Goal: Transaction & Acquisition: Obtain resource

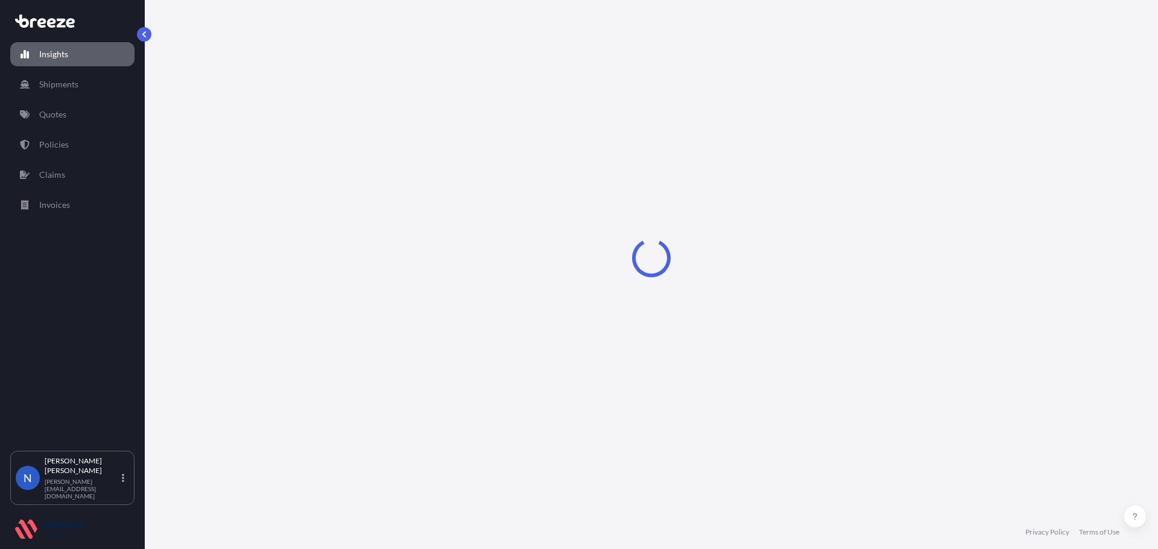
select select "2025"
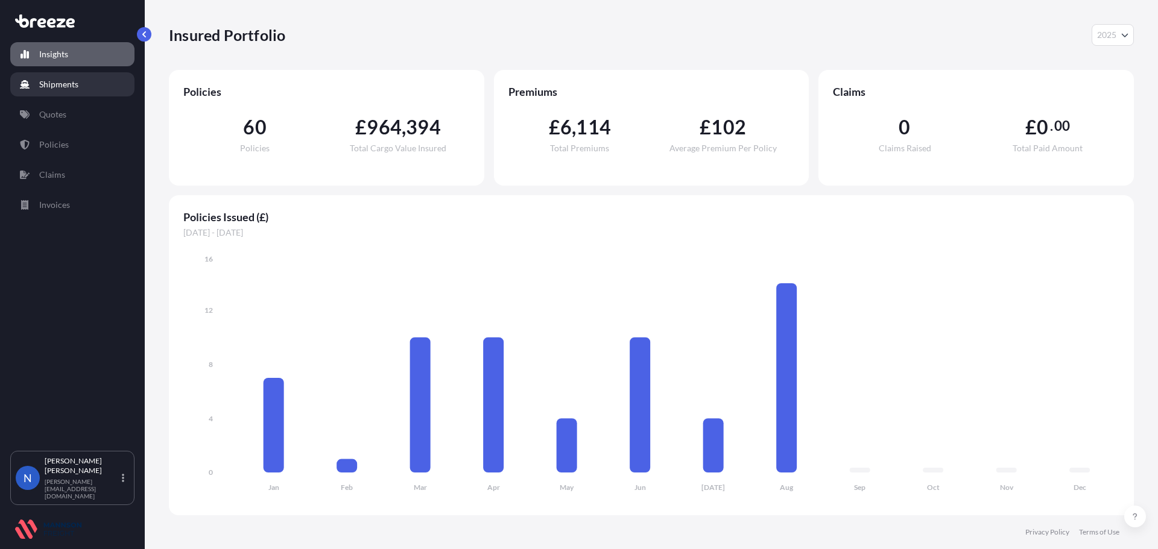
click at [45, 77] on link "Shipments" at bounding box center [72, 84] width 124 height 24
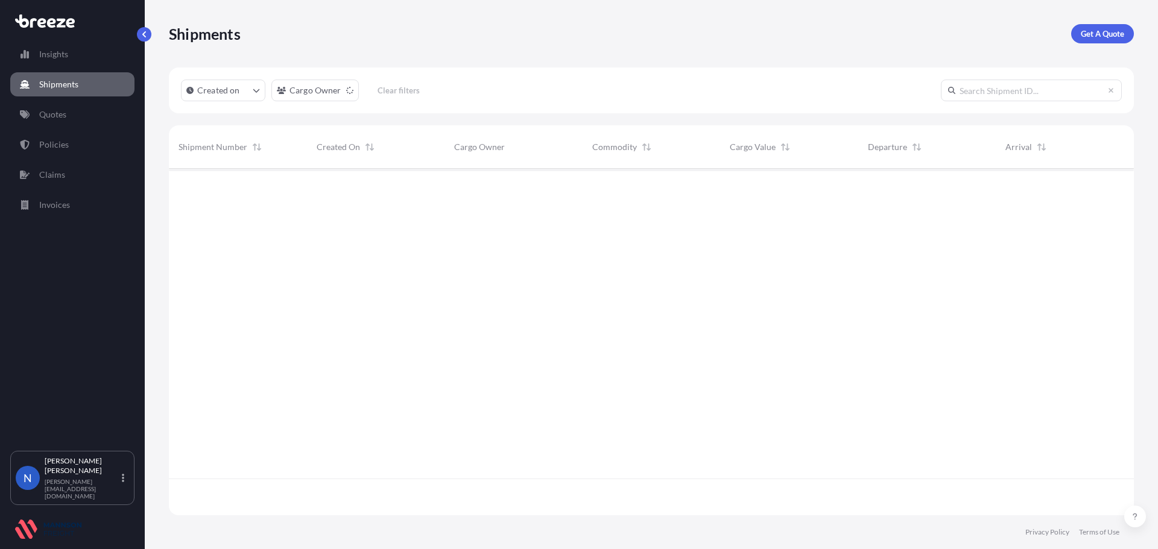
scroll to position [344, 956]
click at [1115, 33] on p "Get A Quote" at bounding box center [1101, 34] width 43 height 12
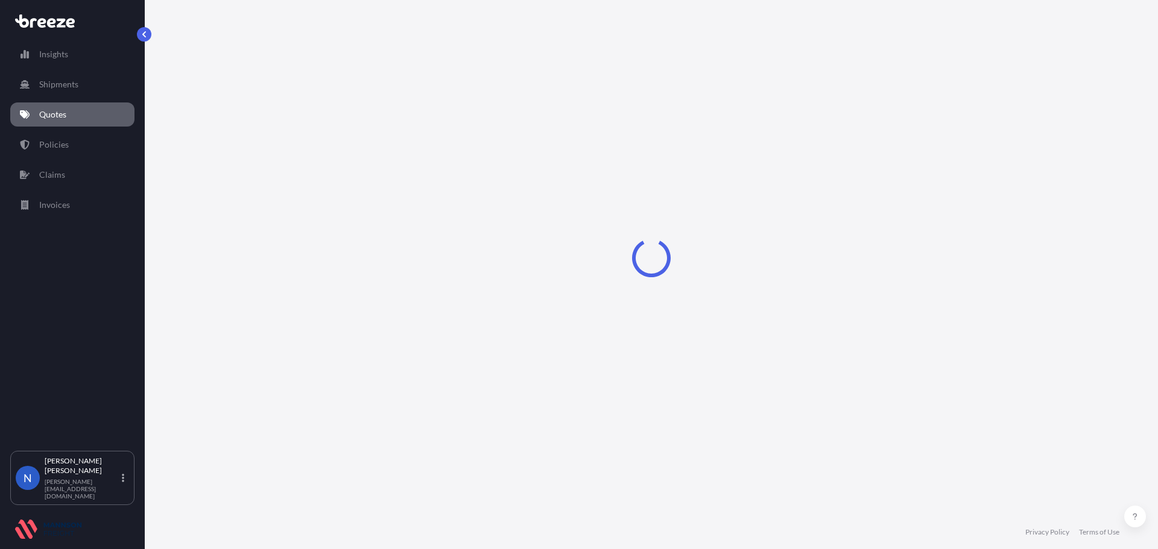
select select "Road"
select select "Sea"
select select "1"
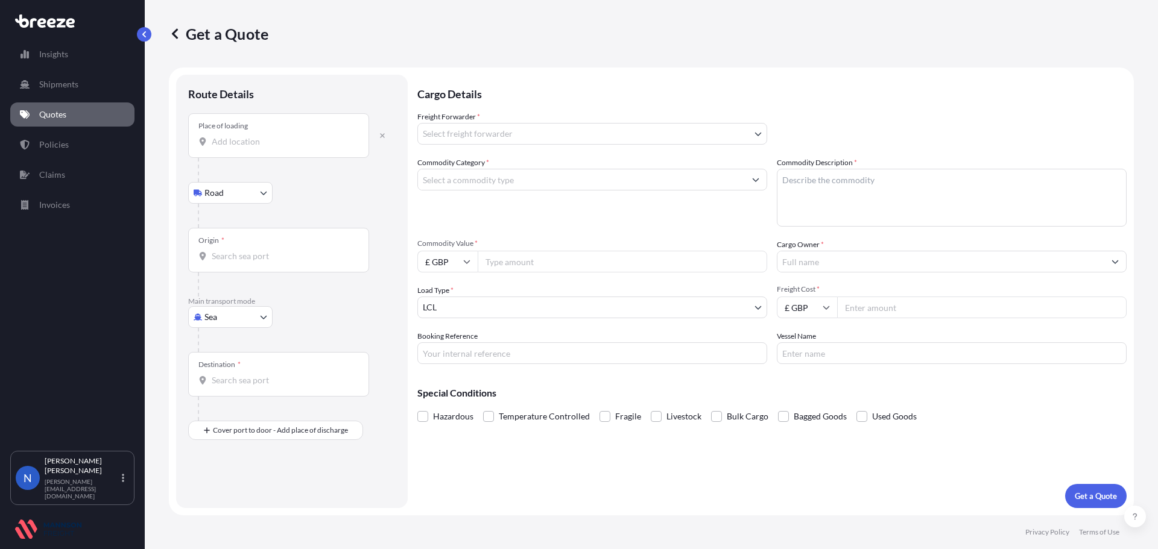
click at [324, 125] on div "Place of loading" at bounding box center [278, 135] width 181 height 45
click at [324, 136] on input "Place of loading" at bounding box center [283, 142] width 142 height 12
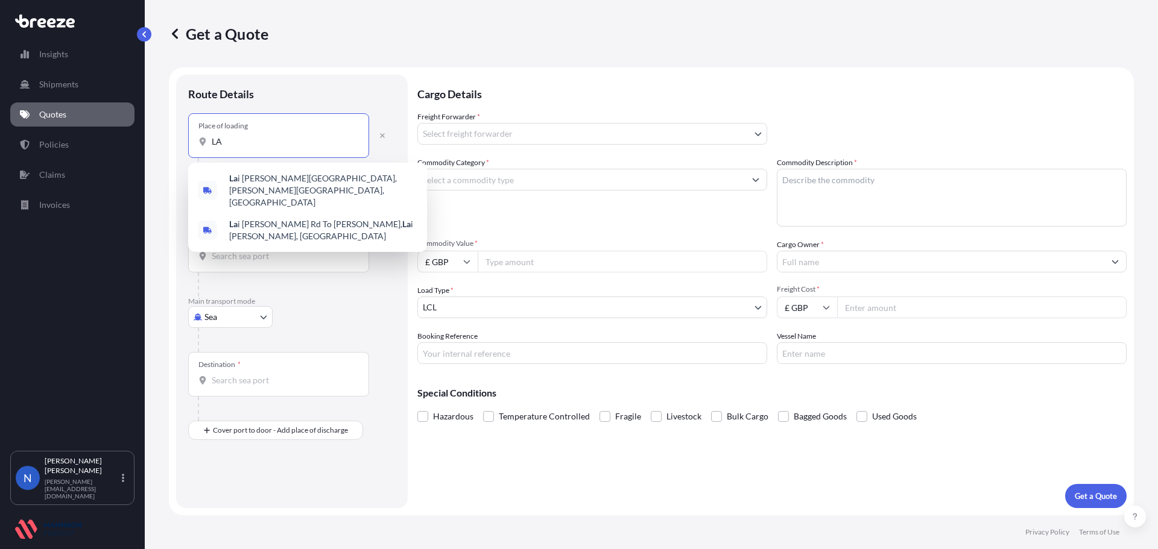
type input "L"
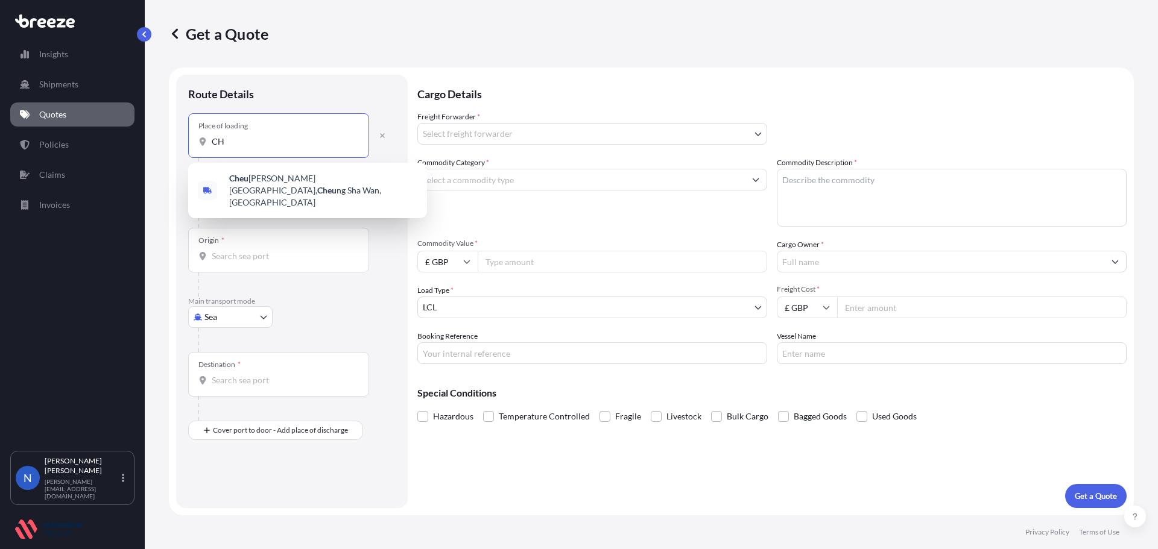
type input "C"
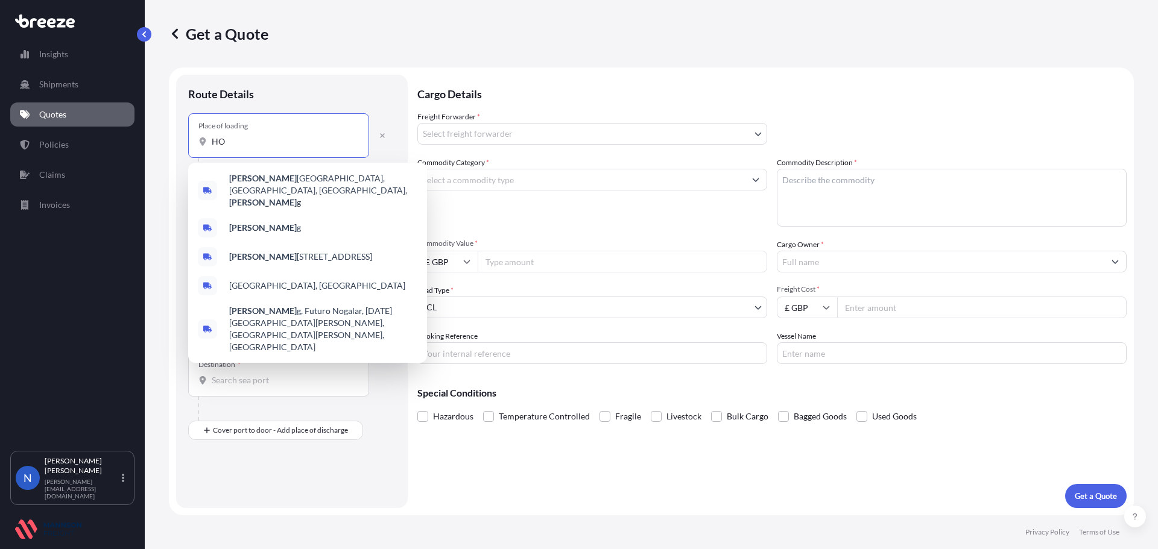
type input "H"
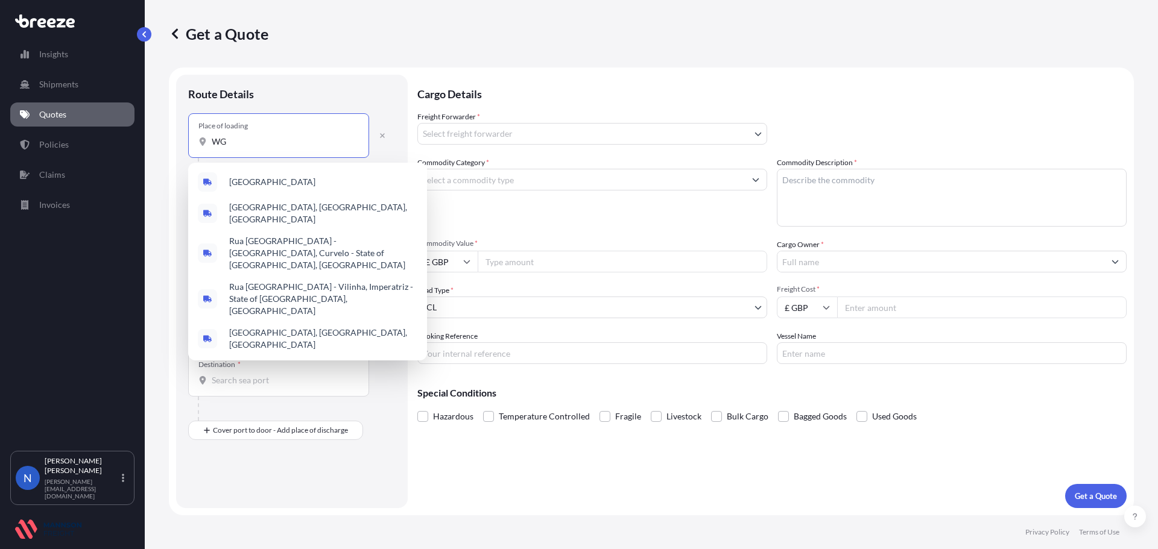
type input "W"
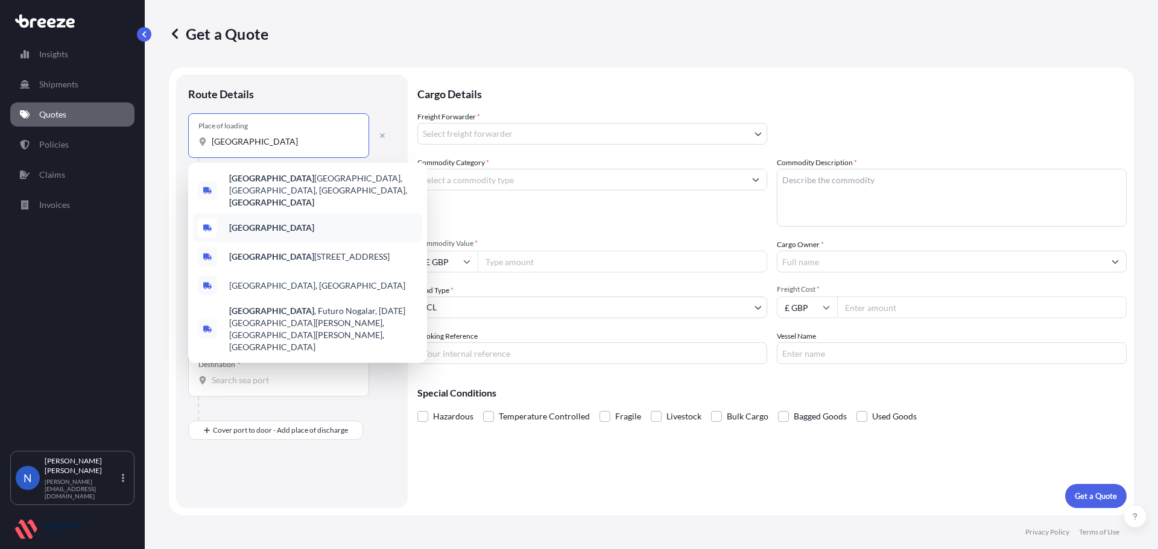
click at [255, 222] on span "[GEOGRAPHIC_DATA]" at bounding box center [271, 228] width 85 height 12
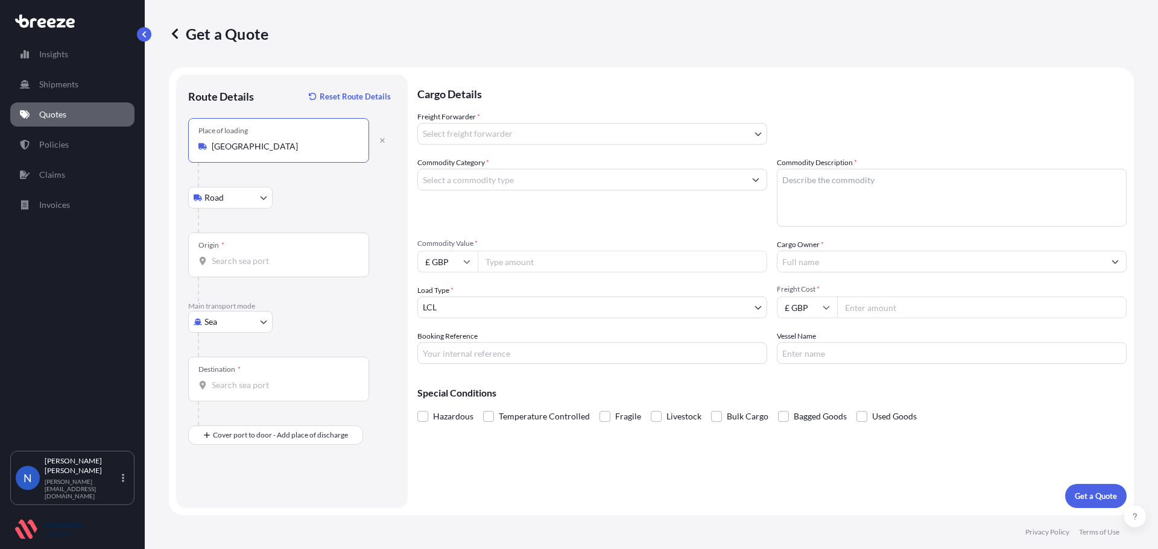
type input "[GEOGRAPHIC_DATA]"
click at [250, 263] on input "Origin *" at bounding box center [283, 261] width 142 height 12
type input "HKHKG - [GEOGRAPHIC_DATA], [GEOGRAPHIC_DATA]"
click at [250, 371] on div "Destination *" at bounding box center [278, 379] width 181 height 45
click at [250, 379] on input "Destination *" at bounding box center [283, 385] width 142 height 12
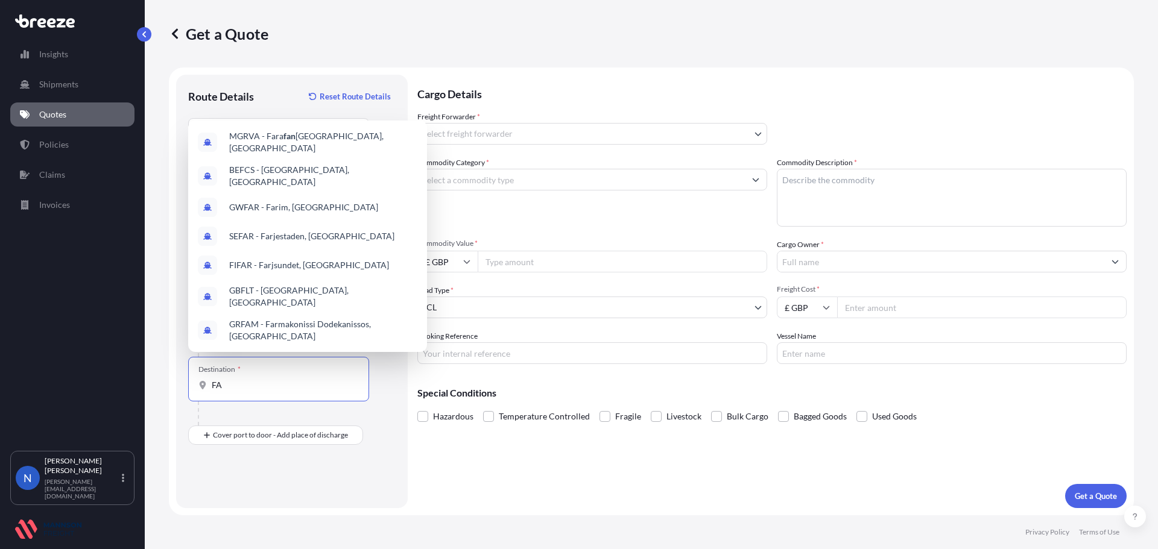
type input "F"
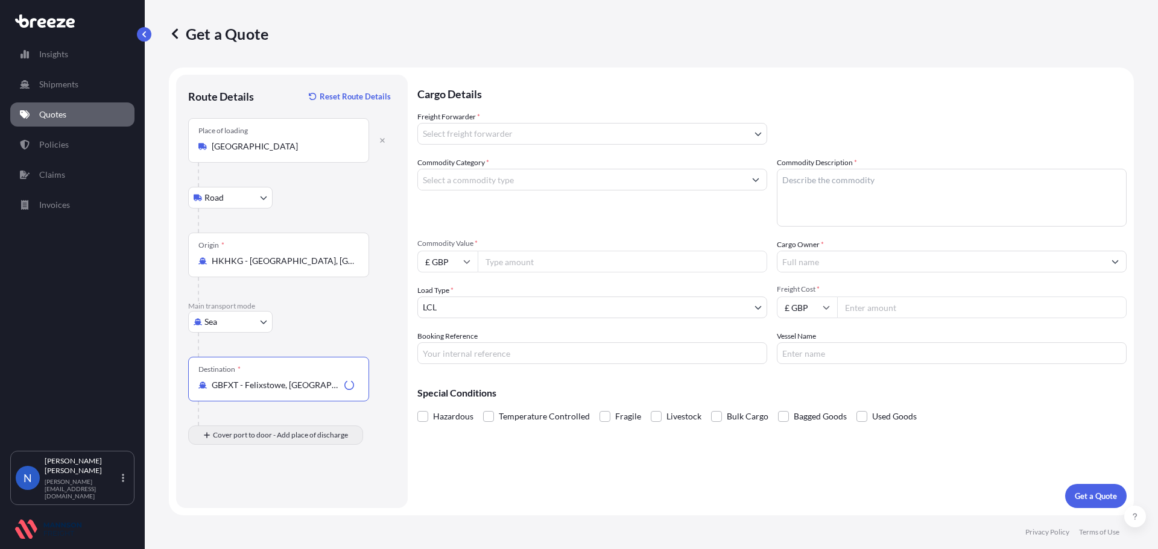
type input "GBFXT - Felixstowe, [GEOGRAPHIC_DATA]"
click at [231, 505] on input "Place of Discharge" at bounding box center [283, 500] width 142 height 12
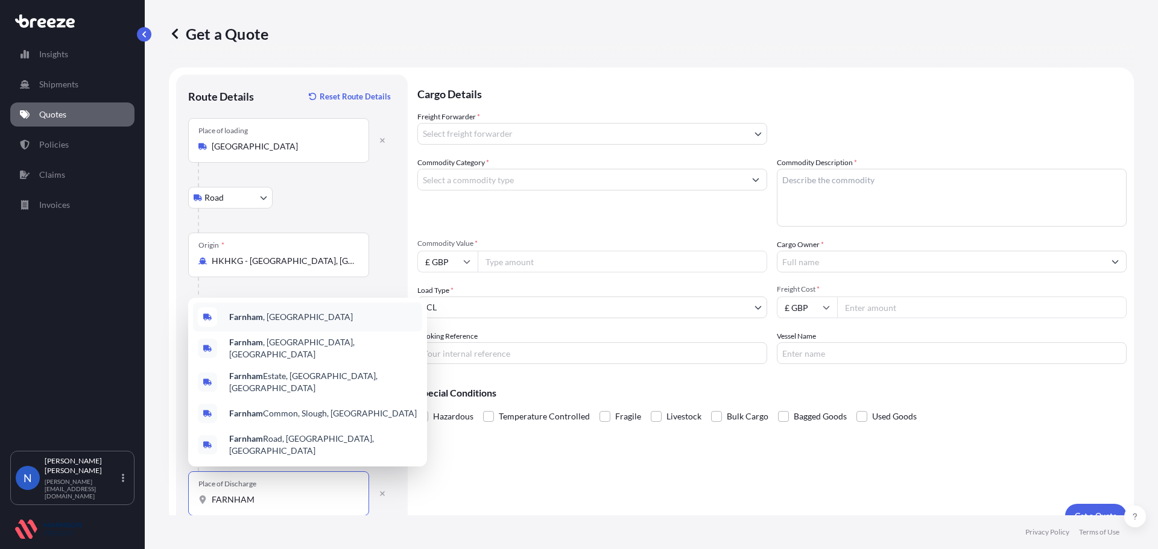
click at [286, 330] on div "Farnham , [GEOGRAPHIC_DATA]" at bounding box center [307, 317] width 229 height 29
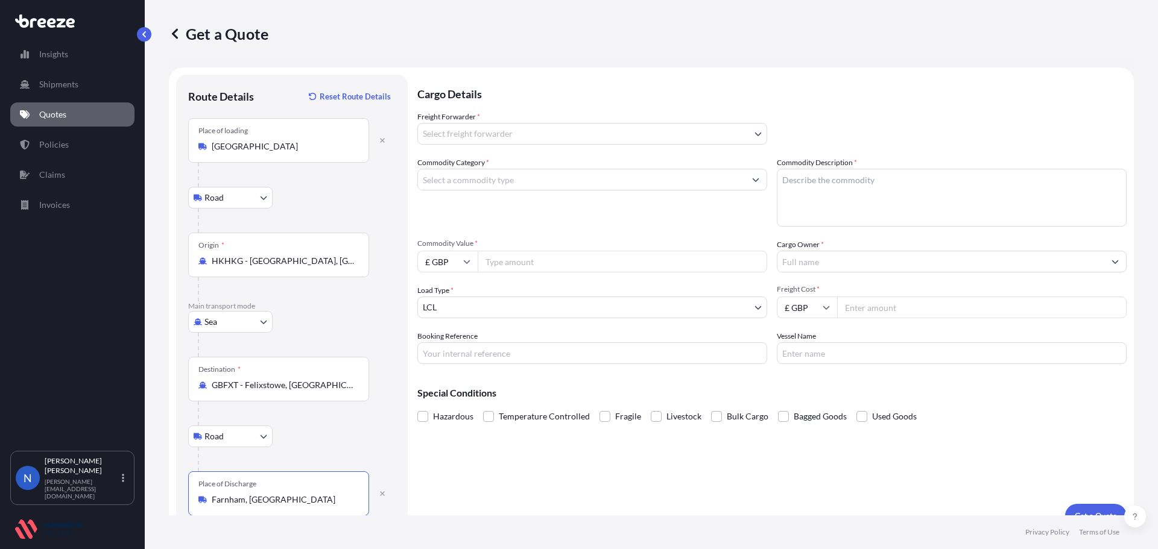
type input "Farnham, [GEOGRAPHIC_DATA]"
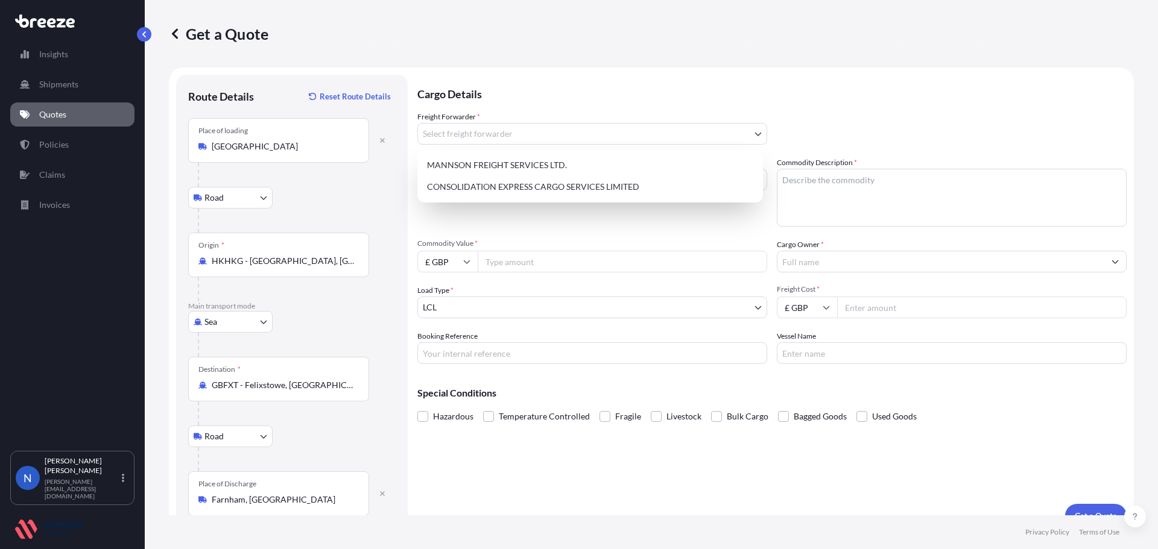
click at [493, 133] on body "5 options available. 0 options available. 5 options available. 3 options availa…" at bounding box center [579, 274] width 1158 height 549
click at [502, 192] on div "CONSOLIDATION EXPRESS CARGO SERVICES LIMITED" at bounding box center [590, 187] width 336 height 22
select select "31421"
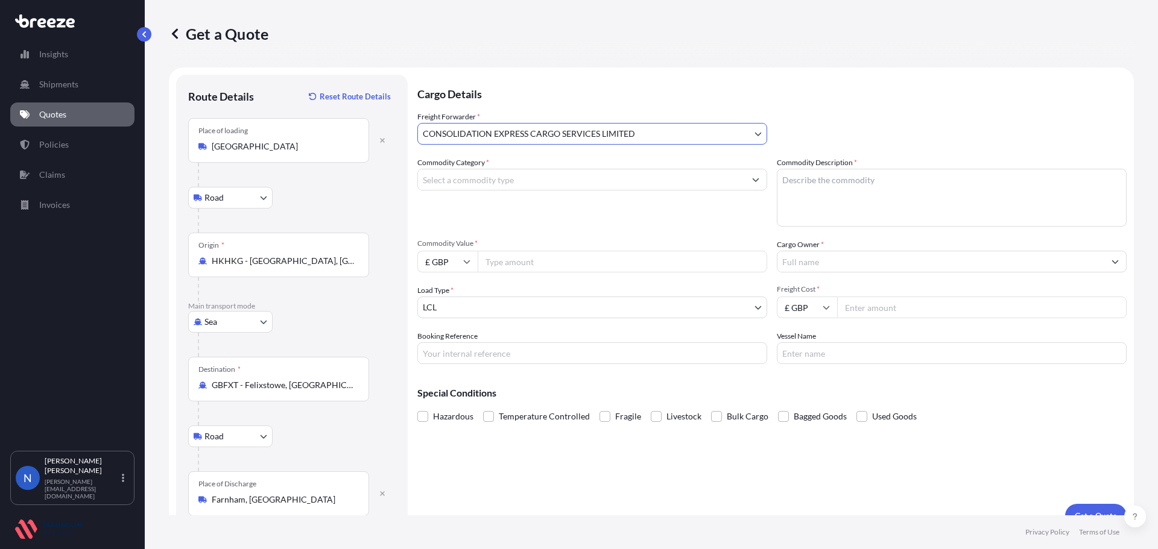
click at [627, 177] on input "Commodity Category *" at bounding box center [581, 180] width 327 height 22
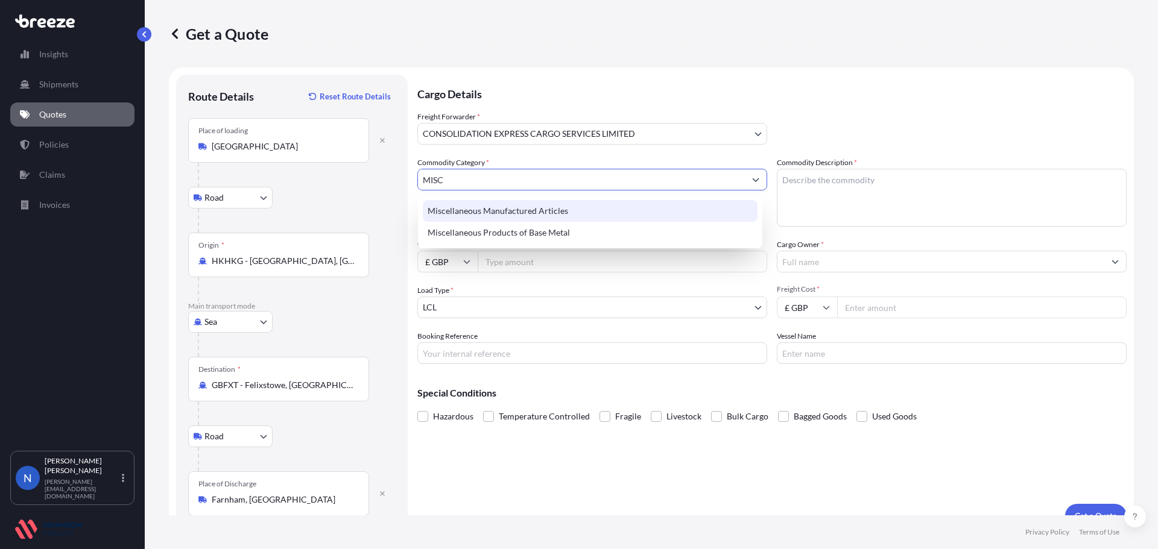
click at [609, 212] on div "Miscellaneous Manufactured Articles" at bounding box center [590, 211] width 335 height 22
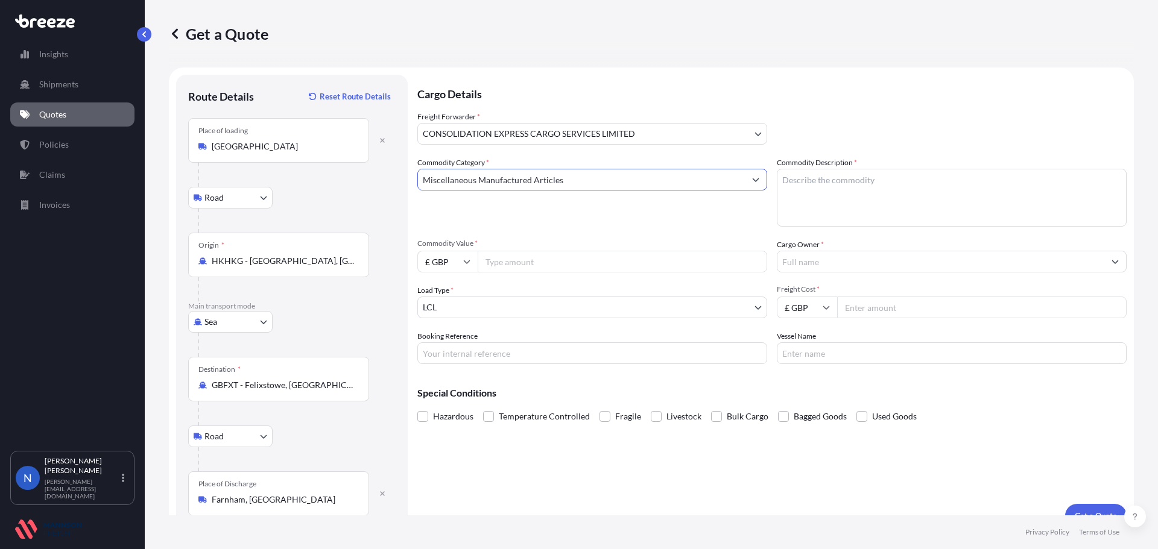
type input "Miscellaneous Manufactured Articles"
click at [812, 197] on textarea "Commodity Description *" at bounding box center [952, 198] width 350 height 58
type textarea "AIRSOFT TOYS, TOY ACCESSORIES"
click at [654, 255] on input "Commodity Value *" at bounding box center [621, 262] width 289 height 22
click at [461, 260] on input "£ GBP" at bounding box center [447, 262] width 60 height 22
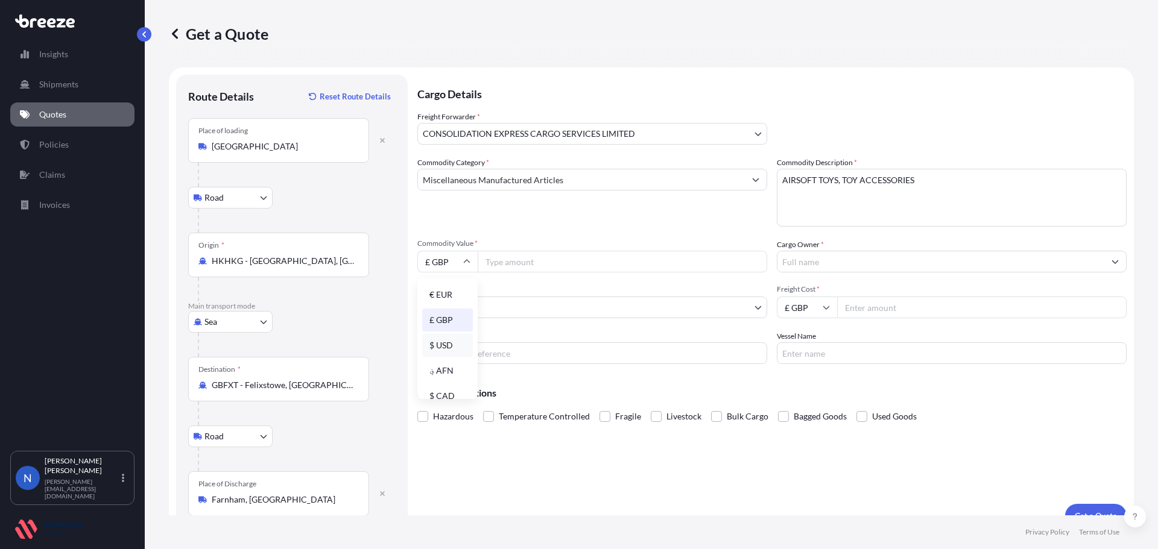
click at [447, 344] on div "$ USD" at bounding box center [447, 345] width 51 height 23
type input "$ USD"
click at [532, 265] on input "Commodity Value *" at bounding box center [621, 262] width 289 height 22
type input "9013.00"
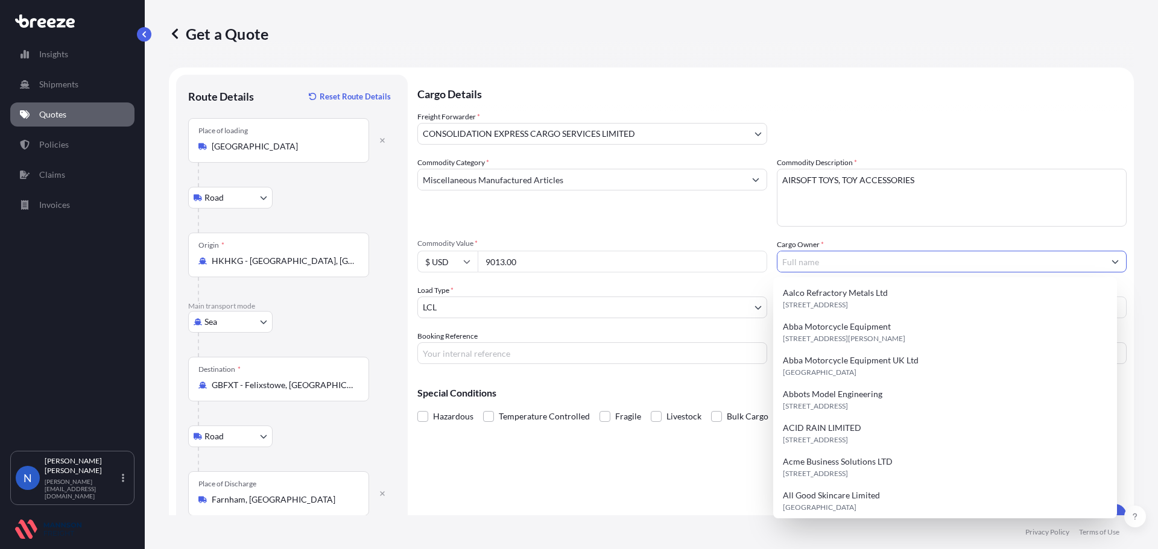
click at [821, 265] on input "Cargo Owner *" at bounding box center [940, 262] width 327 height 22
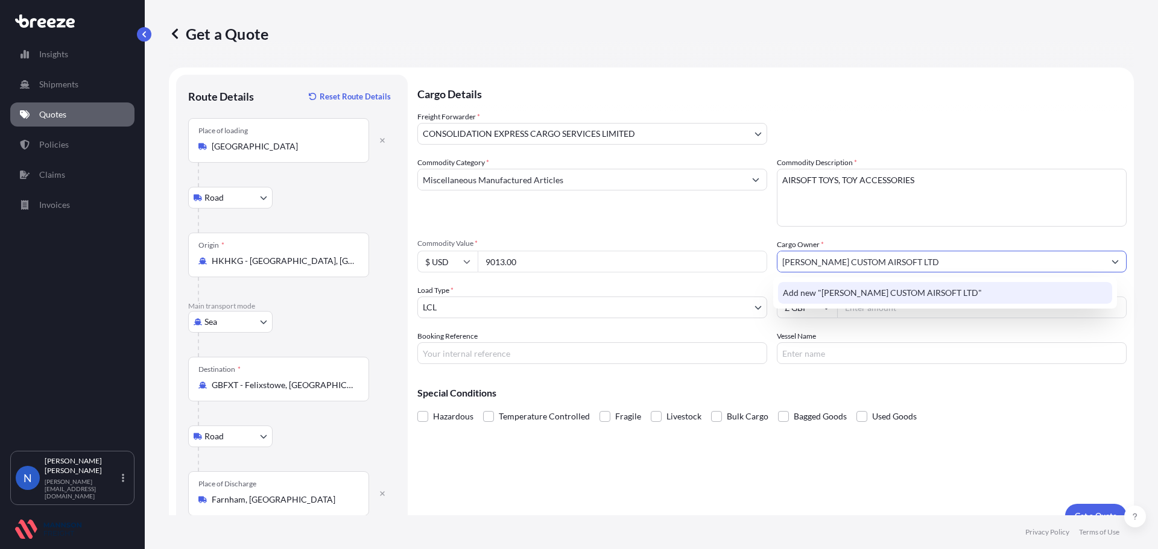
click at [849, 287] on div "Add new "[PERSON_NAME] CUSTOM AIRSOFT LTD"" at bounding box center [945, 293] width 335 height 22
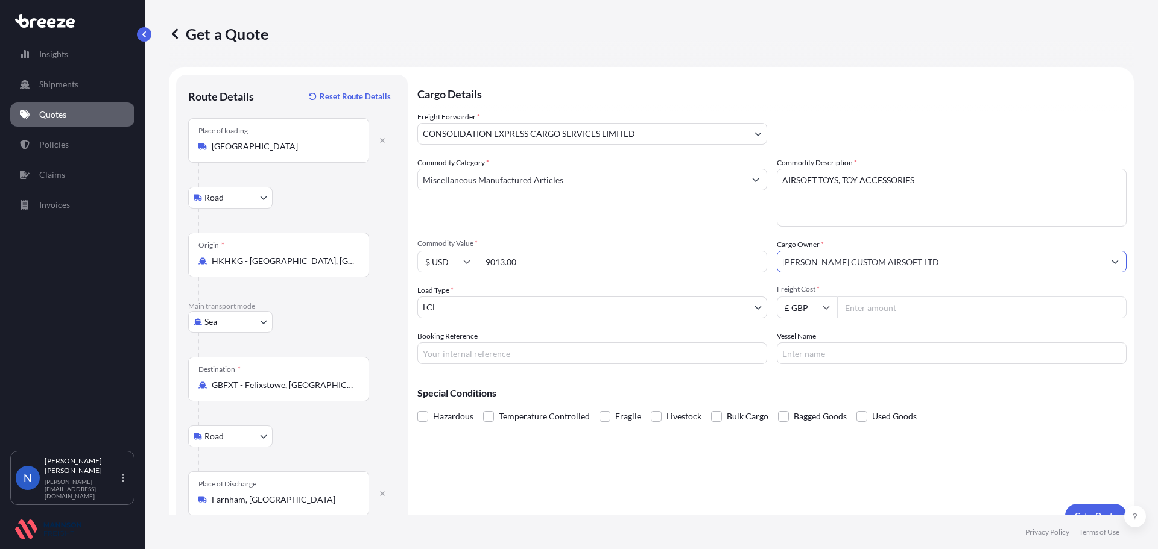
click at [851, 262] on input "[PERSON_NAME] CUSTOM AIRSOFT LTD" at bounding box center [940, 262] width 327 height 22
click at [928, 266] on input "[PERSON_NAME] CUSTOM AIRSOFT LTD" at bounding box center [940, 262] width 327 height 22
type input "[PERSON_NAME] CUSTOM AIRSOFT LTD"
click at [918, 286] on span "Freight Cost *" at bounding box center [952, 290] width 350 height 10
click at [918, 297] on input "Freight Cost *" at bounding box center [981, 308] width 289 height 22
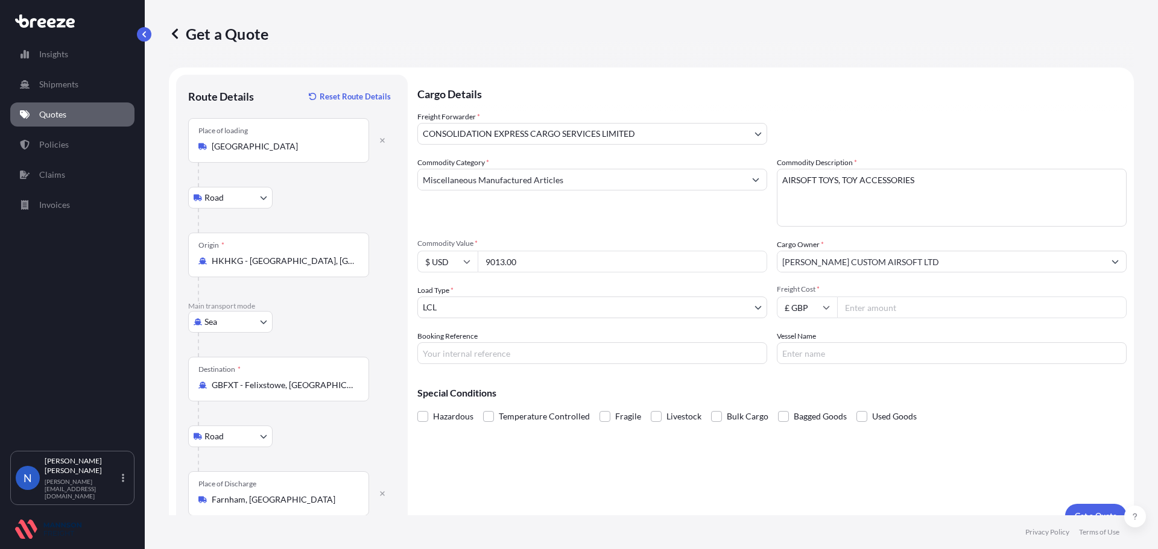
click at [922, 262] on input "[PERSON_NAME] CUSTOM AIRSOFT LTD" at bounding box center [940, 262] width 327 height 22
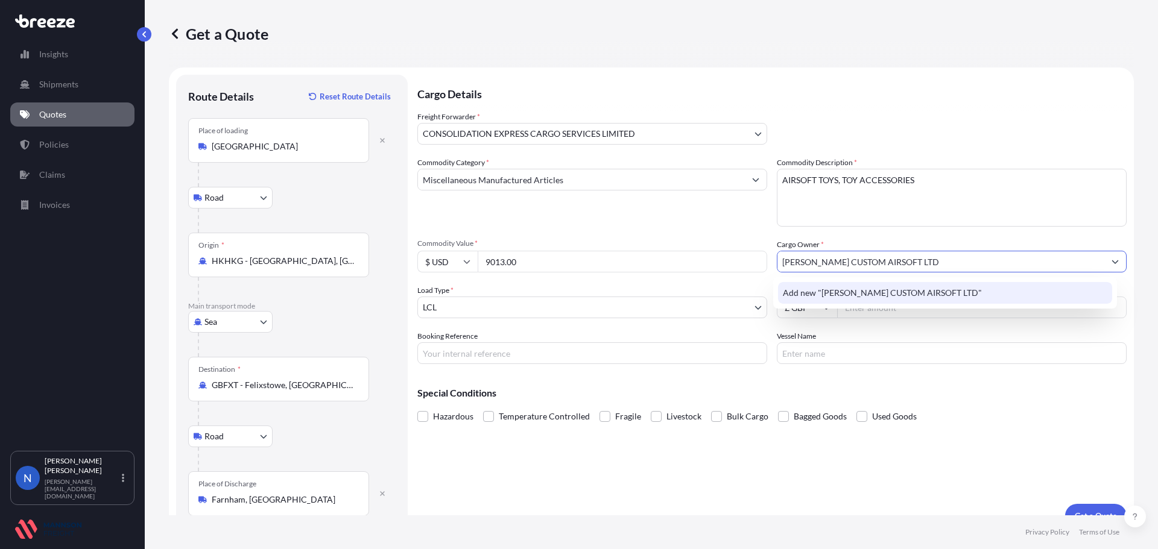
click at [843, 290] on span "Add new "[PERSON_NAME] CUSTOM AIRSOFT LTD"" at bounding box center [882, 293] width 199 height 12
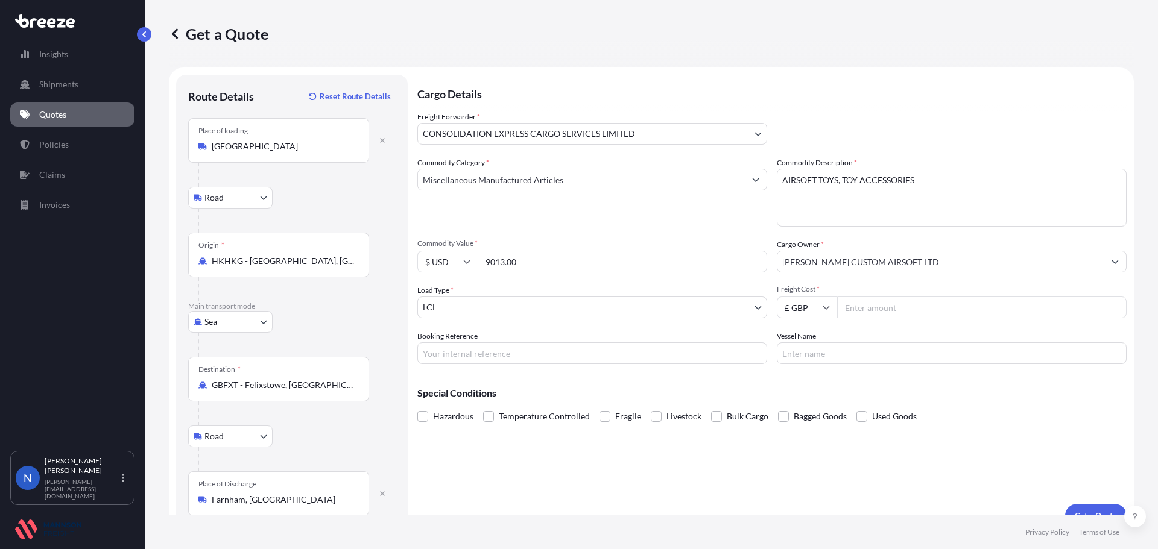
click at [871, 308] on input "Freight Cost *" at bounding box center [981, 308] width 289 height 22
click at [1016, 197] on textarea "AIRSOFT TOYS, TOY ACCESSORIES" at bounding box center [952, 198] width 350 height 58
click at [857, 305] on input "Freight Cost *" at bounding box center [981, 308] width 289 height 22
click at [842, 306] on input "Freight Cost *" at bounding box center [981, 308] width 289 height 22
click at [1029, 380] on div "Special Conditions Hazardous Temperature Controlled Fragile Livestock Bulk Carg…" at bounding box center [771, 400] width 709 height 52
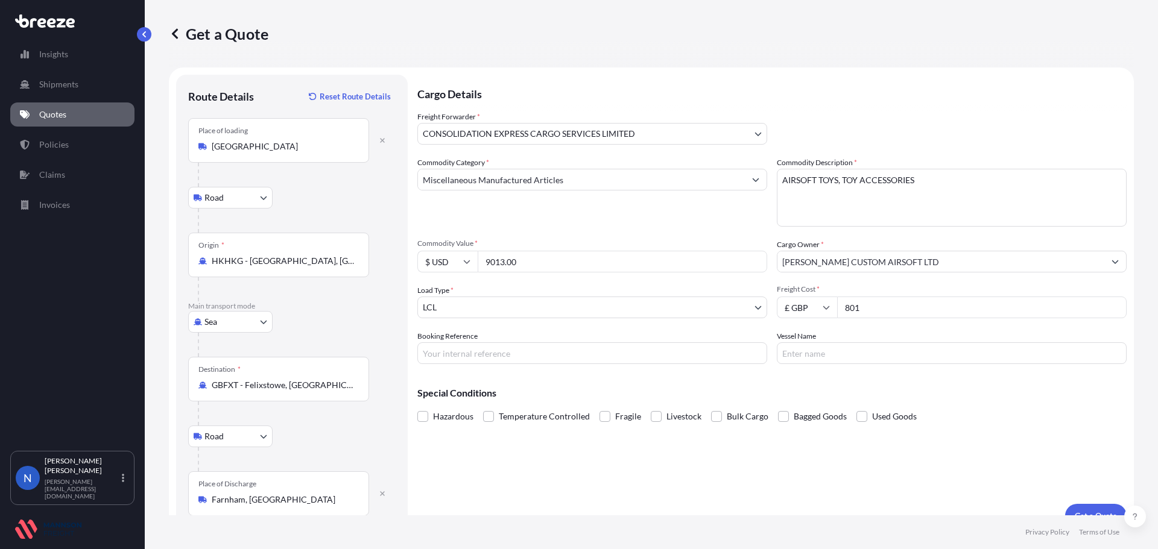
click at [893, 312] on input "801" at bounding box center [981, 308] width 289 height 22
type input "801.00"
click at [538, 348] on input "Booking Reference" at bounding box center [592, 353] width 350 height 22
drag, startPoint x: 1002, startPoint y: 439, endPoint x: 974, endPoint y: 429, distance: 29.4
click at [1002, 438] on div "Cargo Details Freight Forwarder * CONSOLIDATION EXPRESS CARGO SERVICES LIMITED …" at bounding box center [771, 301] width 709 height 453
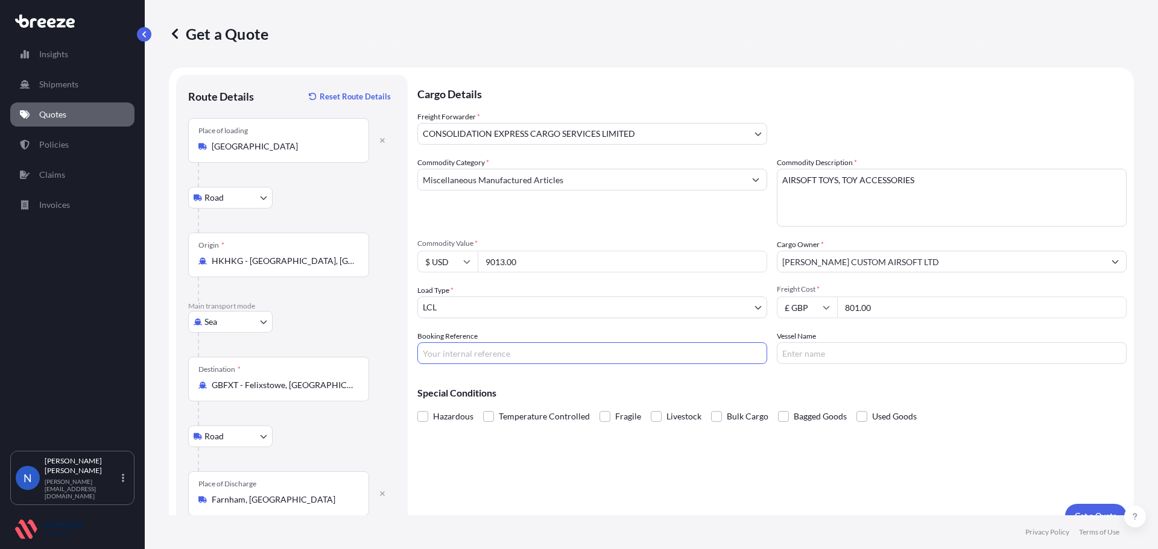
click at [613, 355] on input "Booking Reference" at bounding box center [592, 353] width 350 height 22
paste input "Custom Airsoft 101"
type input "Custom Airsoft 101"
click at [780, 356] on input "Vessel Name" at bounding box center [952, 353] width 350 height 22
type input "OOCL [GEOGRAPHIC_DATA]"
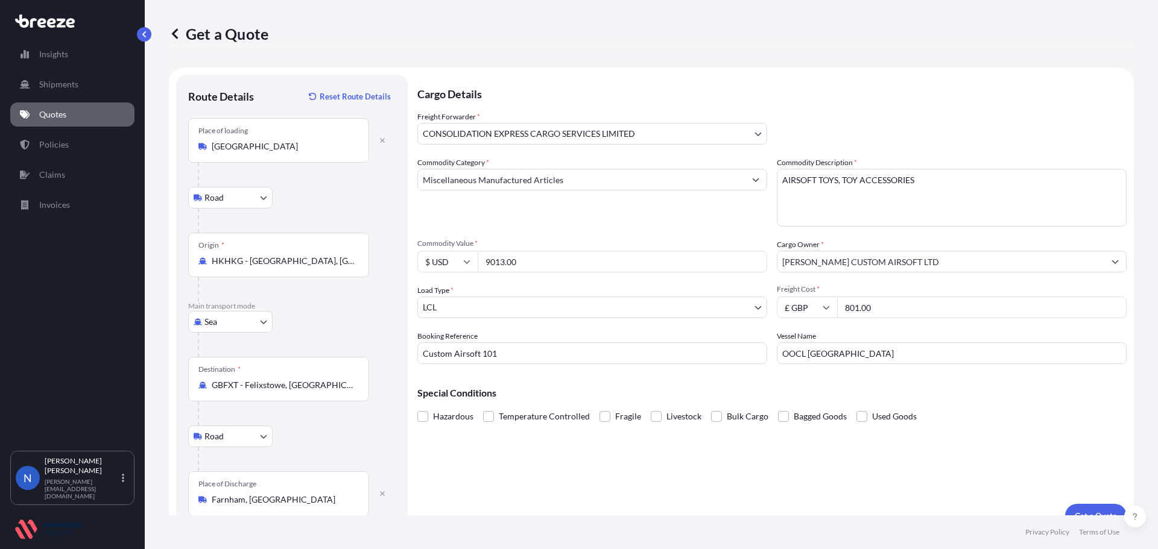
click at [763, 377] on div "Special Conditions Hazardous Temperature Controlled Fragile Livestock Bulk Carg…" at bounding box center [771, 400] width 709 height 52
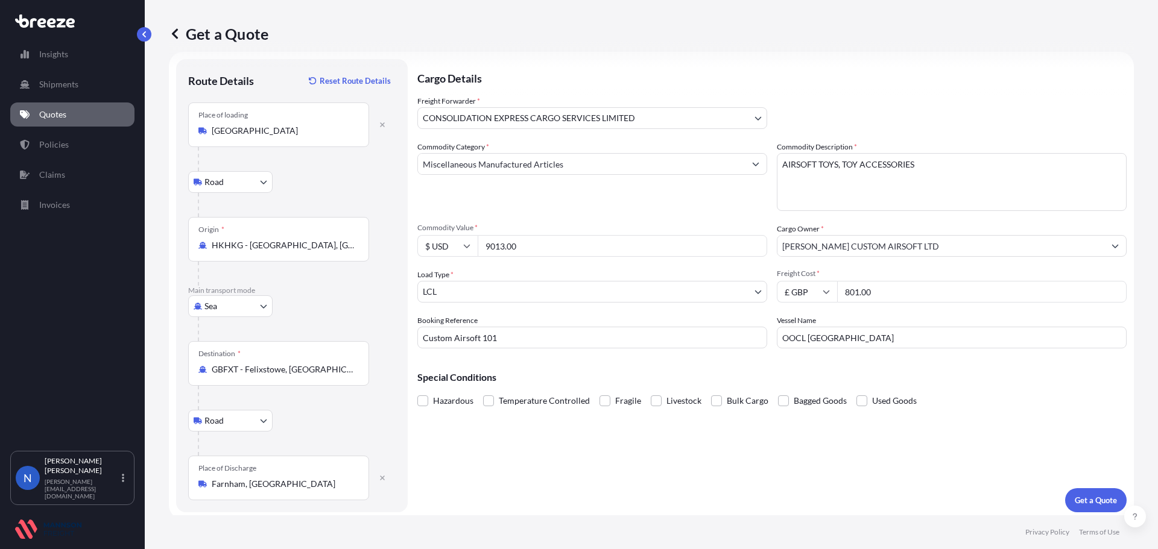
scroll to position [20, 0]
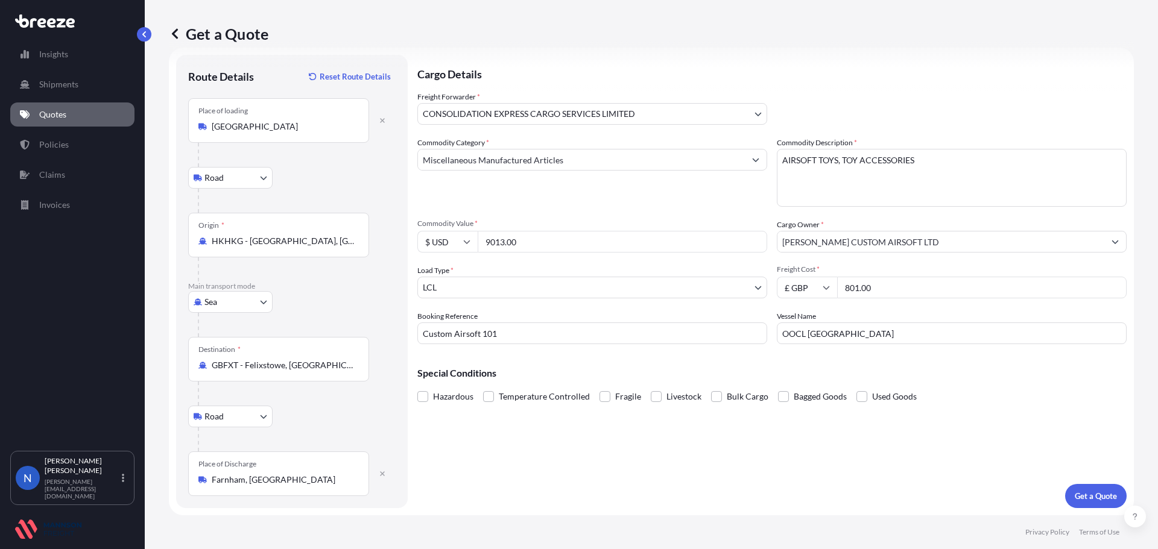
click at [984, 253] on div "Commodity Category * Miscellaneous Manufactured Articles Commodity Description …" at bounding box center [771, 240] width 709 height 207
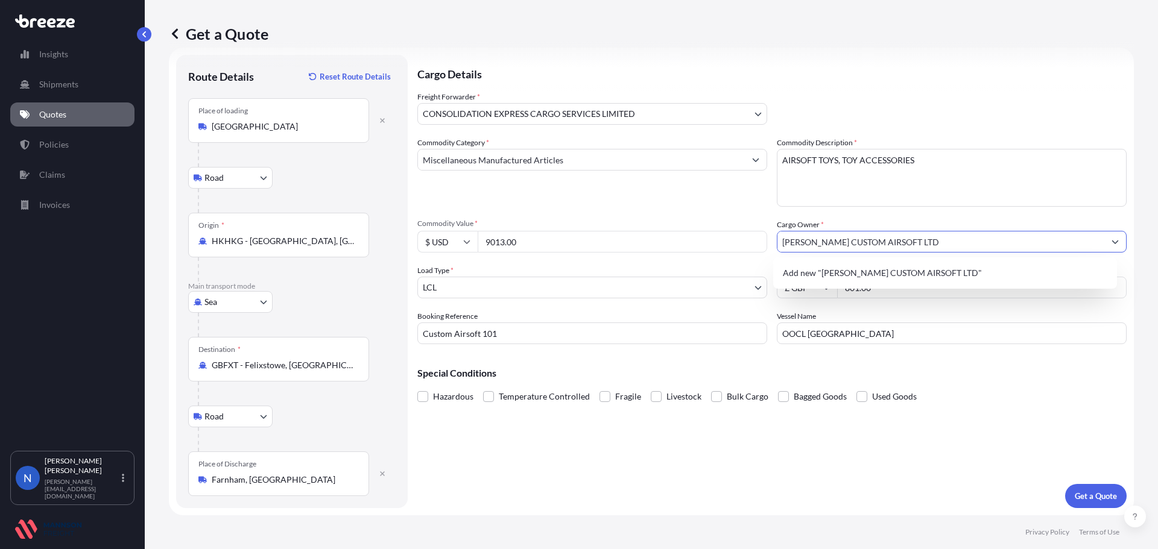
click at [982, 245] on input "[PERSON_NAME] CUSTOM AIRSOFT LTD" at bounding box center [940, 242] width 327 height 22
click at [903, 277] on span "Add new "[PERSON_NAME] CUSTOM AIRSOFT LTD"" at bounding box center [882, 273] width 199 height 12
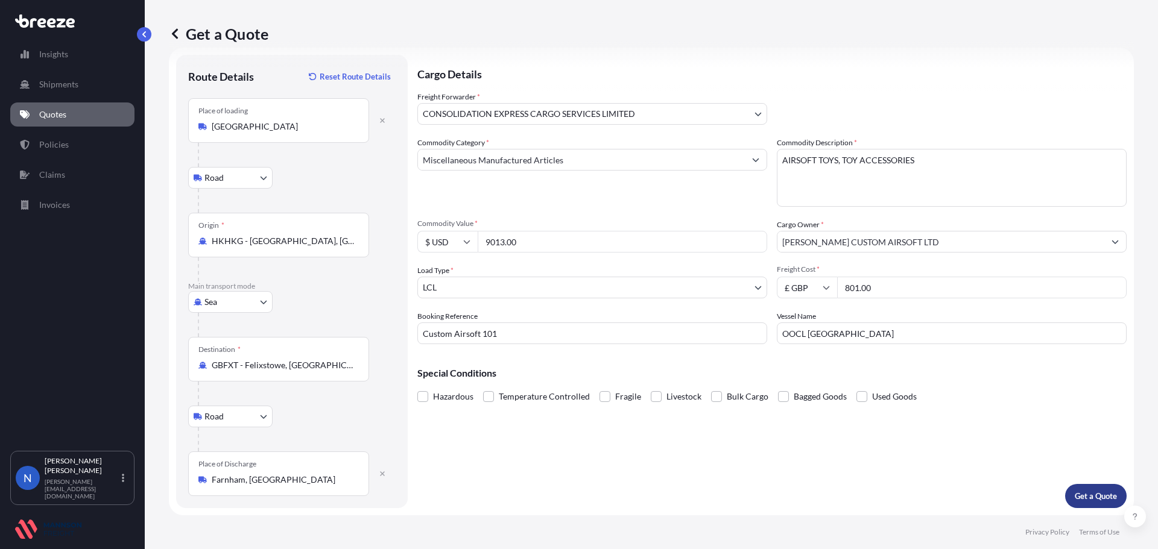
click at [1076, 491] on p "Get a Quote" at bounding box center [1095, 496] width 42 height 12
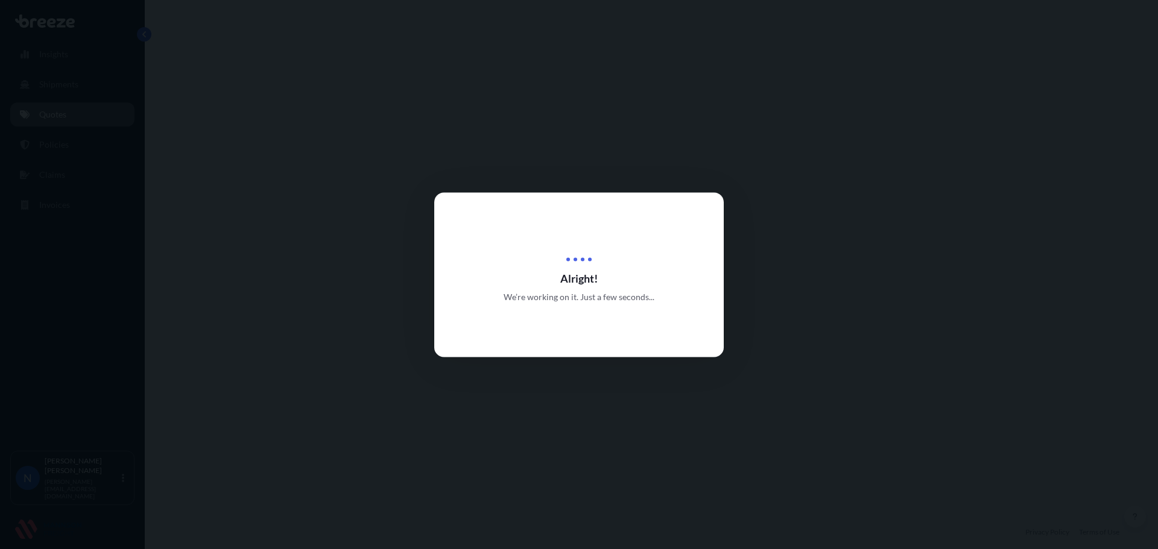
select select "Road"
select select "Sea"
select select "Road"
select select "31421"
select select "1"
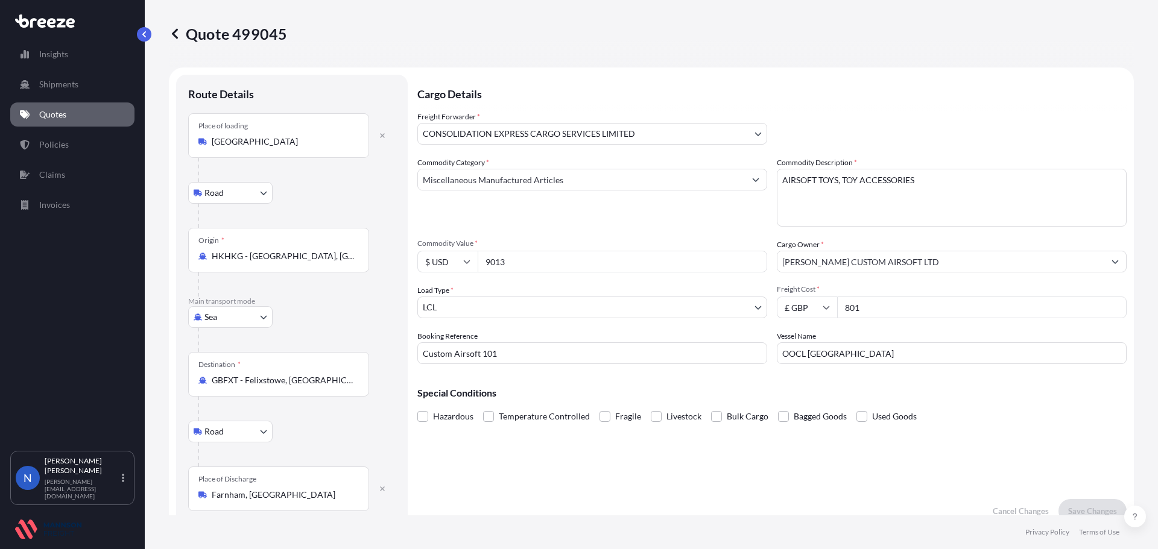
click at [1111, 265] on icon "Show suggestions" at bounding box center [1114, 261] width 7 height 7
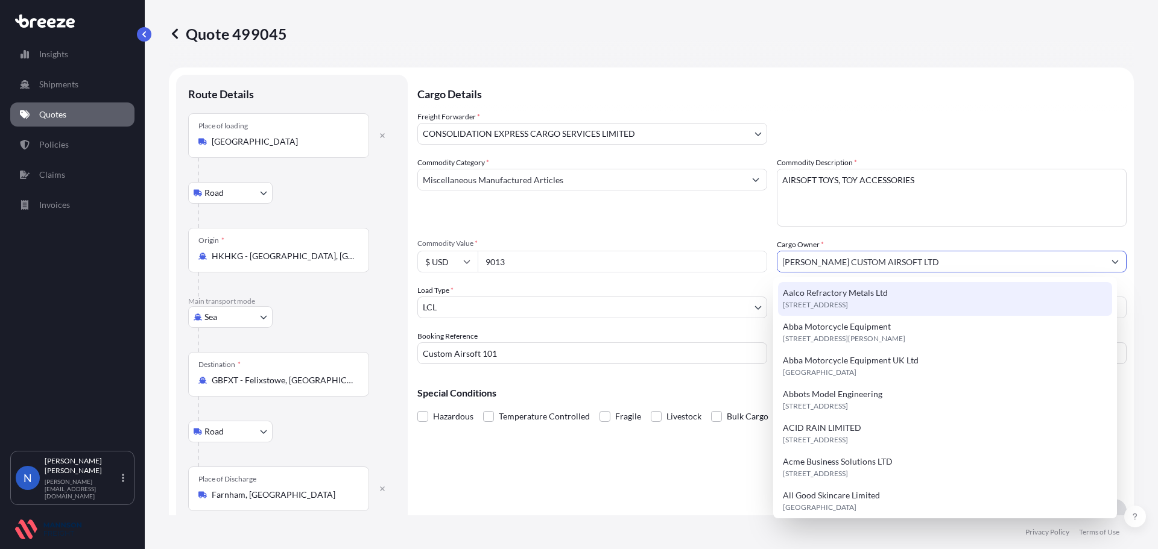
click at [920, 267] on input "[PERSON_NAME] CUSTOM AIRSOFT LTD" at bounding box center [940, 262] width 327 height 22
click at [925, 261] on input "[PERSON_NAME] CUSTOM AIRSOFT LTD" at bounding box center [940, 262] width 327 height 22
click at [973, 258] on input "[PERSON_NAME] CUSTOM AIRSOFT LTD" at bounding box center [940, 262] width 327 height 22
click at [941, 262] on input "[PERSON_NAME] CUSTOM AIRSOFT LTD" at bounding box center [940, 262] width 327 height 22
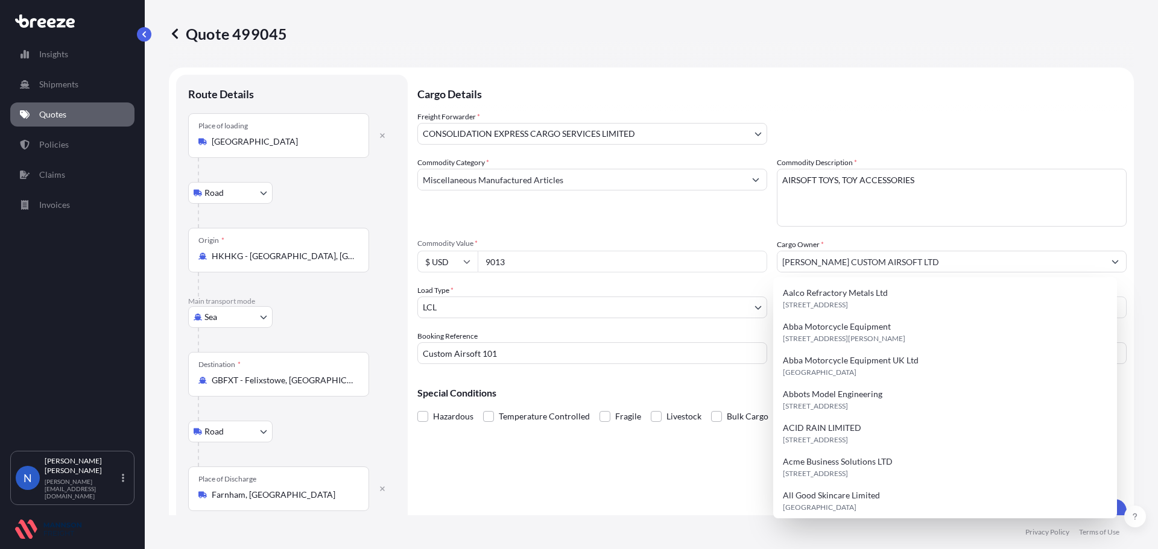
click at [713, 461] on div "Cargo Details Freight Forwarder * CONSOLIDATION EXPRESS CARGO SERVICES LIMITED …" at bounding box center [771, 299] width 709 height 449
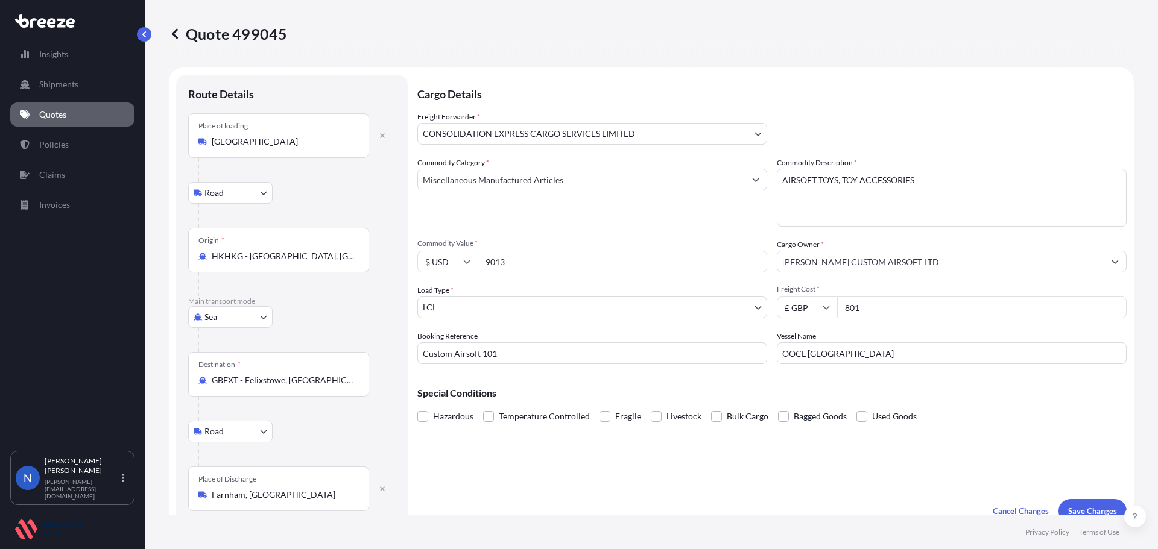
click at [903, 262] on input "[PERSON_NAME] CUSTOM AIRSOFT LTD" at bounding box center [940, 262] width 327 height 22
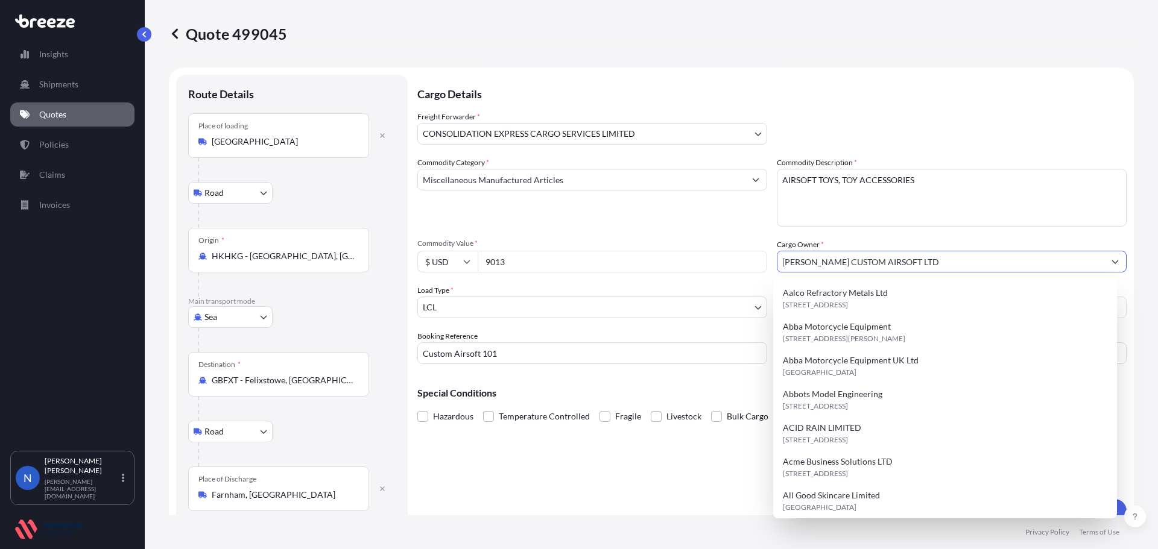
click at [912, 260] on input "[PERSON_NAME] CUSTOM AIRSOFT LTD" at bounding box center [940, 262] width 327 height 22
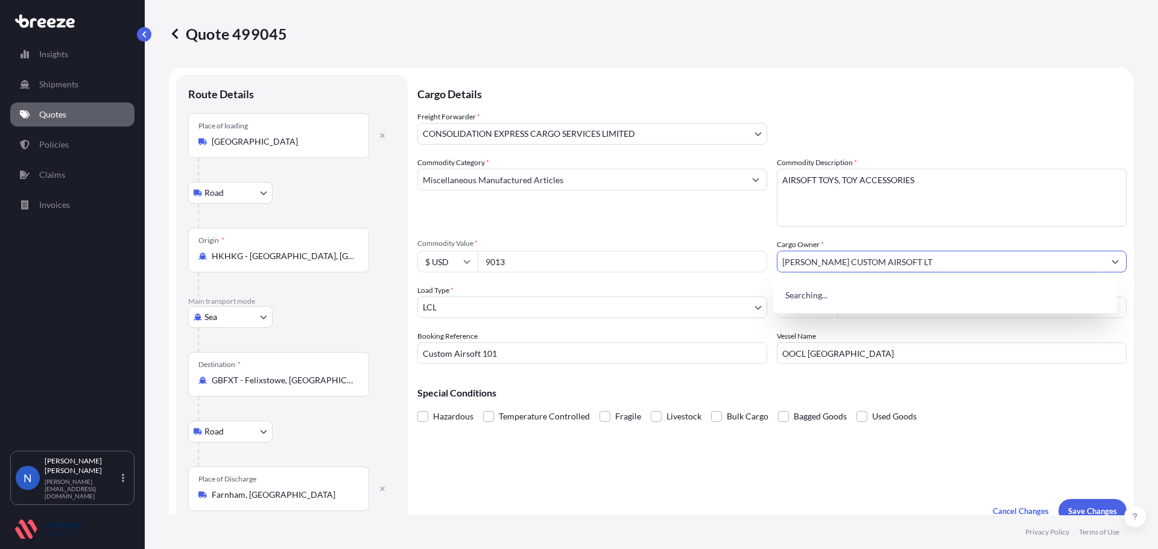
type input "[PERSON_NAME] CUSTOM AIRSOFT LTD"
click at [883, 292] on span "[PERSON_NAME] CUSTOM AIRSOFT LTD" at bounding box center [861, 293] width 157 height 12
drag, startPoint x: 868, startPoint y: 455, endPoint x: 875, endPoint y: 454, distance: 6.7
click at [869, 455] on div "Cargo Details Freight Forwarder * CONSOLIDATION EXPRESS CARGO SERVICES LIMITED …" at bounding box center [771, 299] width 709 height 449
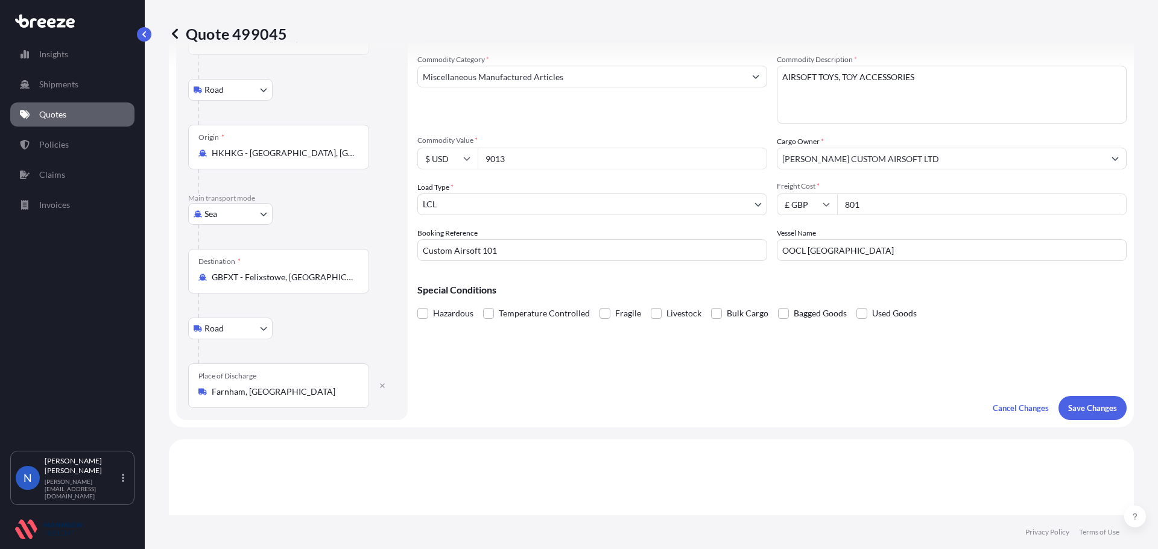
scroll to position [121, 0]
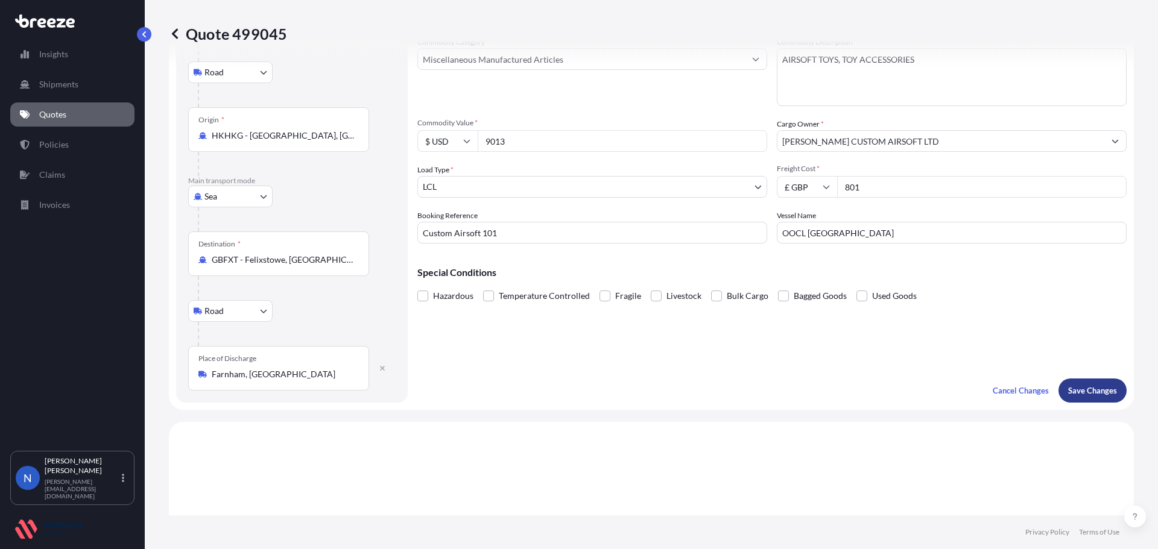
click at [1068, 389] on p "Save Changes" at bounding box center [1092, 391] width 49 height 12
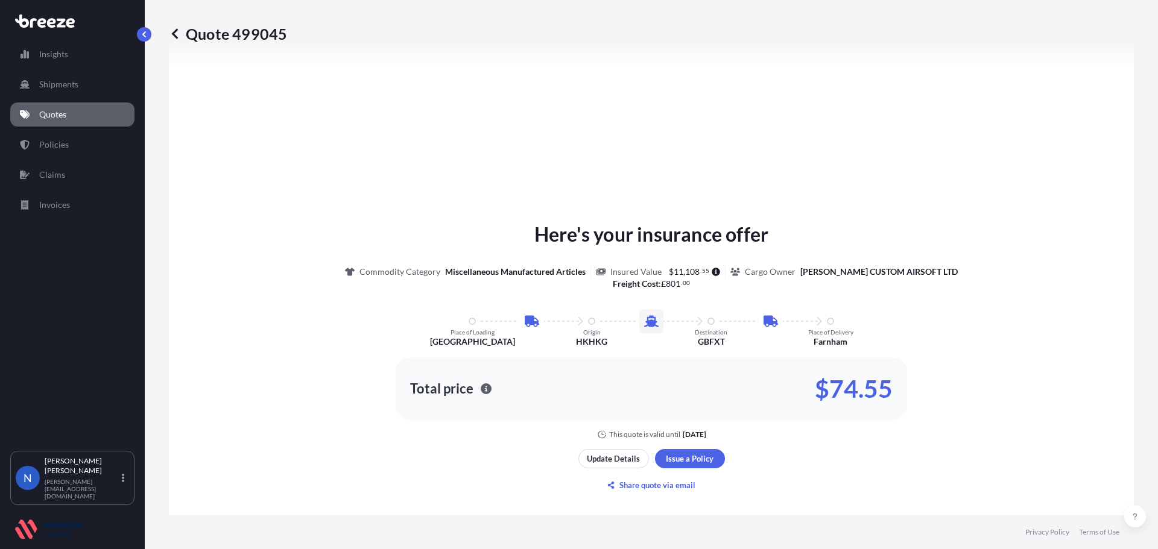
select select "Road"
select select "Sea"
select select "Road"
select select "31421"
select select "1"
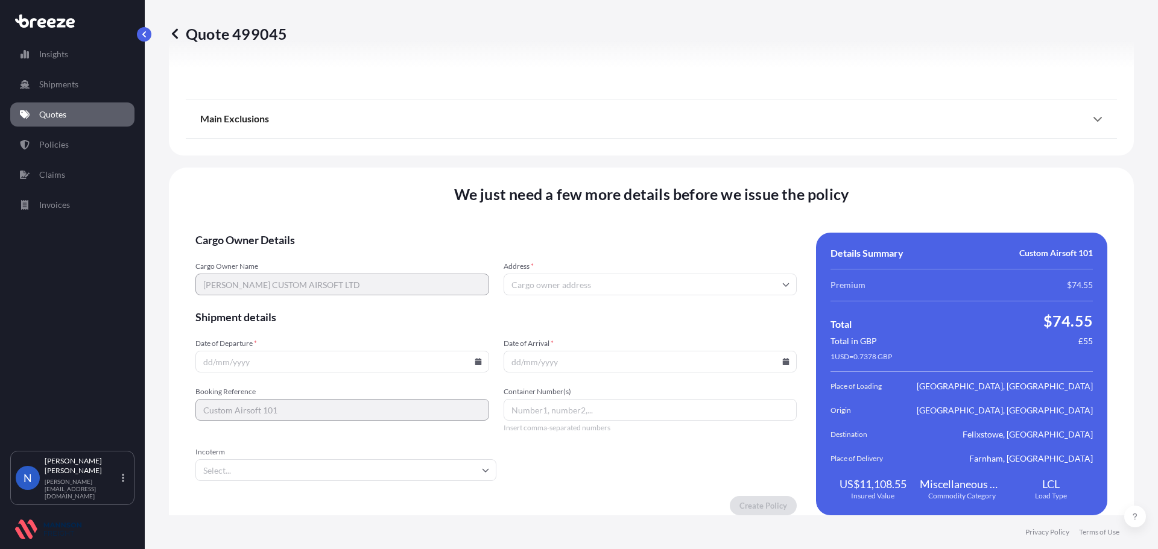
scroll to position [1604, 0]
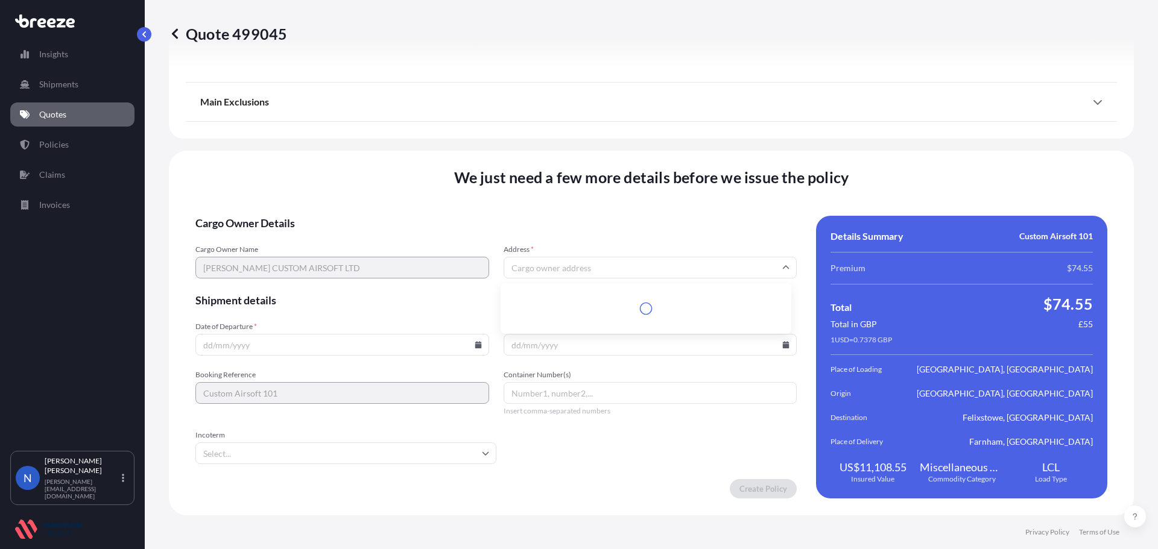
click at [522, 270] on input "Address *" at bounding box center [650, 268] width 294 height 22
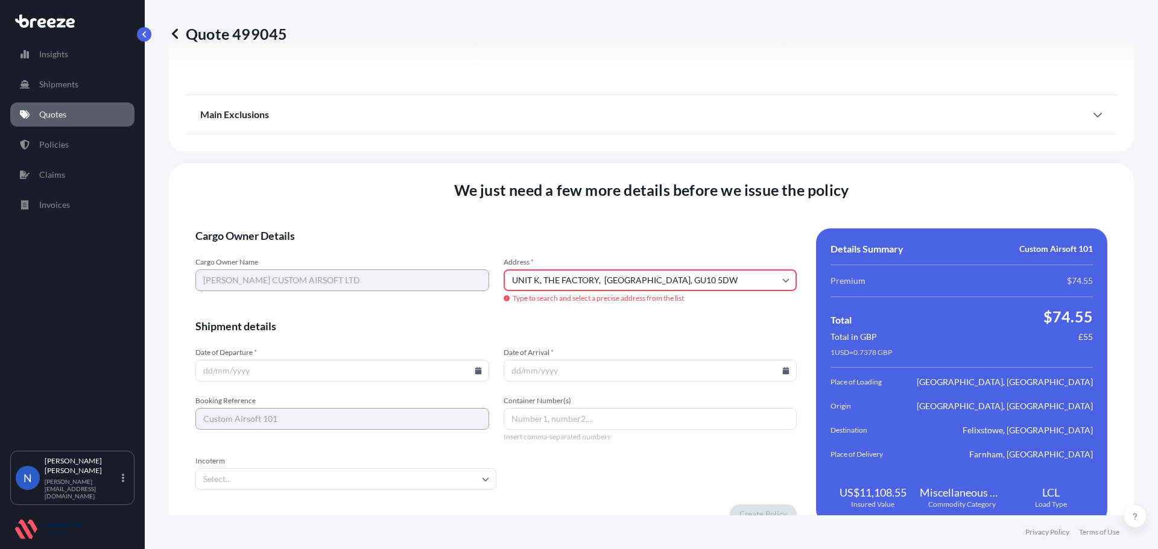
click at [708, 204] on div "We just need a few more details before we issue the policy Cargo Owner Details …" at bounding box center [651, 351] width 965 height 377
drag, startPoint x: 698, startPoint y: 279, endPoint x: 646, endPoint y: 282, distance: 51.3
click at [646, 282] on input "UNIT K, THE FACTORY, [GEOGRAPHIC_DATA], GU10 5DW" at bounding box center [650, 280] width 294 height 22
click at [602, 279] on input "UNIT K, THE FACTORY, [GEOGRAPHIC_DATA], GU10 5DW" at bounding box center [650, 280] width 294 height 22
drag, startPoint x: 600, startPoint y: 280, endPoint x: 737, endPoint y: 280, distance: 137.5
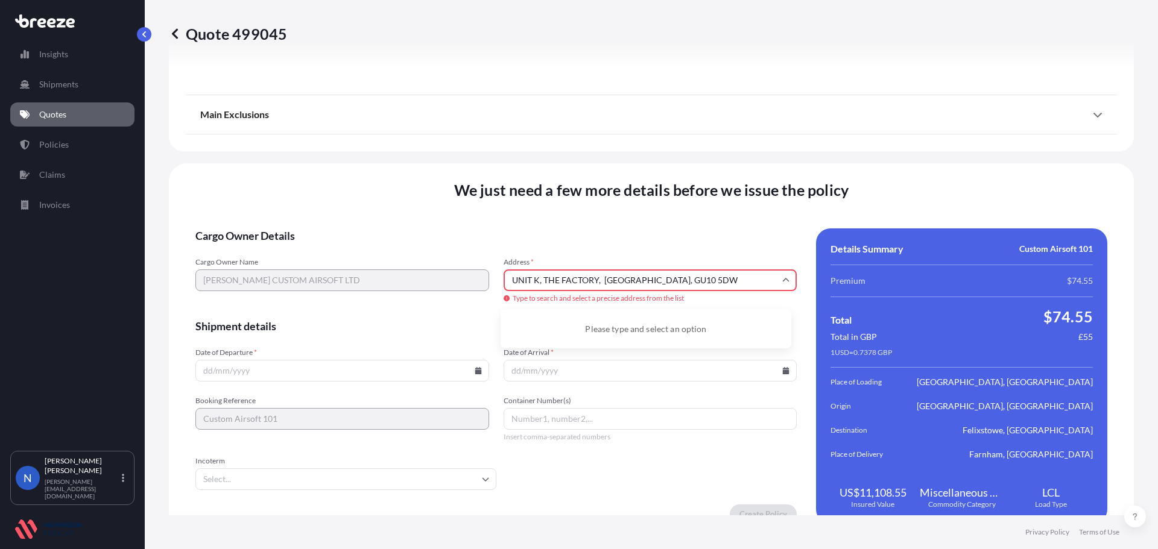
click at [737, 280] on input "UNIT K, THE FACTORY, [GEOGRAPHIC_DATA], GU10 5DW" at bounding box center [650, 280] width 294 height 22
paste input "Dippenhall"
type input "UNIT K, THE FACTORY, [GEOGRAPHIC_DATA], [GEOGRAPHIC_DATA], GU10 5DW"
click at [458, 280] on div "Cargo Owner Name [PERSON_NAME] CUSTOM AIRSOFT LTD Address * [GEOGRAPHIC_DATA] T…" at bounding box center [495, 280] width 601 height 47
click at [543, 276] on input "Address *" at bounding box center [650, 280] width 294 height 22
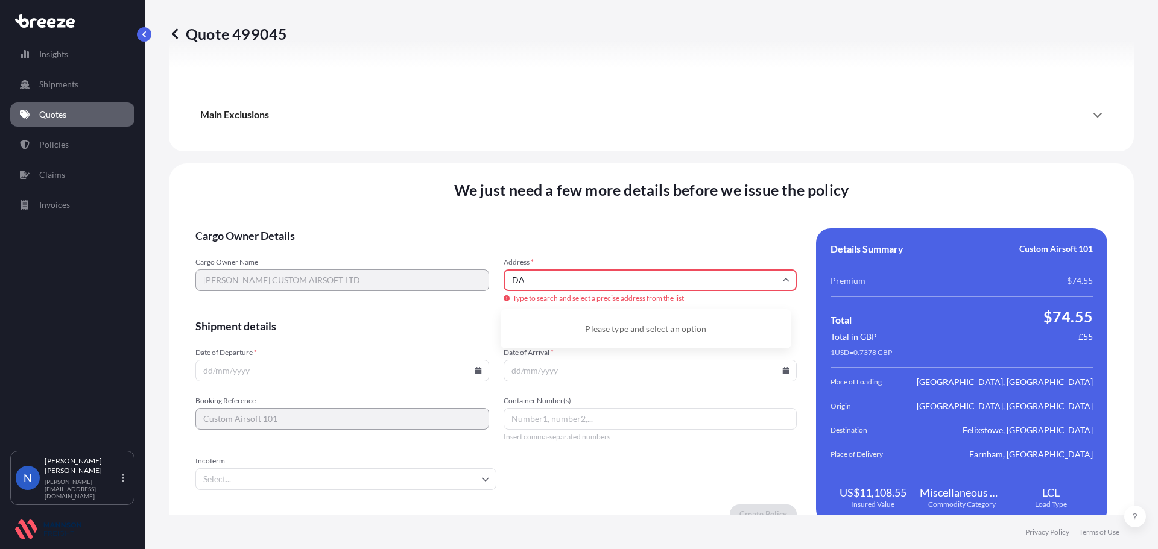
type input "D"
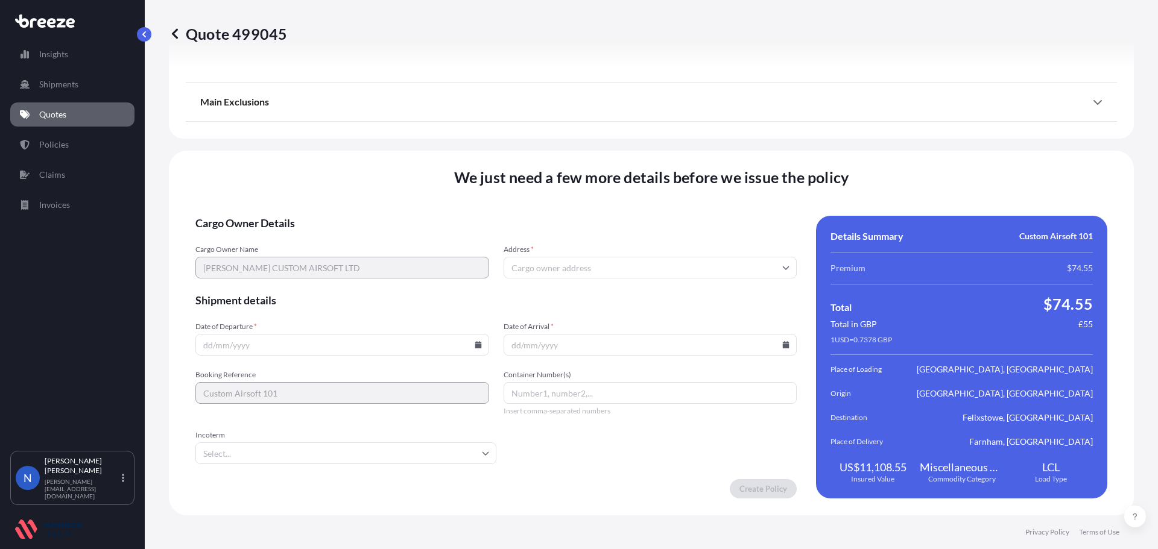
click at [517, 270] on input "Address *" at bounding box center [650, 268] width 294 height 22
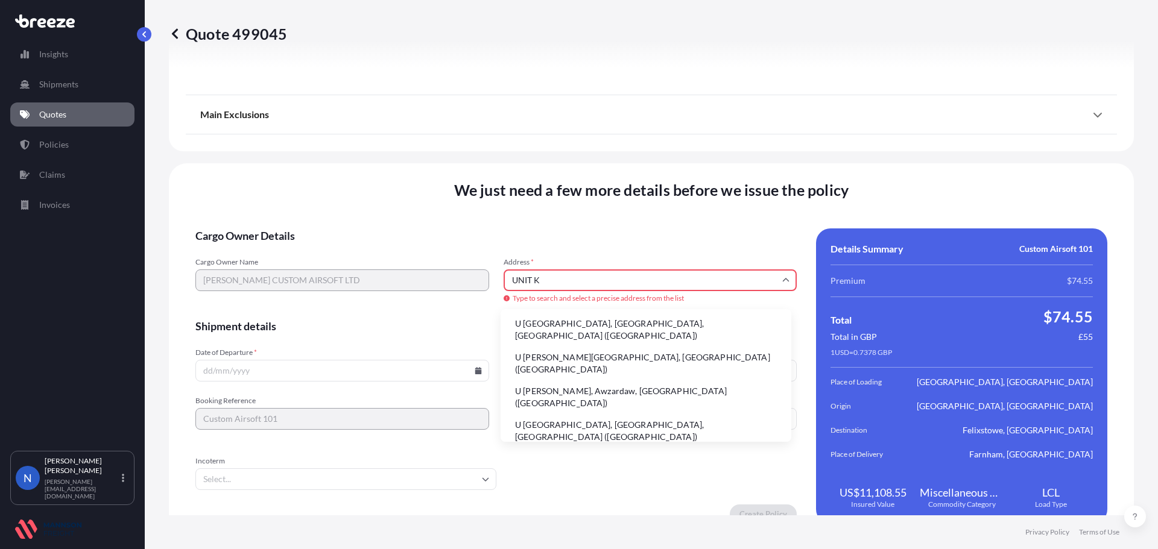
scroll to position [1, 0]
click at [439, 279] on div "Cargo Owner Name [PERSON_NAME] CUSTOM AIRSOFT LTD Address * UNIT K Type to sear…" at bounding box center [495, 280] width 601 height 47
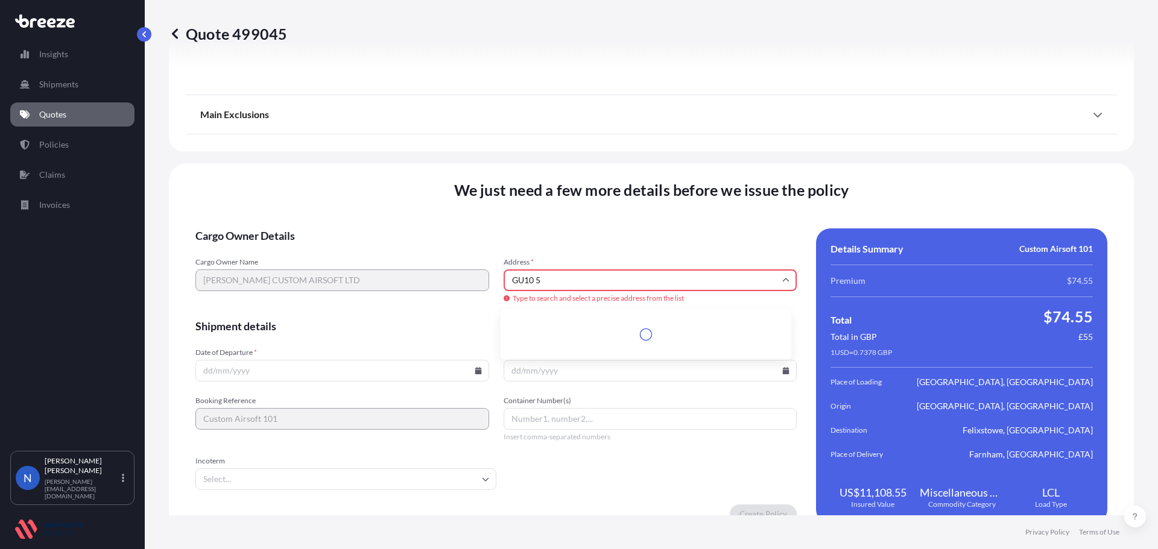
scroll to position [0, 0]
click at [553, 281] on input "GU10 5DW" at bounding box center [650, 280] width 294 height 22
click at [579, 324] on li "[STREET_ADDRESS]" at bounding box center [645, 325] width 281 height 23
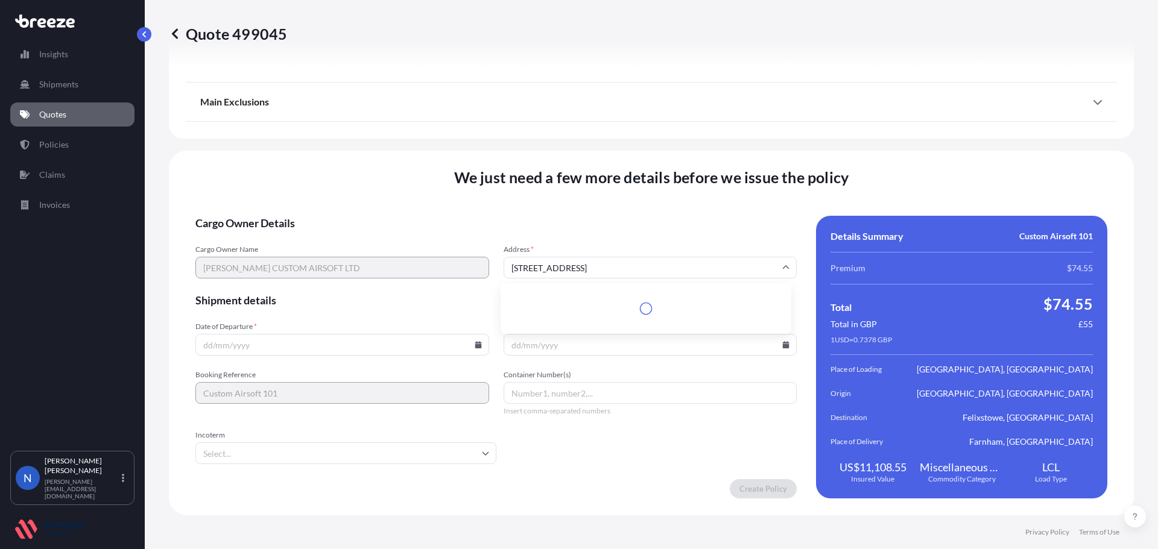
click at [509, 267] on input "[STREET_ADDRESS]" at bounding box center [650, 268] width 294 height 22
click at [526, 295] on li "[STREET_ADDRESS]" at bounding box center [645, 299] width 281 height 23
click at [506, 265] on input "[STREET_ADDRESS]" at bounding box center [650, 268] width 294 height 22
paste input "UNIT K, THE FACTORY, [GEOGRAPHIC_DATA], [GEOGRAPHIC_DATA], GU10 5DW"
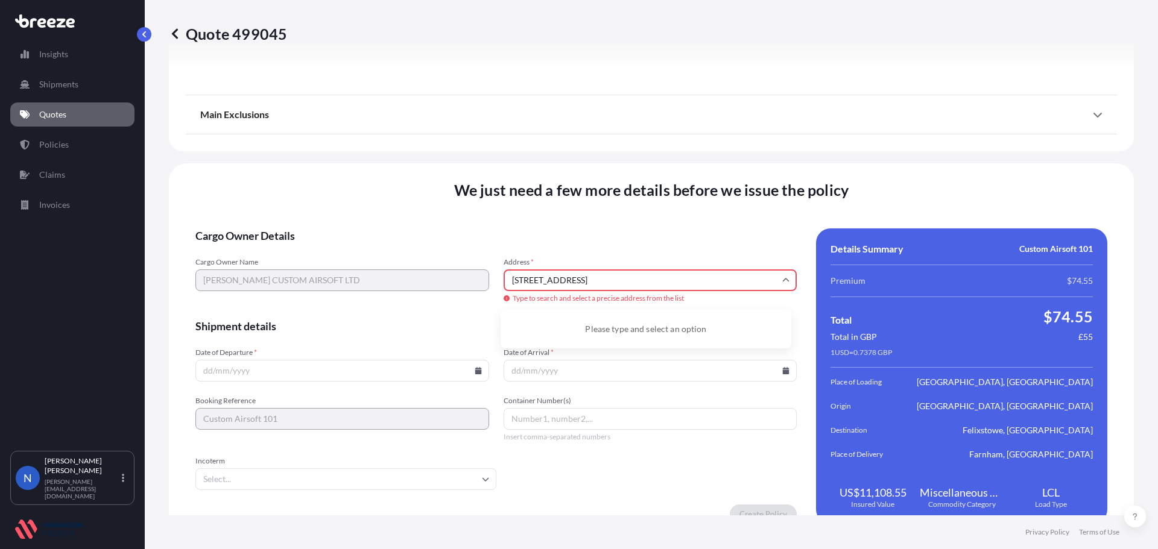
drag, startPoint x: 742, startPoint y: 280, endPoint x: 596, endPoint y: 294, distance: 146.6
click at [600, 290] on input "[STREET_ADDRESS]" at bounding box center [650, 280] width 294 height 22
click at [424, 324] on span "Shipment details" at bounding box center [495, 326] width 601 height 14
drag, startPoint x: 592, startPoint y: 324, endPoint x: 594, endPoint y: 316, distance: 8.8
click at [593, 324] on span "Shipment details" at bounding box center [495, 326] width 601 height 14
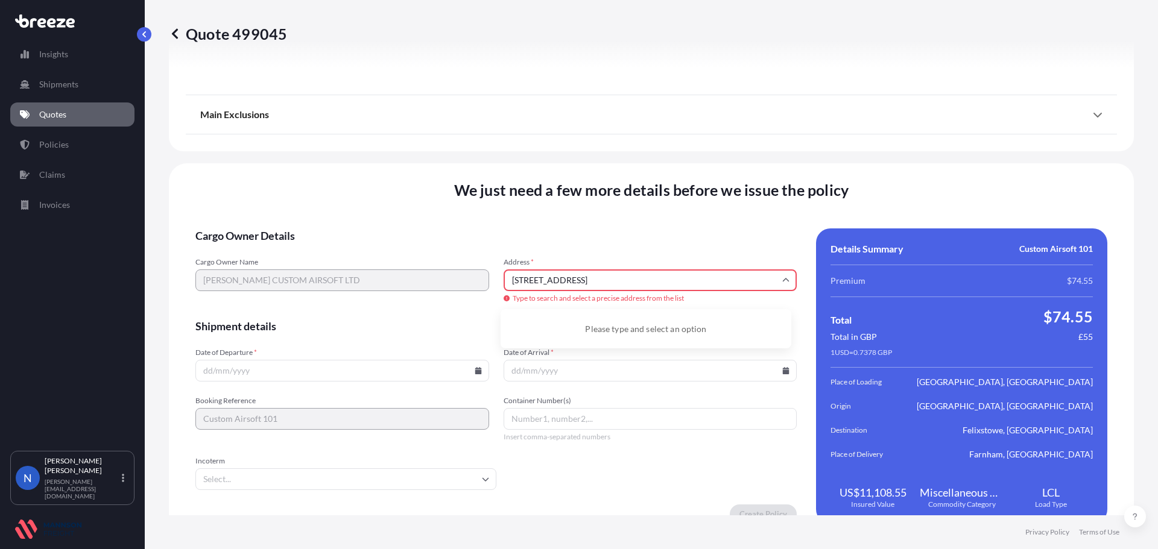
drag, startPoint x: 599, startPoint y: 281, endPoint x: 327, endPoint y: 306, distance: 273.6
click at [332, 302] on div "Cargo Owner Name [PERSON_NAME] CUSTOM AIRSOFT LTD Address * [STREET_ADDRESS] Ty…" at bounding box center [495, 280] width 601 height 47
type input "[STREET_ADDRESS]"
click at [412, 315] on form "Cargo Owner Details Cargo Owner Name [PERSON_NAME] CUSTOM AIRSOFT LTD Address *…" at bounding box center [495, 376] width 601 height 295
click at [657, 279] on input "[STREET_ADDRESS]" at bounding box center [650, 280] width 294 height 22
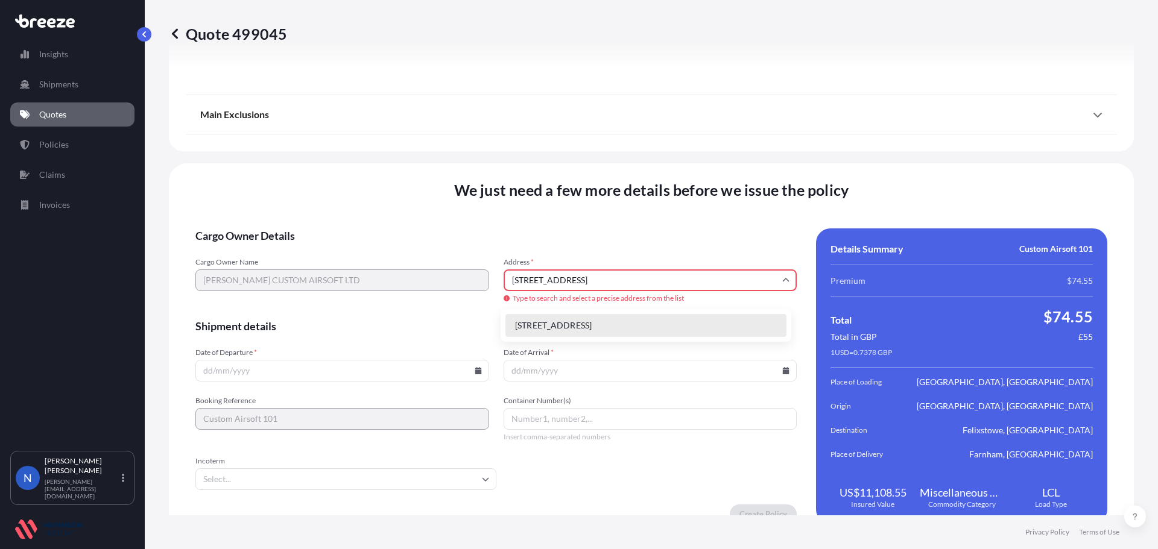
click at [368, 279] on div "Cargo Owner Name [PERSON_NAME] CUSTOM AIRSOFT LTD Address * [GEOGRAPHIC_DATA], …" at bounding box center [495, 280] width 601 height 47
click at [545, 326] on li "[STREET_ADDRESS]" at bounding box center [645, 325] width 281 height 23
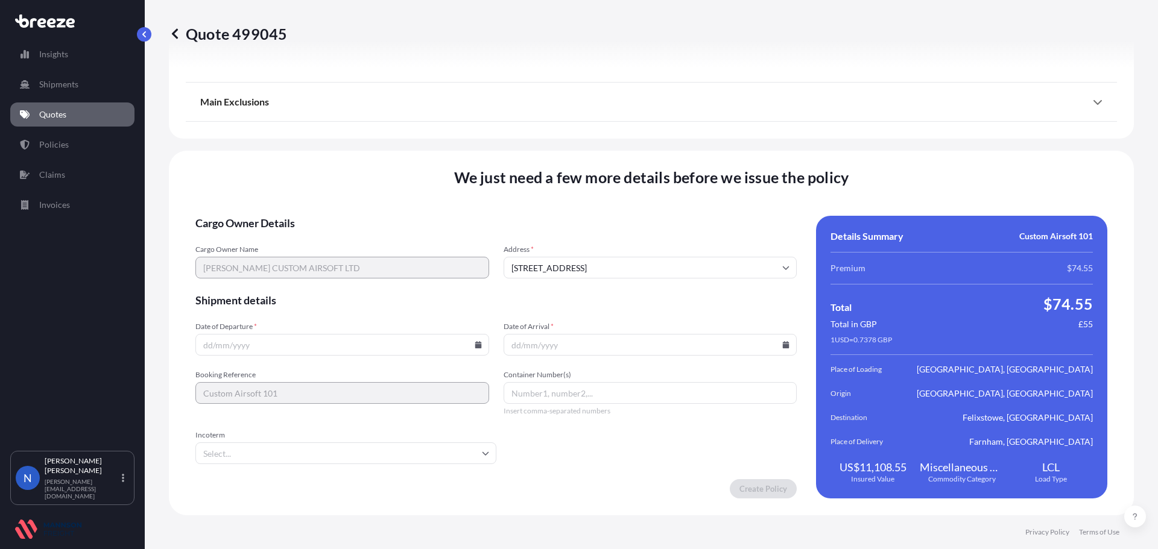
click at [395, 295] on span "Shipment details" at bounding box center [495, 300] width 601 height 14
click at [385, 295] on span "Shipment details" at bounding box center [495, 300] width 601 height 14
click at [375, 347] on input "Date of Departure *" at bounding box center [342, 345] width 294 height 22
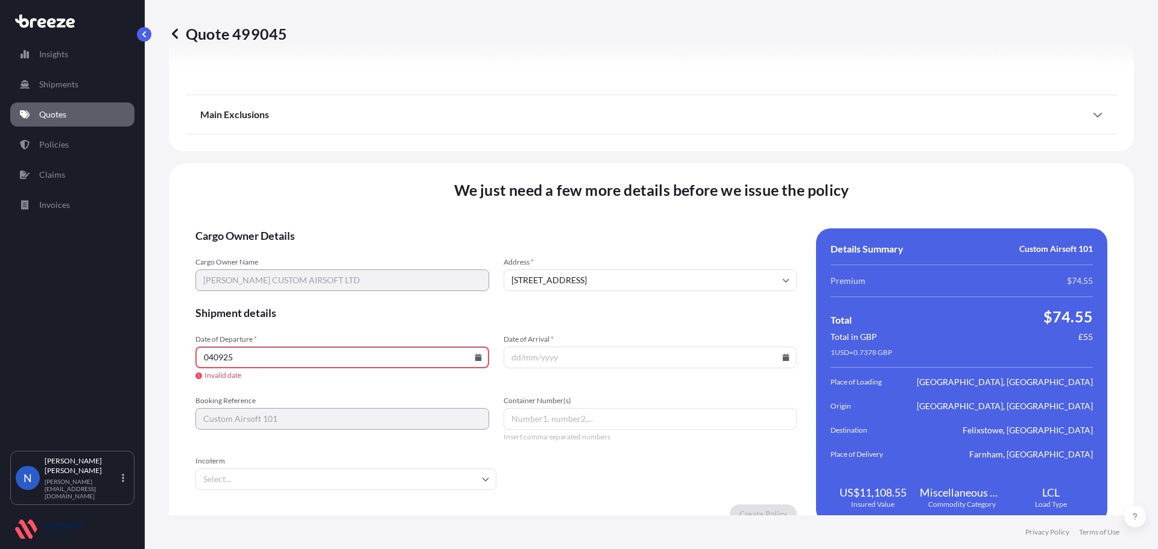
click at [474, 359] on icon at bounding box center [477, 357] width 7 height 7
click at [338, 204] on button "4" at bounding box center [340, 204] width 19 height 19
type input "[DATE]"
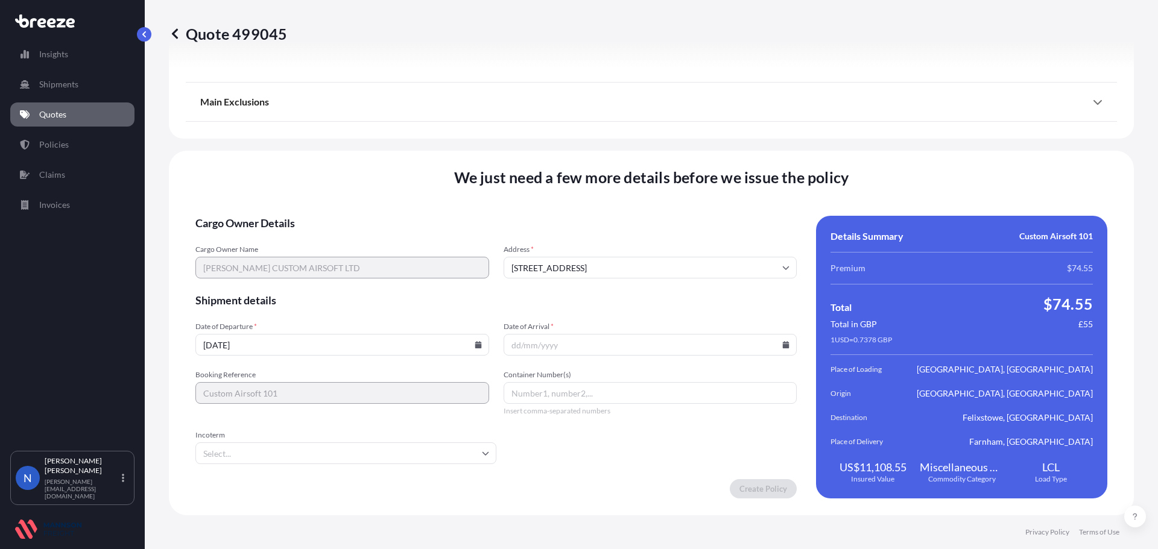
click at [782, 347] on icon at bounding box center [785, 344] width 7 height 7
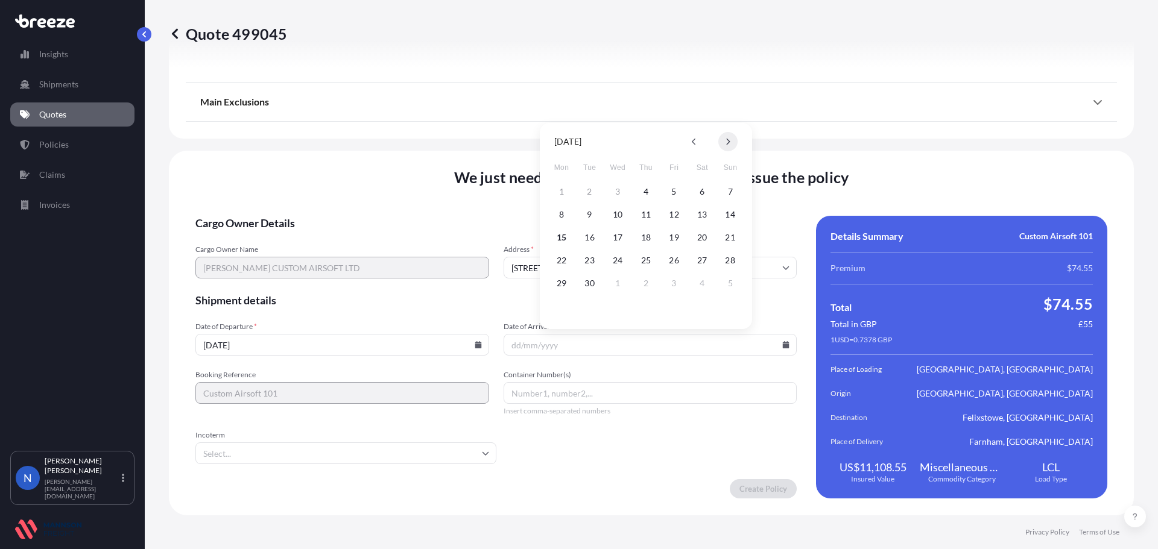
click at [725, 145] on button at bounding box center [727, 141] width 19 height 19
click at [730, 214] on button "12" at bounding box center [729, 214] width 19 height 19
type input "[DATE]"
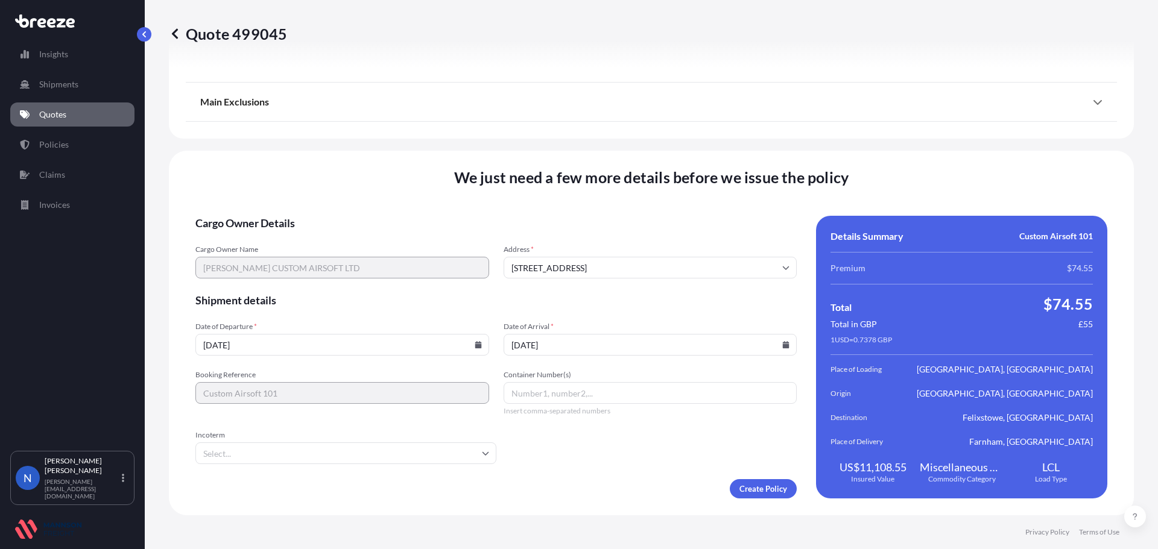
click at [553, 395] on input "Container Number(s)" at bounding box center [650, 393] width 294 height 22
click at [555, 394] on input "Container Number(s)" at bounding box center [650, 393] width 294 height 22
type input "FBIU5506772"
click at [367, 448] on input "Incoterm" at bounding box center [345, 454] width 301 height 22
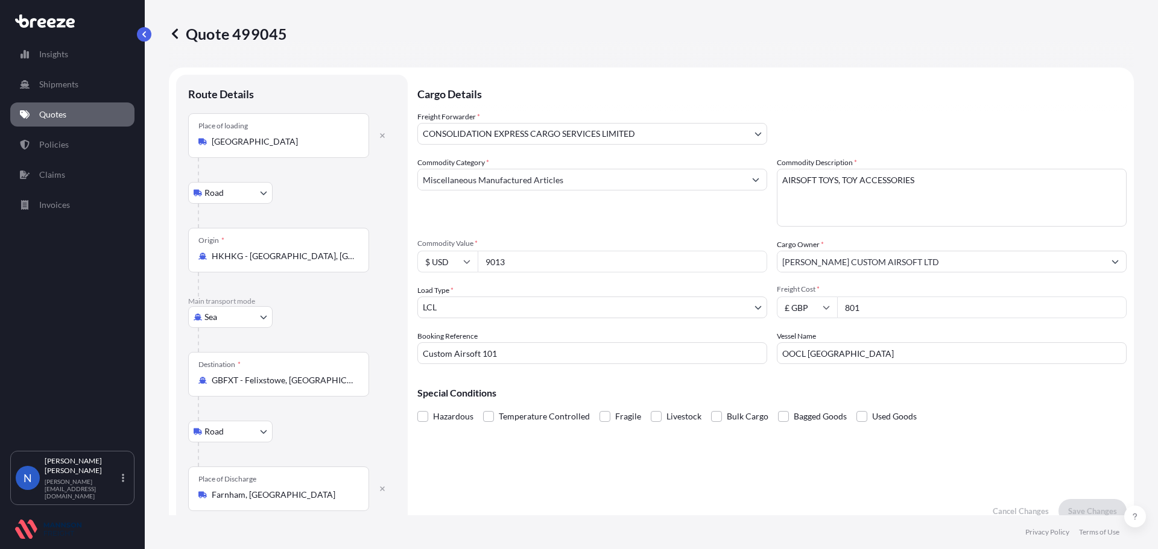
click at [271, 144] on input "[GEOGRAPHIC_DATA]" at bounding box center [283, 142] width 142 height 12
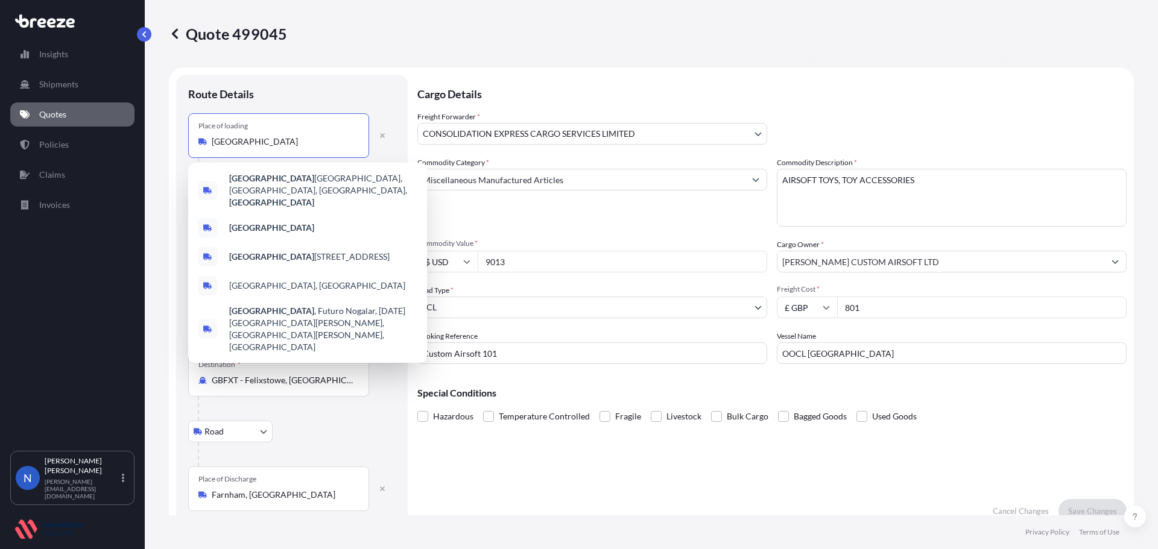
drag, startPoint x: 269, startPoint y: 141, endPoint x: 147, endPoint y: 143, distance: 123.0
click at [150, 144] on div "Quote 499045 Route Details Place of loading [GEOGRAPHIC_DATA] Rail Origin * HKH…" at bounding box center [651, 257] width 1013 height 515
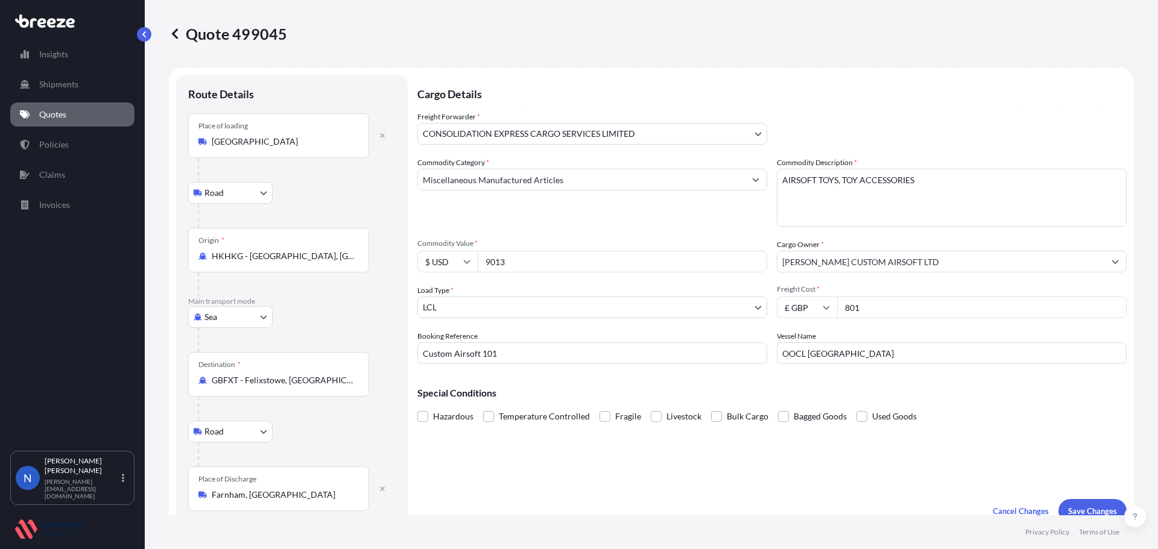
click at [279, 145] on input "[GEOGRAPHIC_DATA]" at bounding box center [283, 142] width 142 height 12
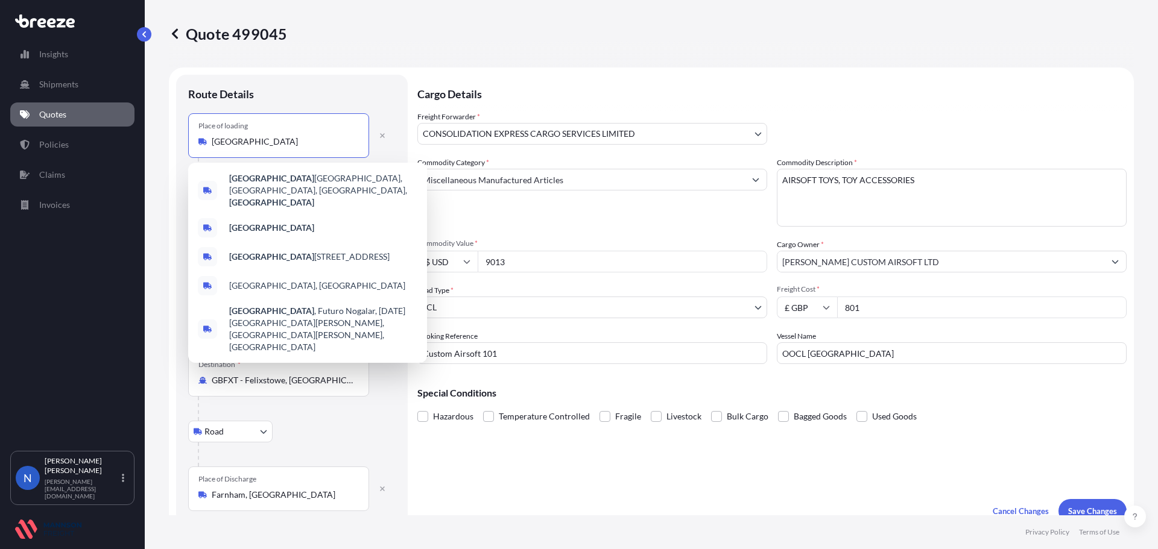
drag, startPoint x: 259, startPoint y: 145, endPoint x: 192, endPoint y: 142, distance: 67.0
click at [162, 148] on div "Quote 499045 Route Details Place of loading [GEOGRAPHIC_DATA] Rail Origin * HKH…" at bounding box center [651, 257] width 1013 height 515
paste input "[STREET_ADDRESS][PERSON_NAME][PERSON_NAME][PERSON_NAME]"
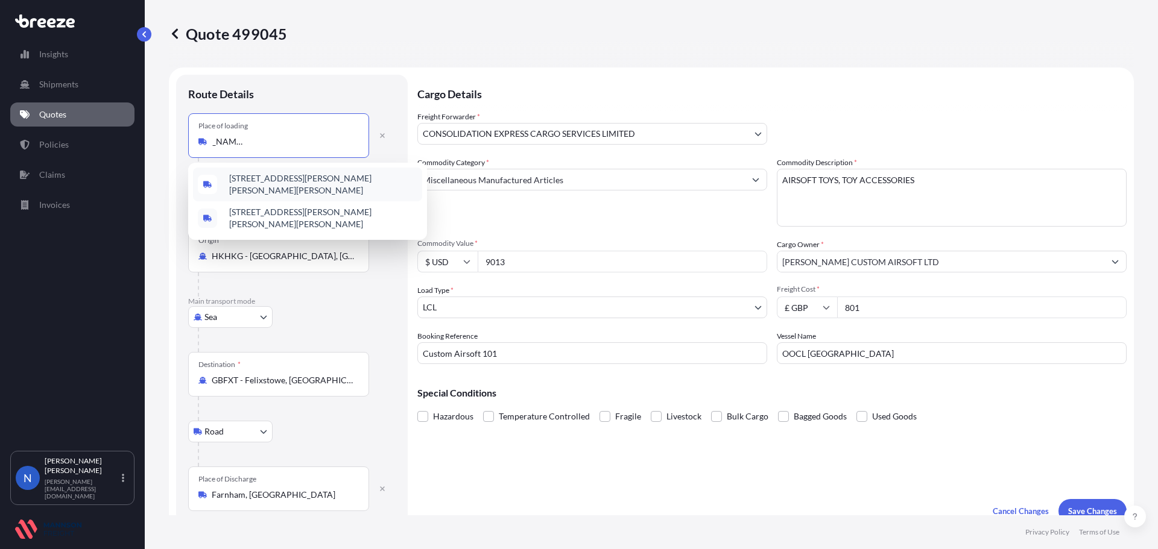
click at [303, 140] on input "[STREET_ADDRESS][PERSON_NAME][PERSON_NAME][PERSON_NAME]" at bounding box center [283, 142] width 142 height 12
type input "[GEOGRAPHIC_DATA]"
click at [385, 134] on icon "button" at bounding box center [382, 135] width 7 height 7
select select
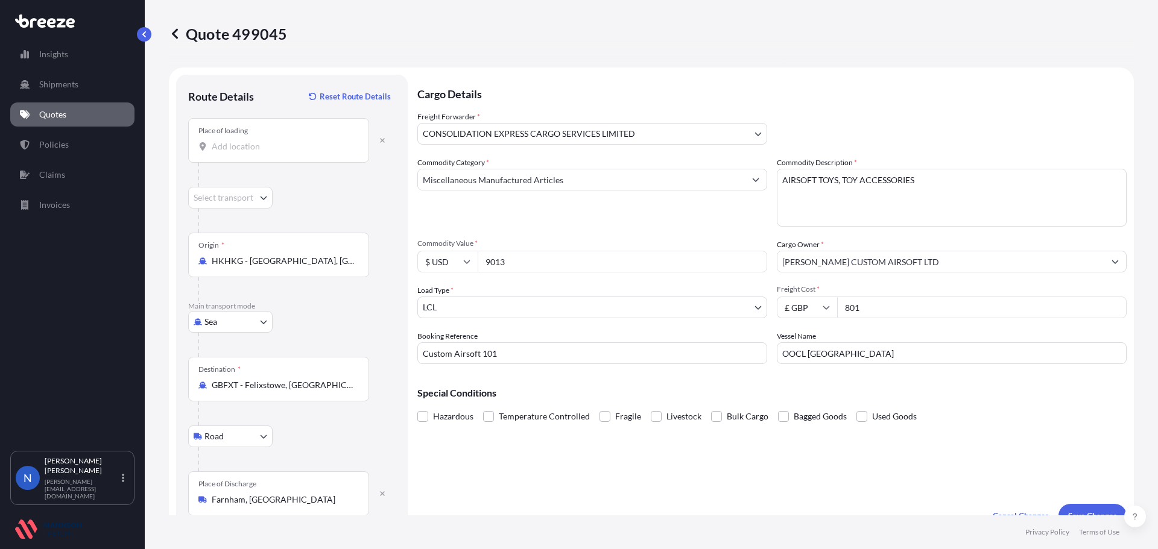
click at [250, 162] on div "Place of loading" at bounding box center [278, 140] width 181 height 45
click at [250, 153] on input "Place of loading" at bounding box center [283, 146] width 142 height 12
click at [251, 151] on input "Place of loading" at bounding box center [283, 146] width 142 height 12
paste input "[PERSON_NAME] [PERSON_NAME] , KOWLOON , [GEOGRAPHIC_DATA]"
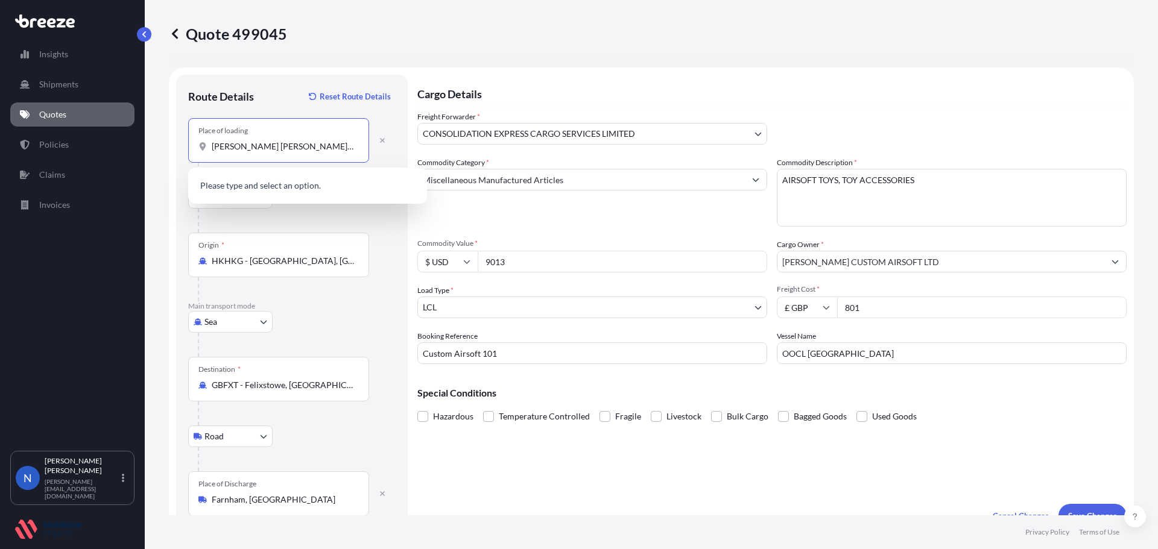
scroll to position [0, 13]
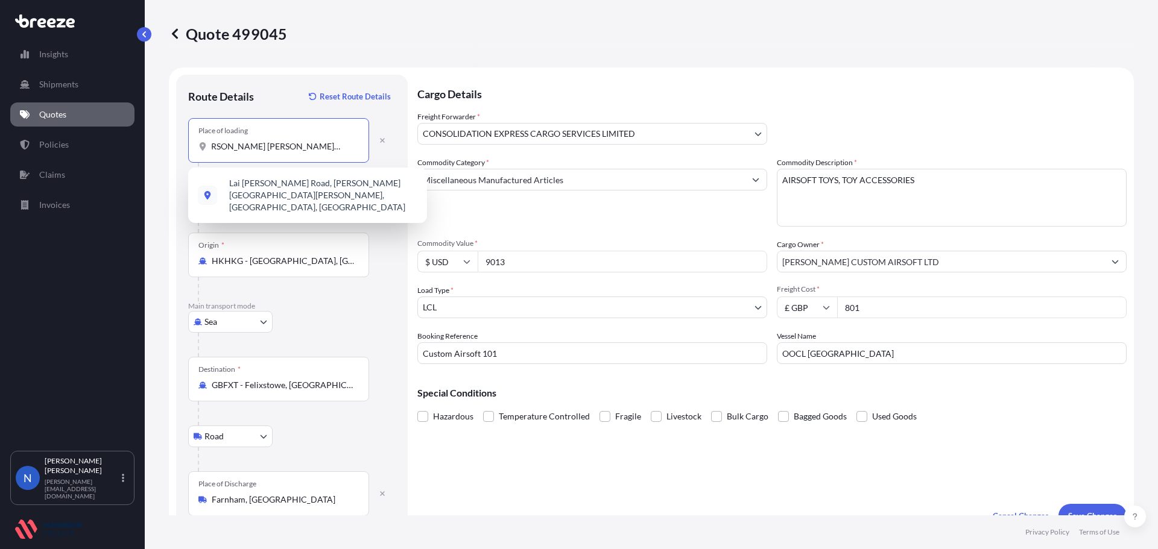
click at [247, 147] on input "[PERSON_NAME] [PERSON_NAME] , KOWLOON , [GEOGRAPHIC_DATA]" at bounding box center [283, 146] width 142 height 12
type input "[PERSON_NAME] [PERSON_NAME], KOWLOON, [GEOGRAPHIC_DATA]"
click at [381, 276] on div "Origin * HKHKG - [GEOGRAPHIC_DATA], [GEOGRAPHIC_DATA]" at bounding box center [291, 267] width 207 height 69
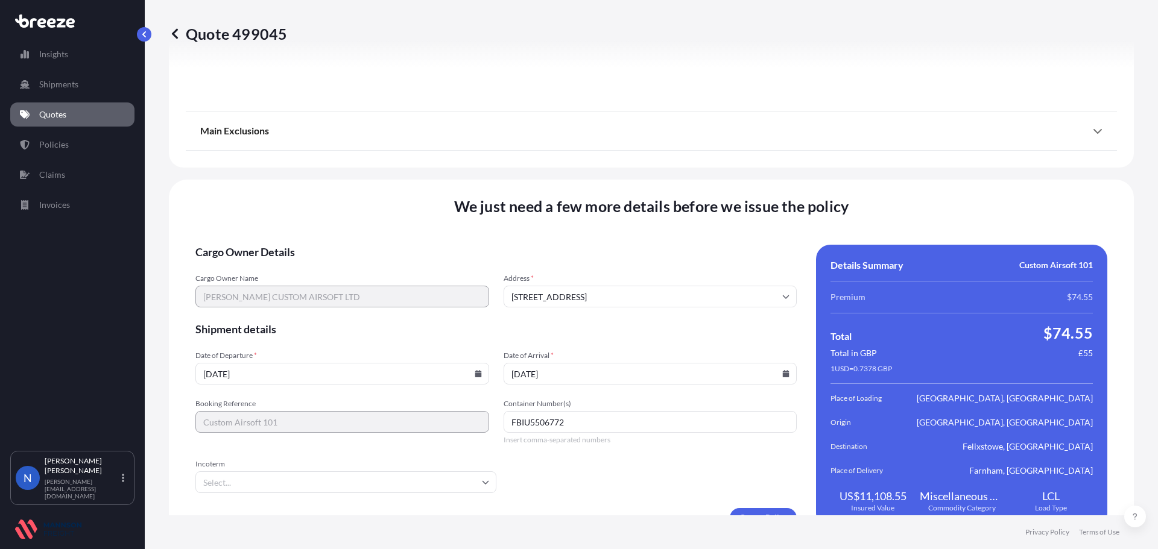
scroll to position [1614, 0]
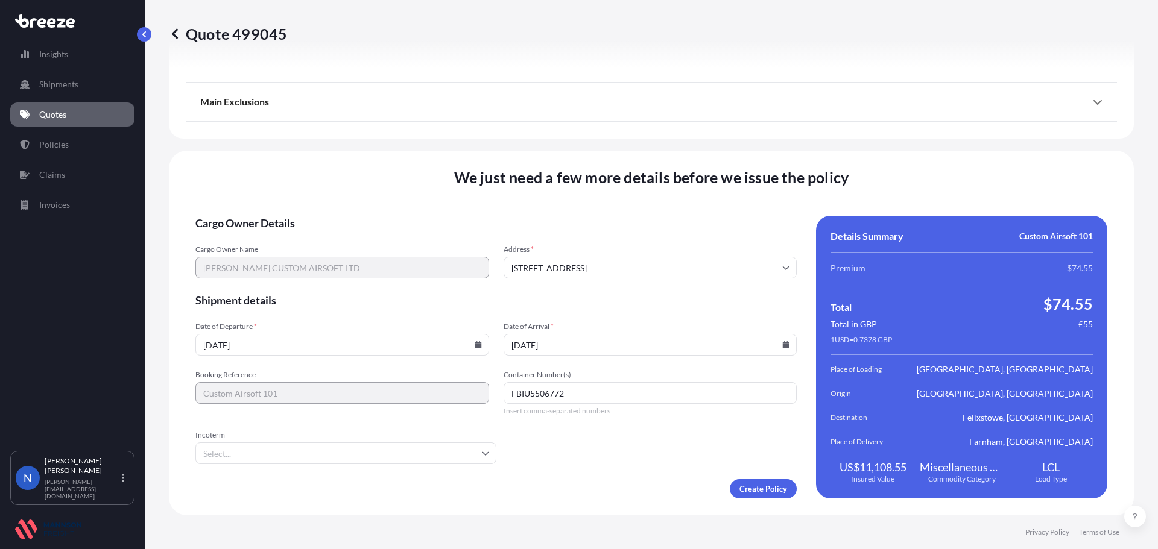
click at [579, 465] on form "Cargo Owner Details Cargo Owner Name [PERSON_NAME] CUSTOM AIRSOFT LTD Address *…" at bounding box center [495, 357] width 601 height 283
click at [355, 452] on input "Incoterm" at bounding box center [345, 454] width 301 height 22
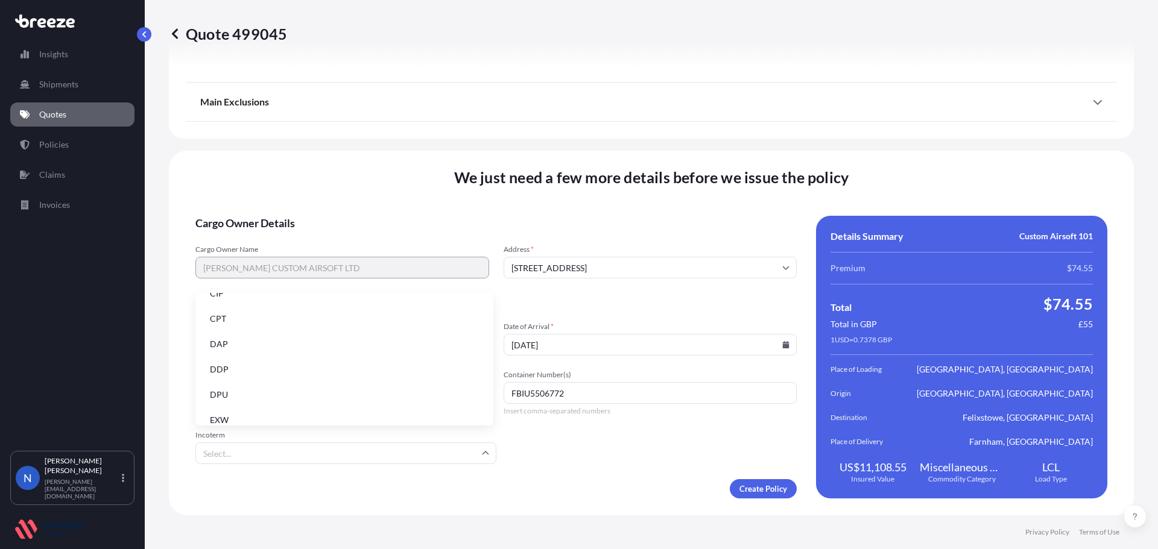
scroll to position [153, 0]
click at [262, 338] on li "EXW" at bounding box center [344, 333] width 288 height 23
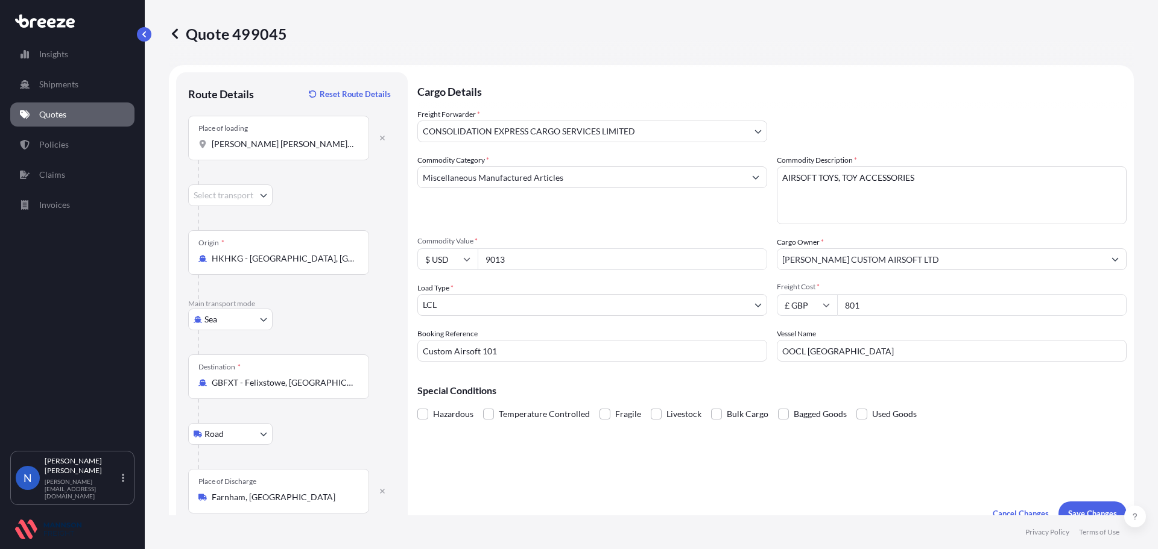
scroll to position [0, 0]
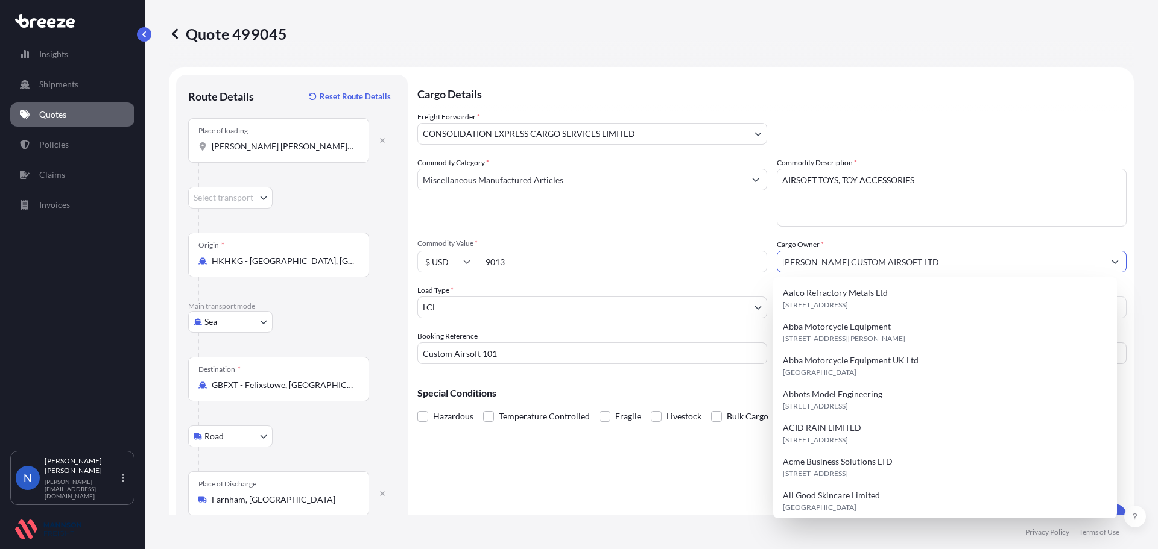
click at [898, 255] on input "[PERSON_NAME] CUSTOM AIRSOFT LTD" at bounding box center [940, 262] width 327 height 22
click at [901, 261] on input "[PERSON_NAME] CUSTOM AIRSOFT LTD" at bounding box center [940, 262] width 327 height 22
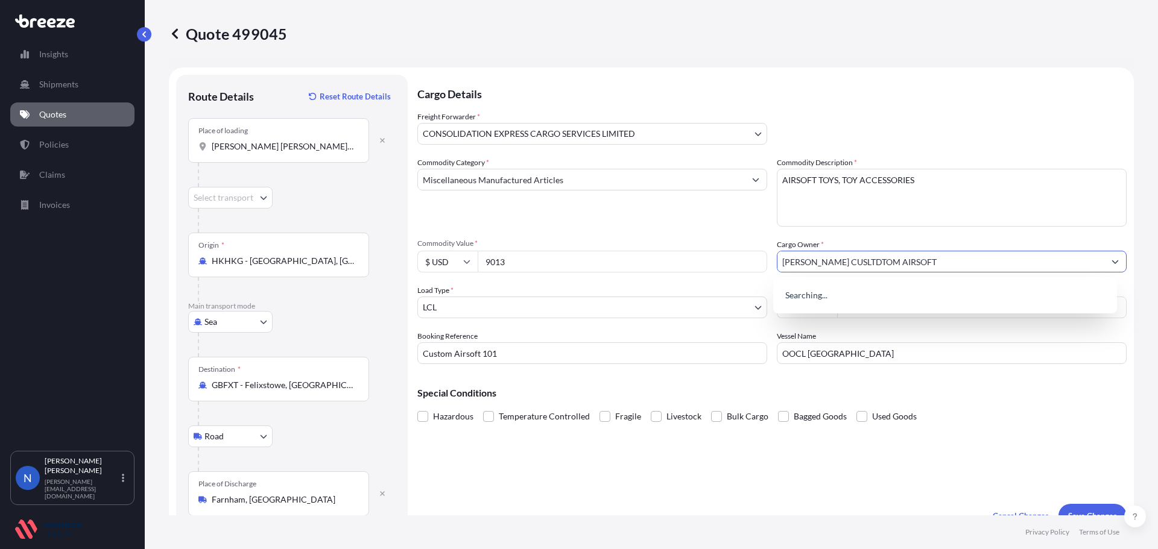
click at [930, 263] on input "[PERSON_NAME] CUSLTDTOM AIRSOFT" at bounding box center [940, 262] width 327 height 22
click at [903, 291] on span "Add new "[PERSON_NAME] CUSLTDTOM AIRSOFT "" at bounding box center [882, 293] width 198 height 12
click at [919, 265] on input "[PERSON_NAME] CUSLTDTOM AIRSOFT" at bounding box center [940, 262] width 327 height 22
type input "[PERSON_NAME] CUSTOM AIRSOFT LTD"
click at [917, 265] on input "[PERSON_NAME] CUSTOM AIRSOFT LTD" at bounding box center [940, 262] width 327 height 22
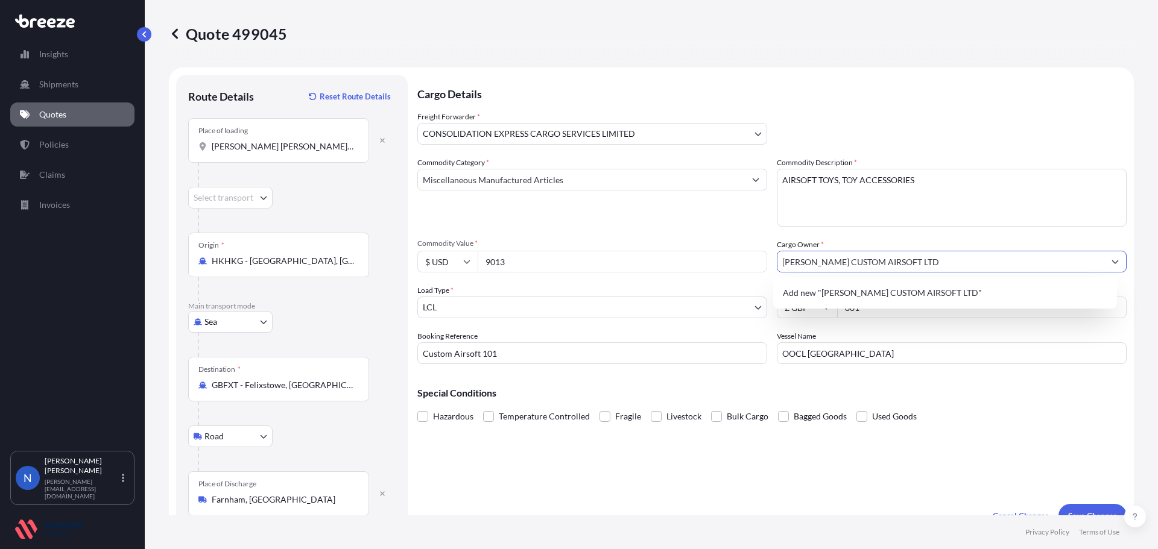
click at [916, 256] on input "[PERSON_NAME] CUSTOM AIRSOFT LTD" at bounding box center [940, 262] width 327 height 22
click at [887, 397] on p "Special Conditions" at bounding box center [771, 393] width 709 height 10
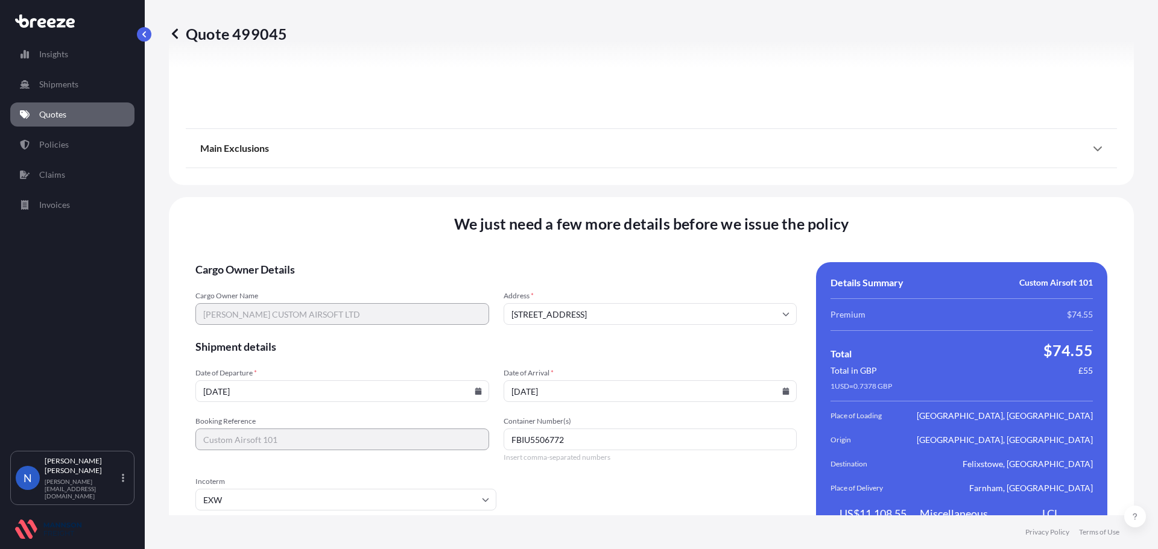
scroll to position [1614, 0]
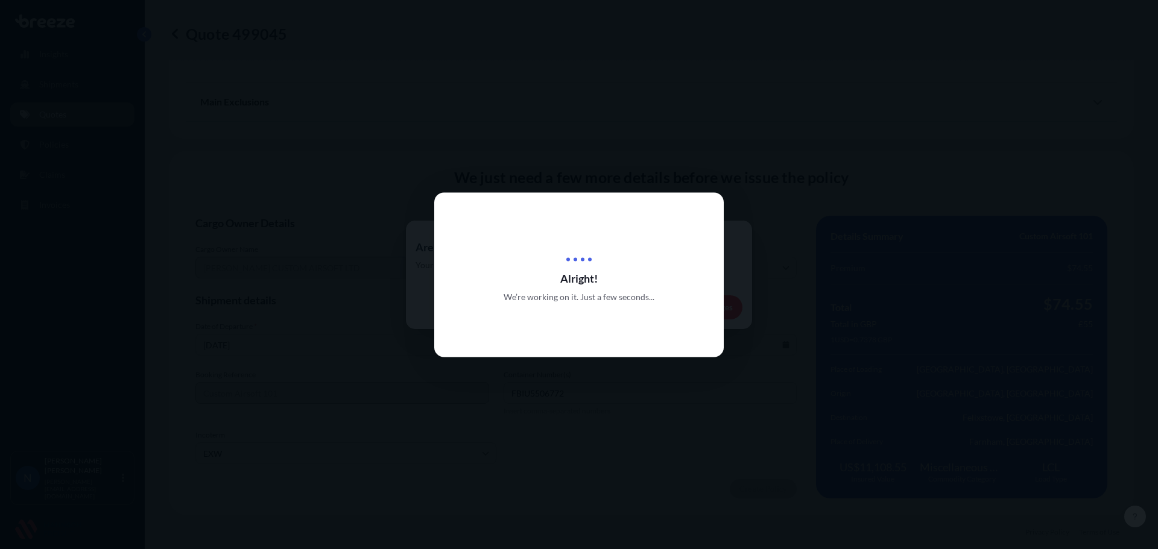
click at [505, 234] on div "Alright! We’re working on it. Just a few seconds..." at bounding box center [578, 274] width 289 height 165
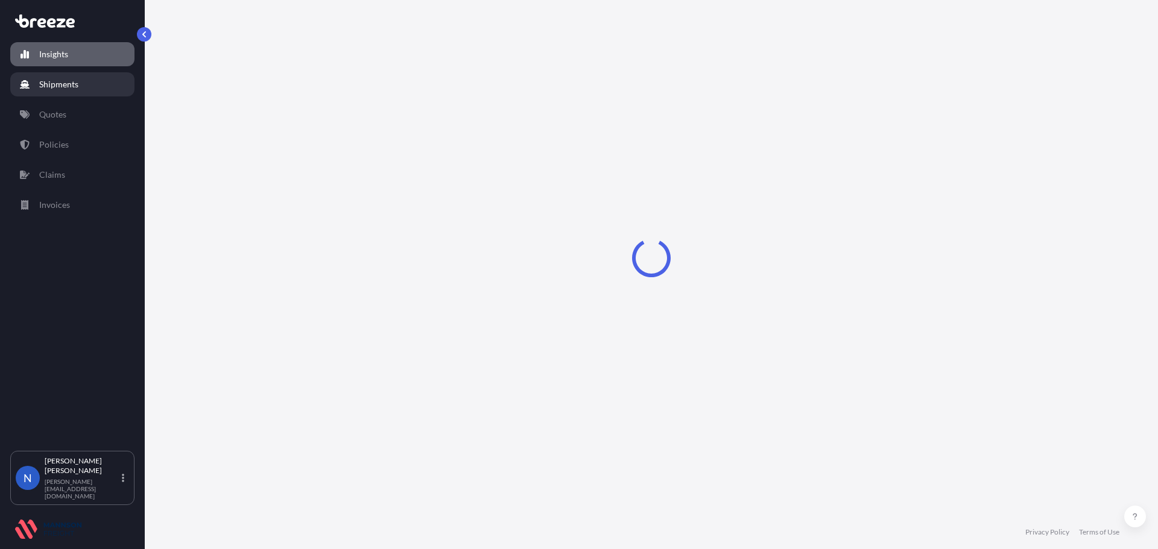
select select "2025"
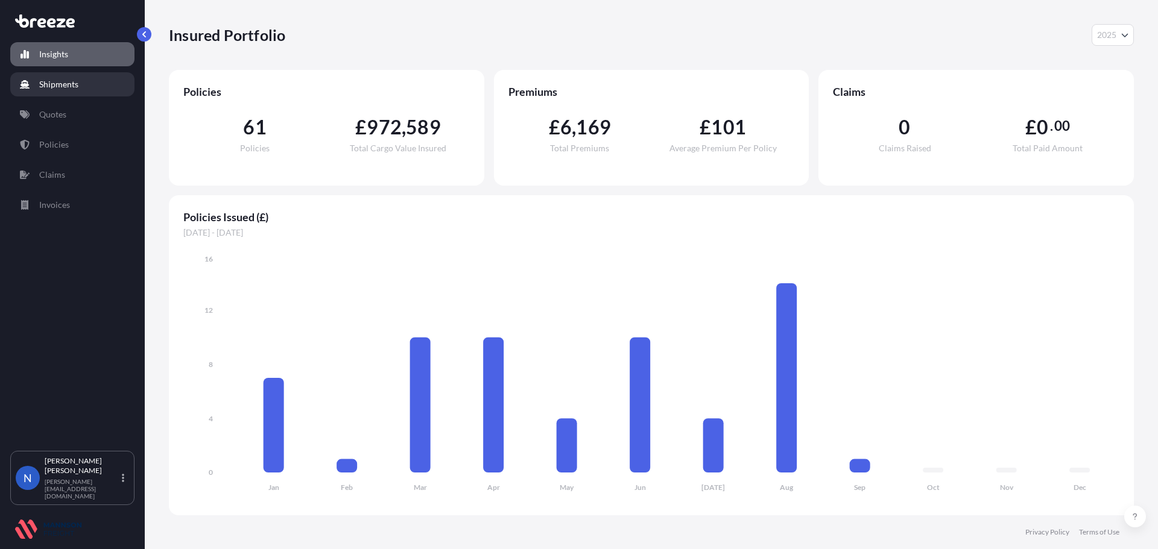
click at [82, 82] on link "Shipments" at bounding box center [72, 84] width 124 height 24
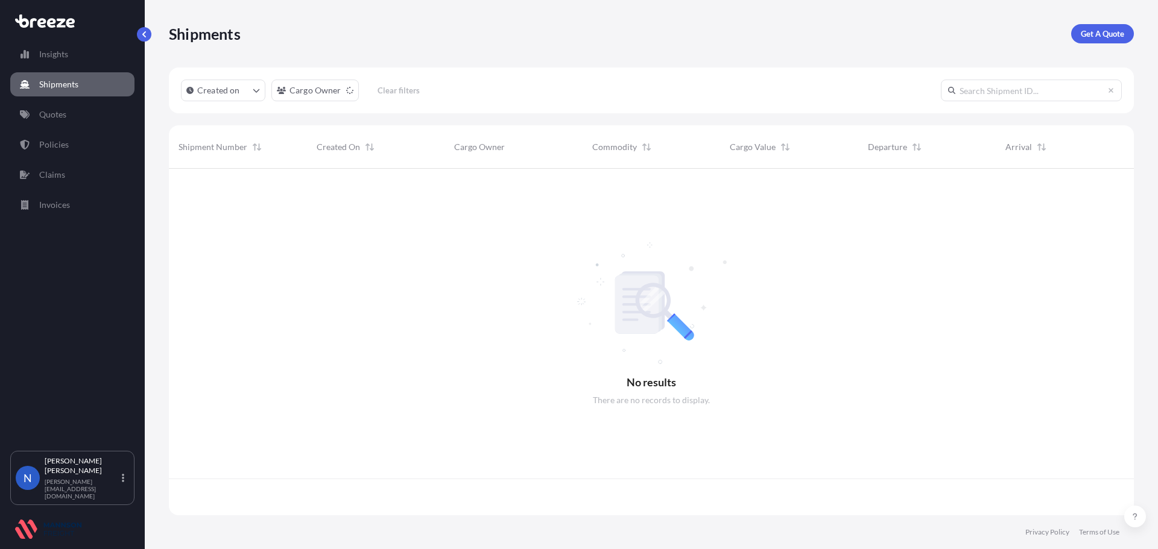
scroll to position [344, 956]
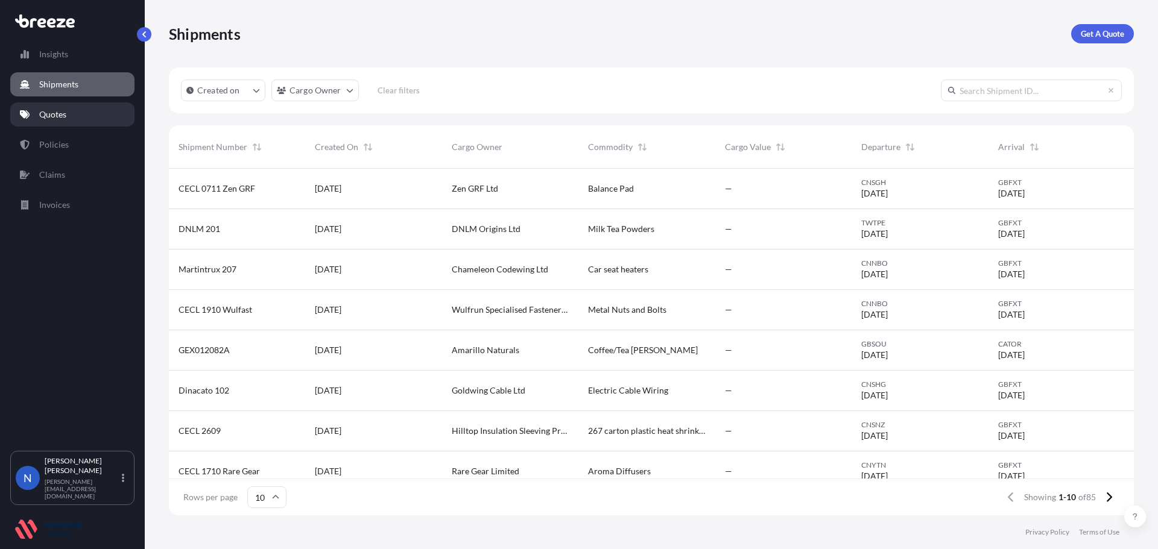
click at [76, 112] on link "Quotes" at bounding box center [72, 114] width 124 height 24
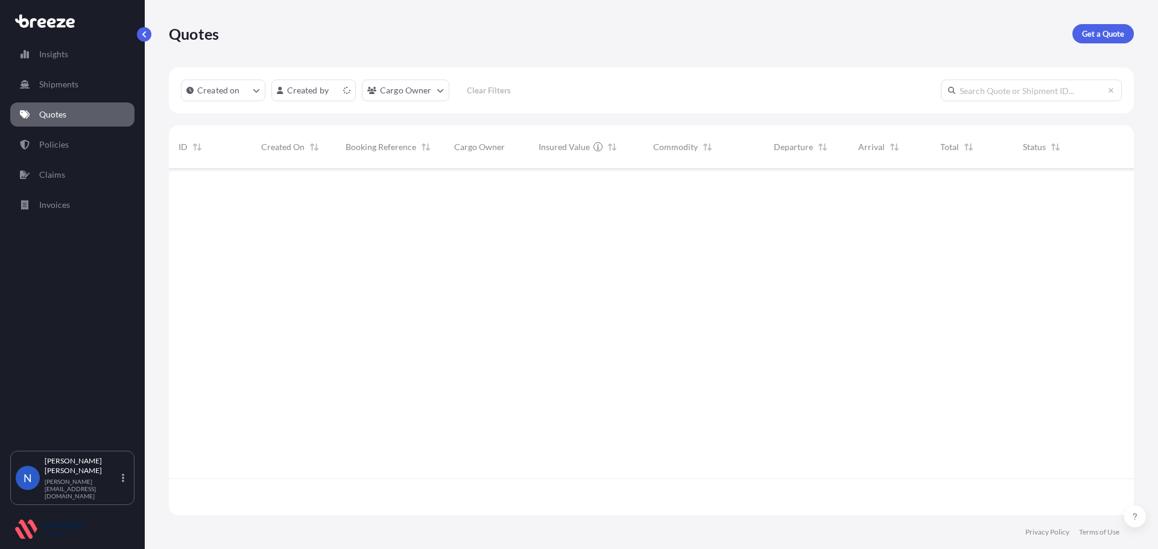
scroll to position [344, 956]
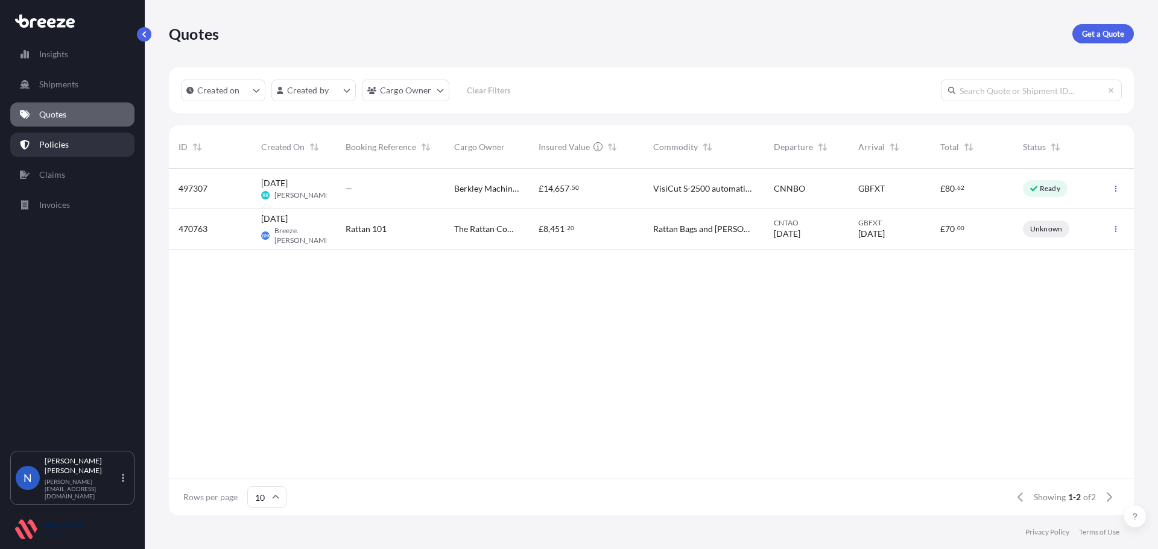
click at [83, 141] on link "Policies" at bounding box center [72, 145] width 124 height 24
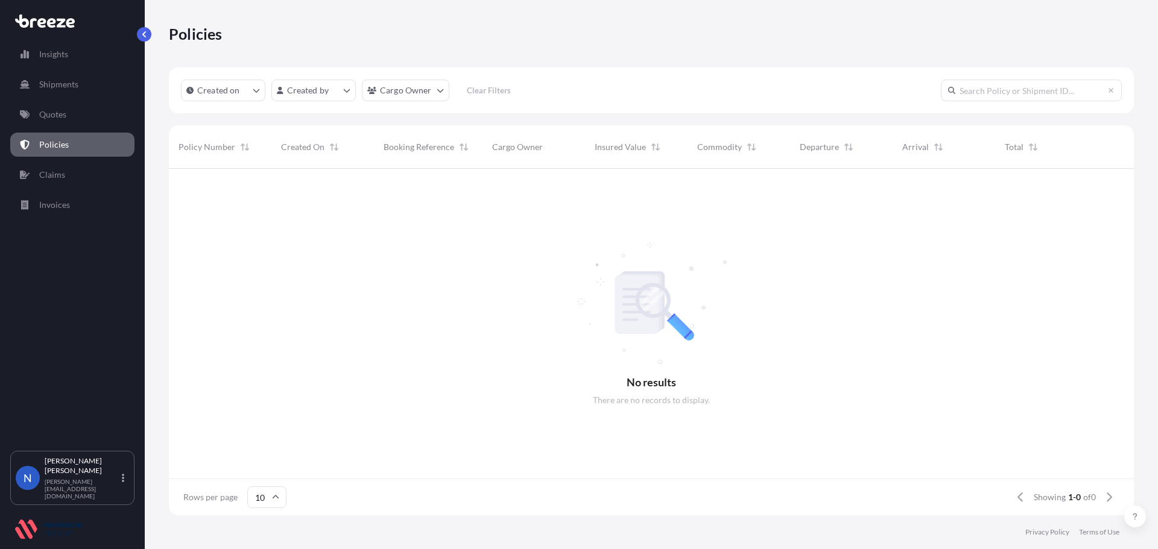
scroll to position [344, 956]
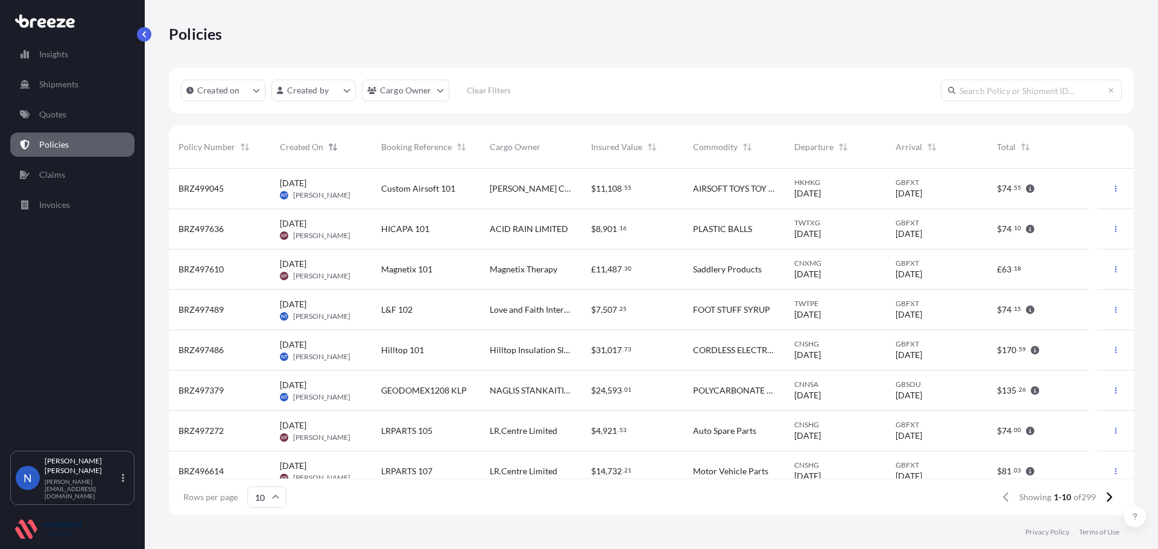
click at [330, 151] on icon "Sort" at bounding box center [333, 147] width 8 height 8
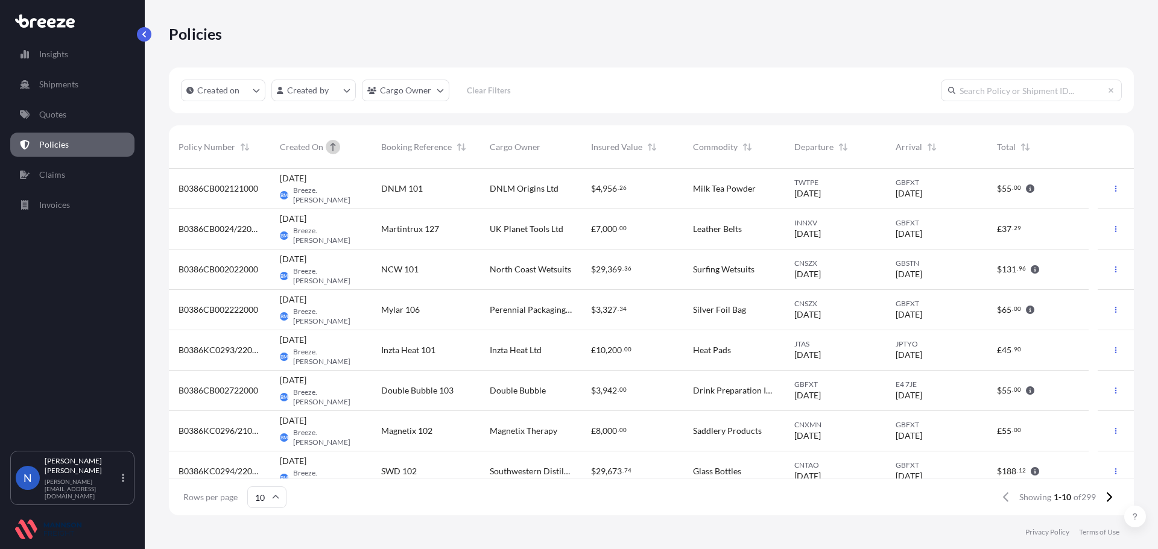
click at [333, 150] on icon "Sort" at bounding box center [332, 147] width 5 height 8
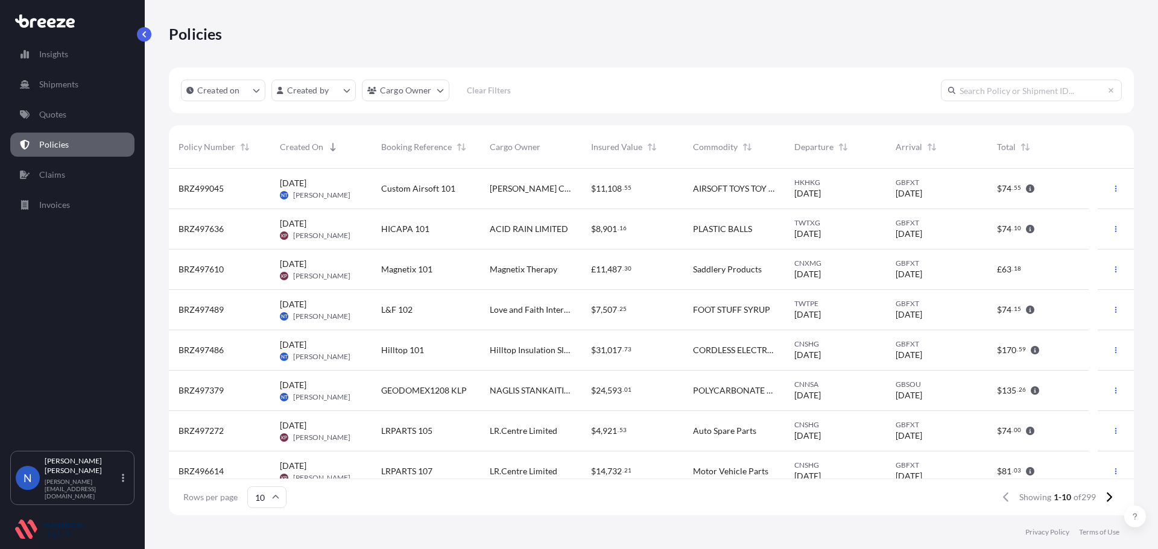
click at [1032, 188] on icon "button" at bounding box center [1030, 188] width 8 height 8
click at [1112, 189] on icon "button" at bounding box center [1115, 188] width 7 height 7
click at [1079, 216] on p "Download certificate" at bounding box center [1049, 213] width 79 height 12
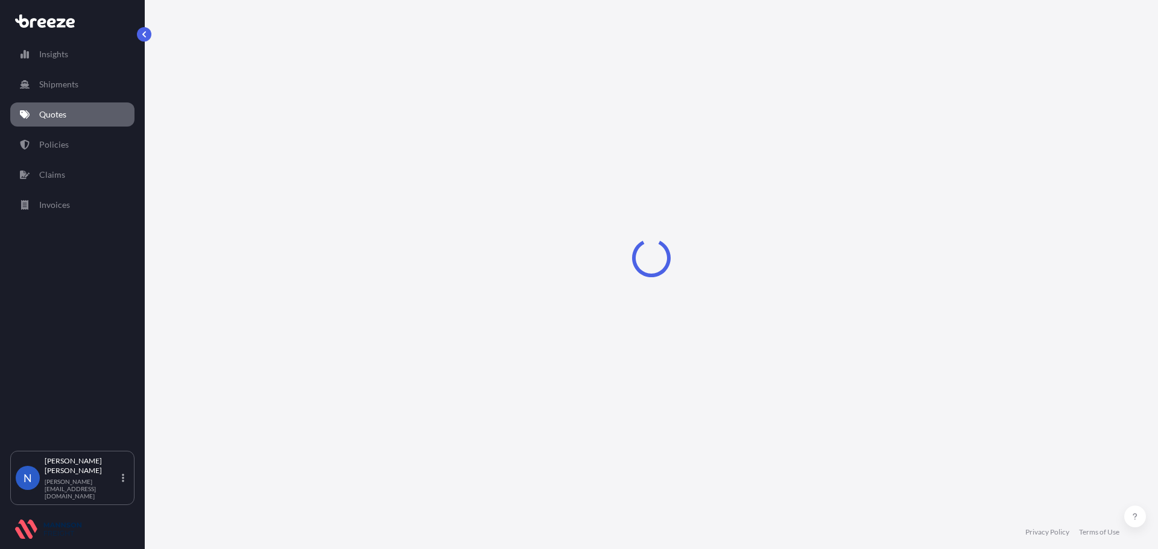
select select "Road"
select select "Sea"
select select "Road"
select select "1"
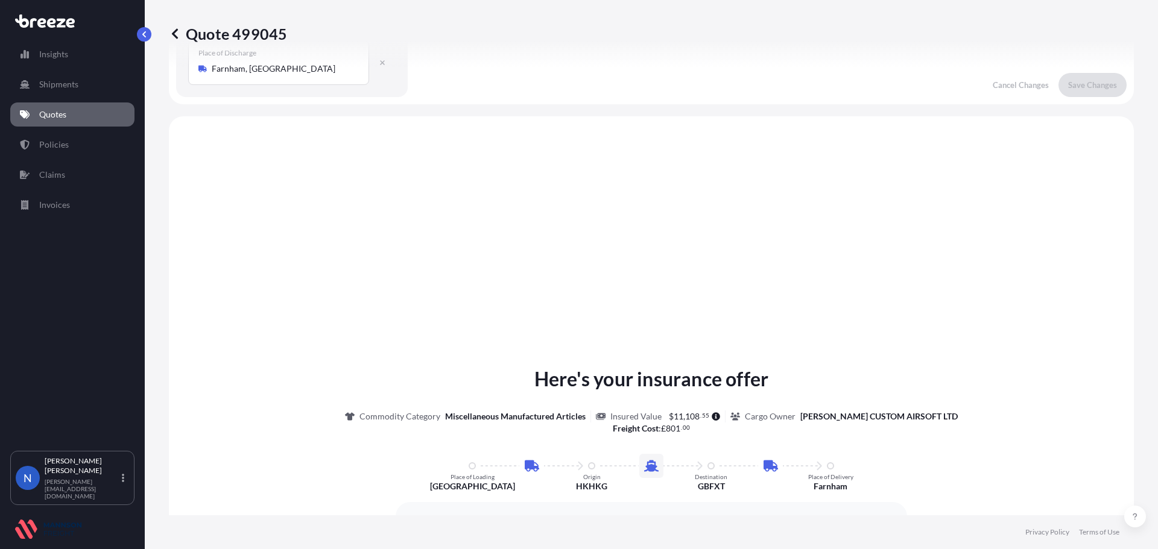
scroll to position [482, 0]
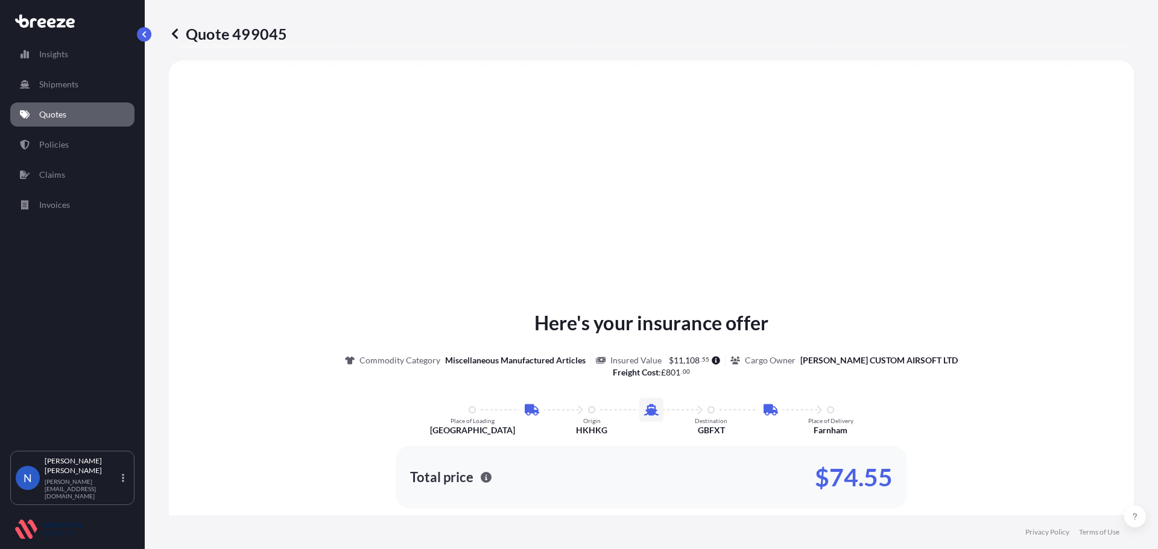
select select "31421"
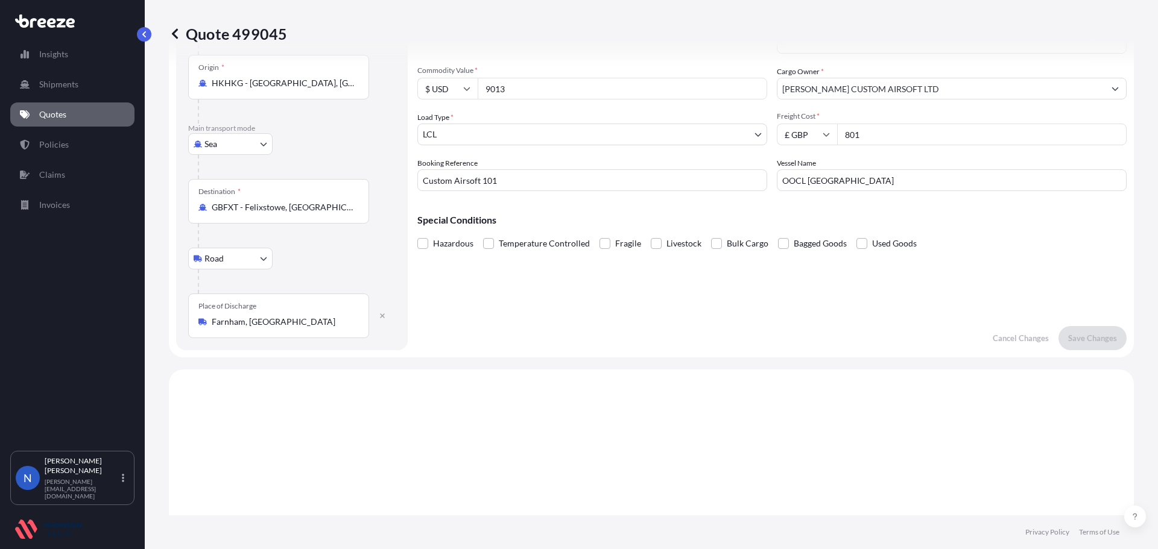
scroll to position [0, 0]
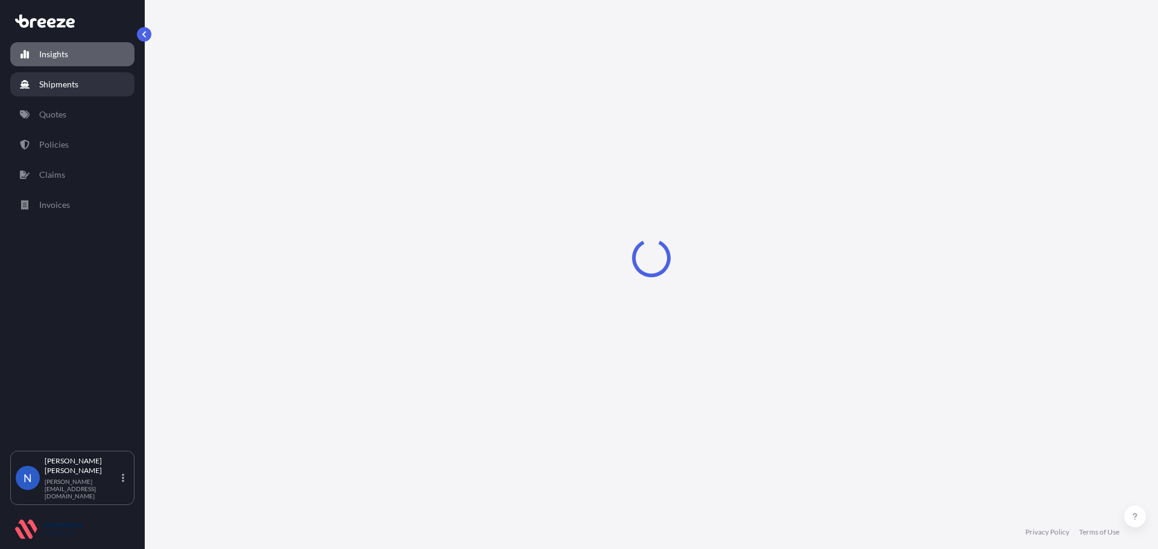
select select "2025"
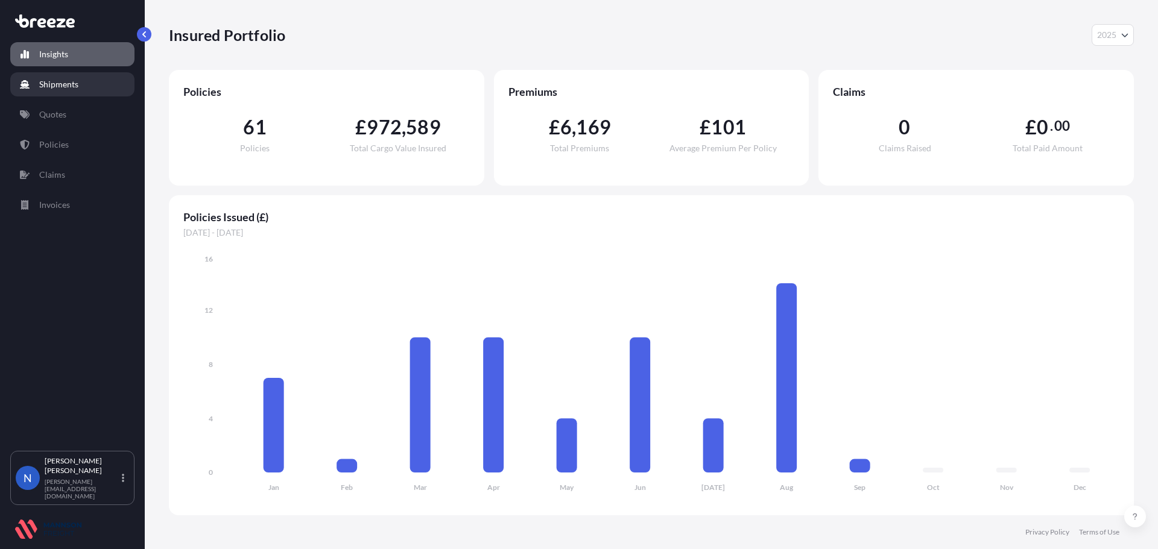
click at [70, 86] on p "Shipments" at bounding box center [58, 84] width 39 height 12
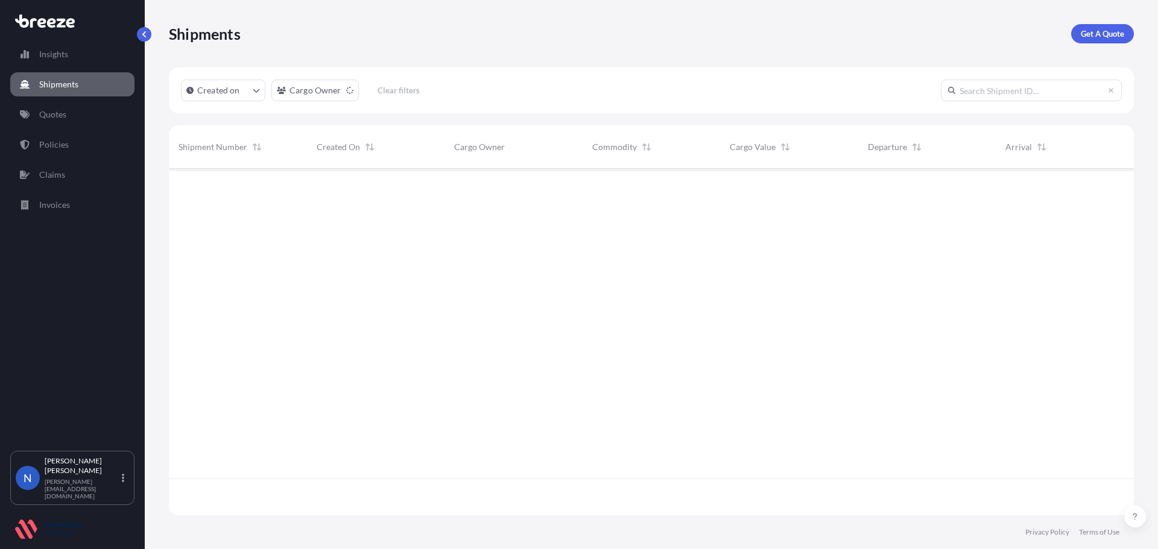
scroll to position [344, 956]
click at [1091, 36] on p "Get A Quote" at bounding box center [1101, 34] width 43 height 12
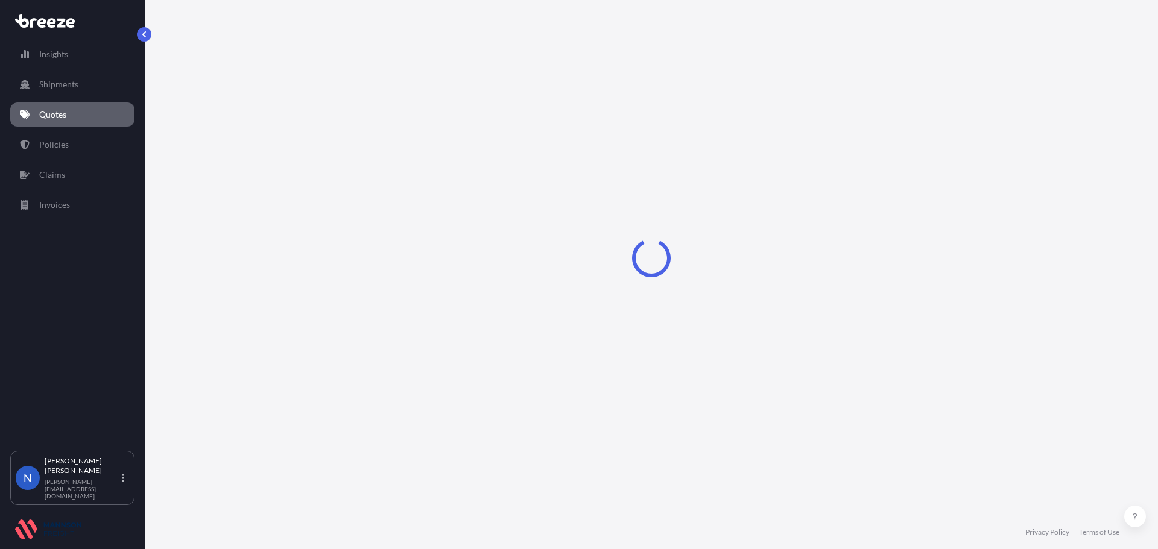
select select "Road"
select select "Sea"
select select "1"
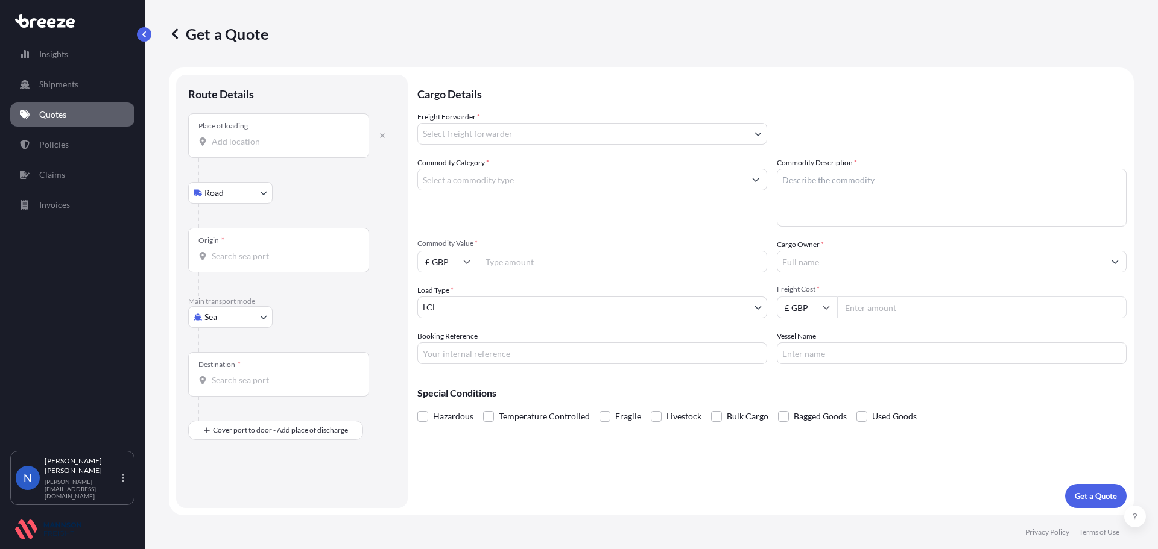
click at [327, 124] on div "Place of loading" at bounding box center [278, 135] width 181 height 45
click at [327, 136] on input "Place of loading" at bounding box center [283, 142] width 142 height 12
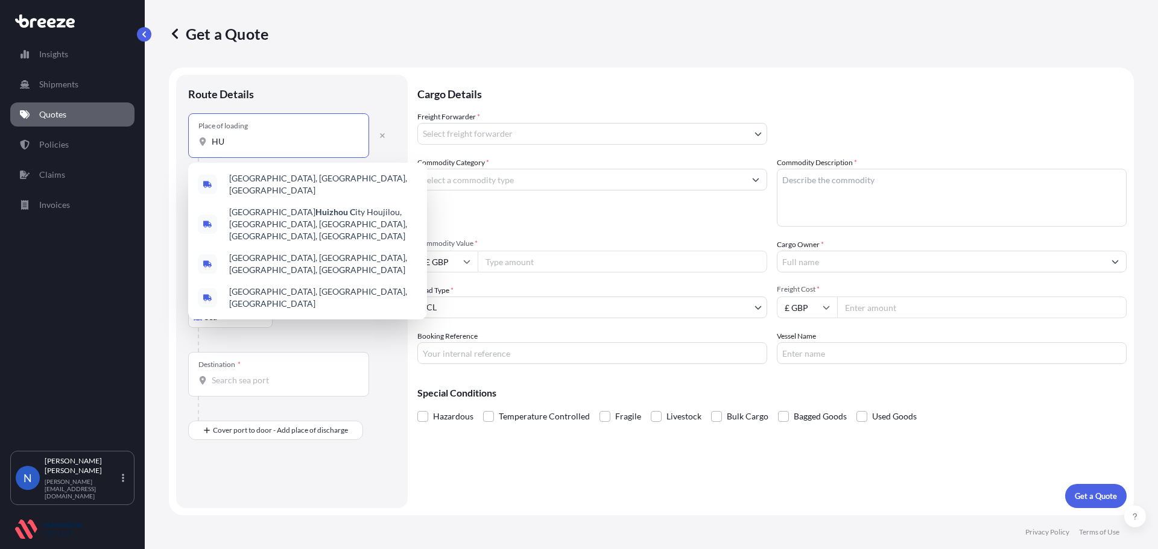
type input "H"
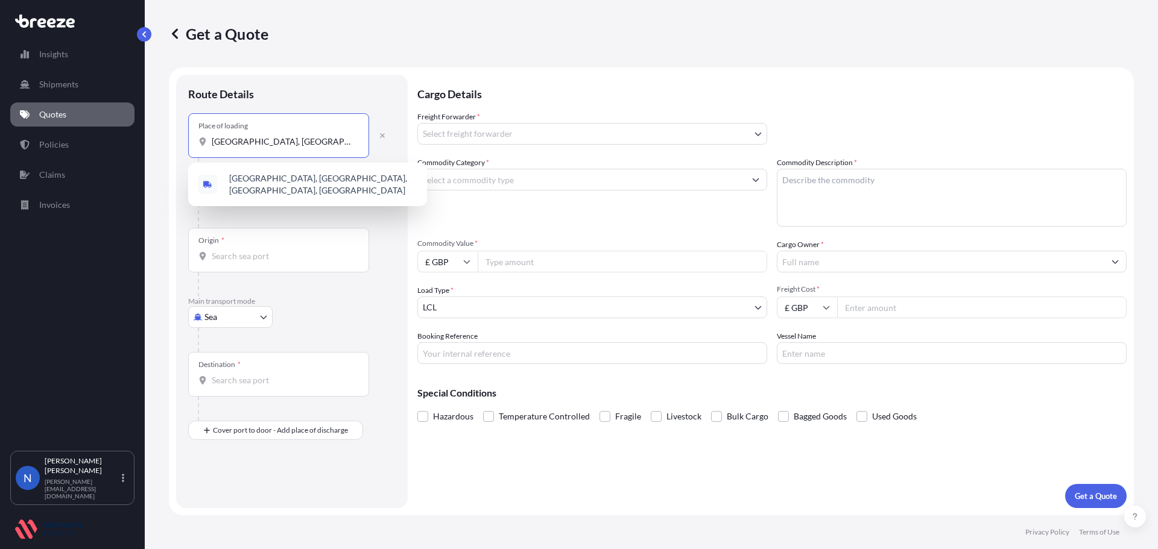
type input "MAIDI ROAD, HUIZHOU CITY"
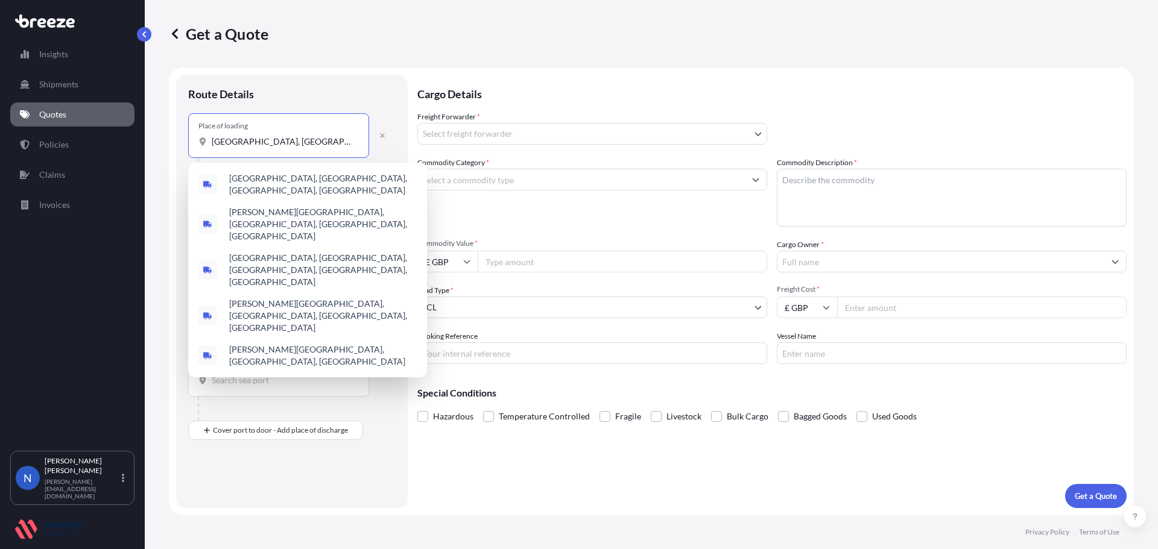
drag, startPoint x: 335, startPoint y: 143, endPoint x: 145, endPoint y: 147, distance: 189.9
click at [145, 147] on div "Get a Quote Route Details Place of loading MAIDI ROAD, HUIZHOU CITY Road Road R…" at bounding box center [651, 257] width 1013 height 515
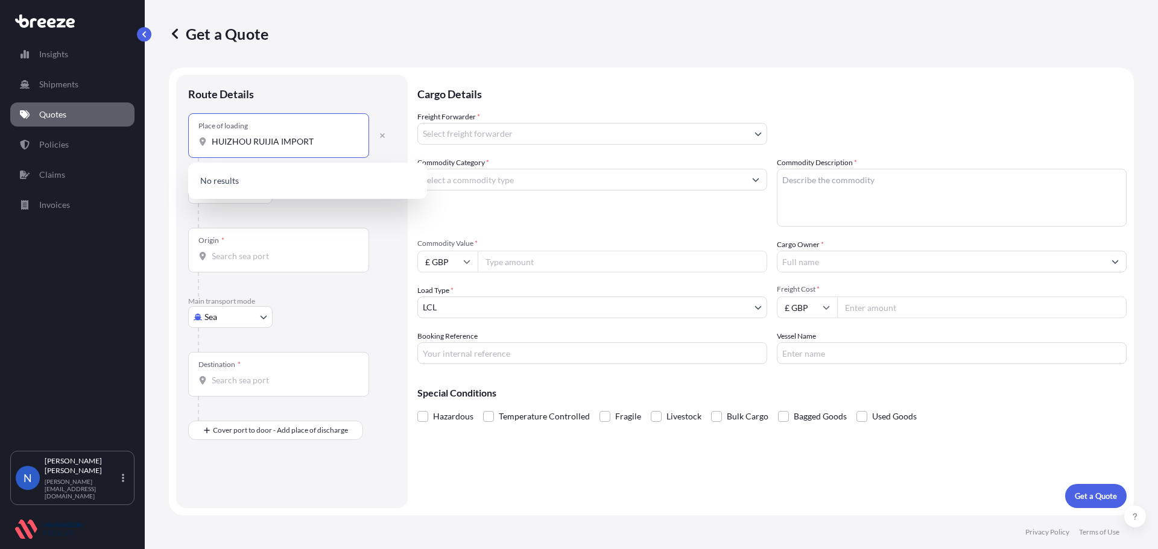
drag, startPoint x: 317, startPoint y: 139, endPoint x: 156, endPoint y: 128, distance: 161.3
click at [156, 128] on div "Get a Quote Route Details Place of loading HUIZHOU RUIJIA IMPORT Road Road Rail…" at bounding box center [651, 257] width 1013 height 515
paste input "MAIDI ROAD, HUIZHOU CITY"
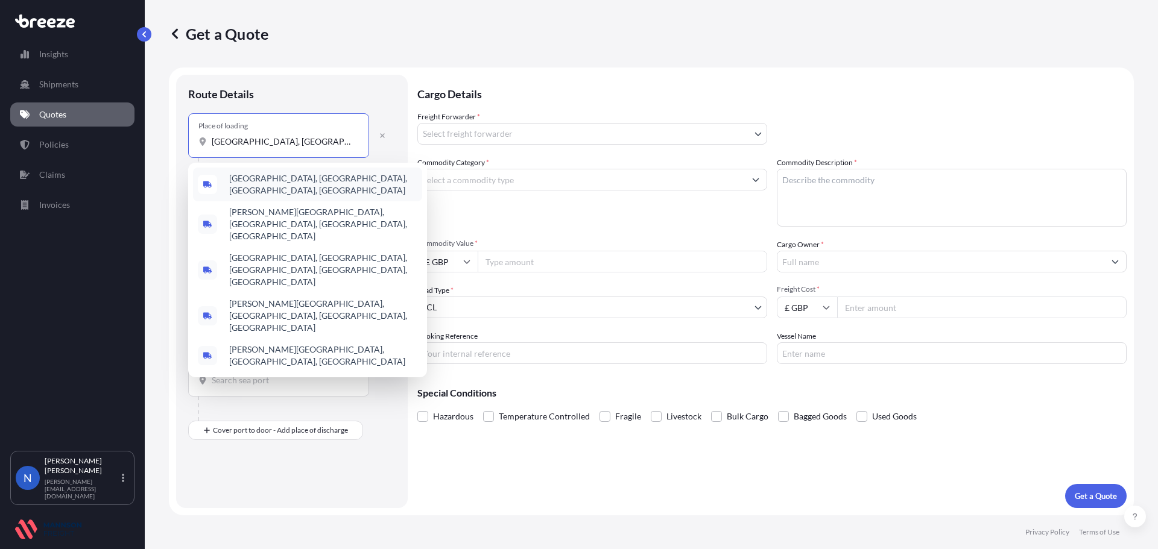
click at [324, 181] on span "Maidi Road, Huicheng District, Huizhou, Guangdong Province, China" at bounding box center [323, 184] width 188 height 24
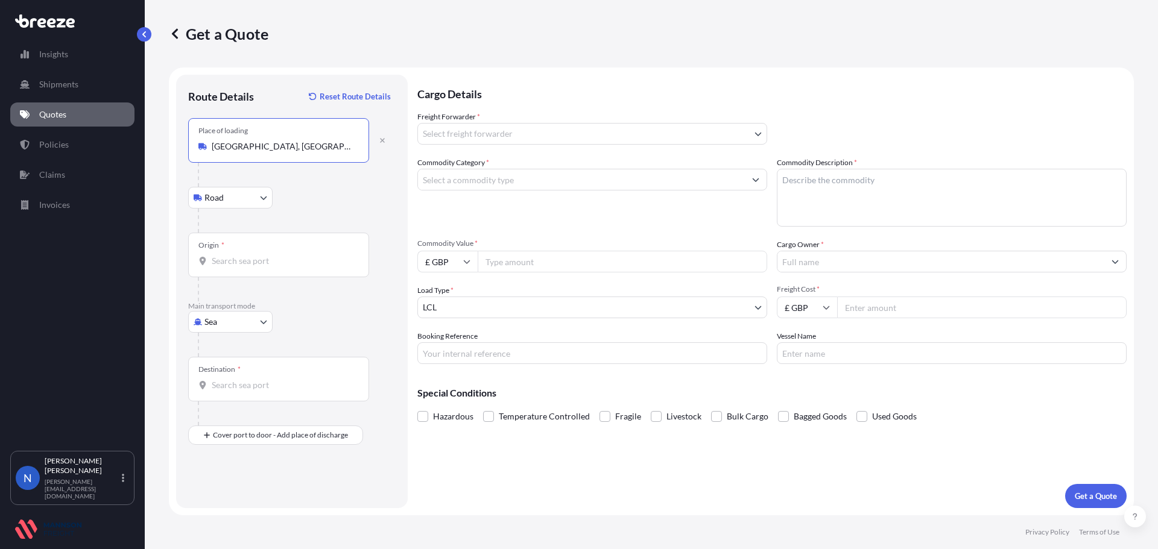
type input "Maidi Road, Huicheng District, Huizhou, Guangdong Province, China"
click at [245, 260] on input "Origin *" at bounding box center [283, 261] width 142 height 12
type input "GBFXT - Felixstowe, [GEOGRAPHIC_DATA]"
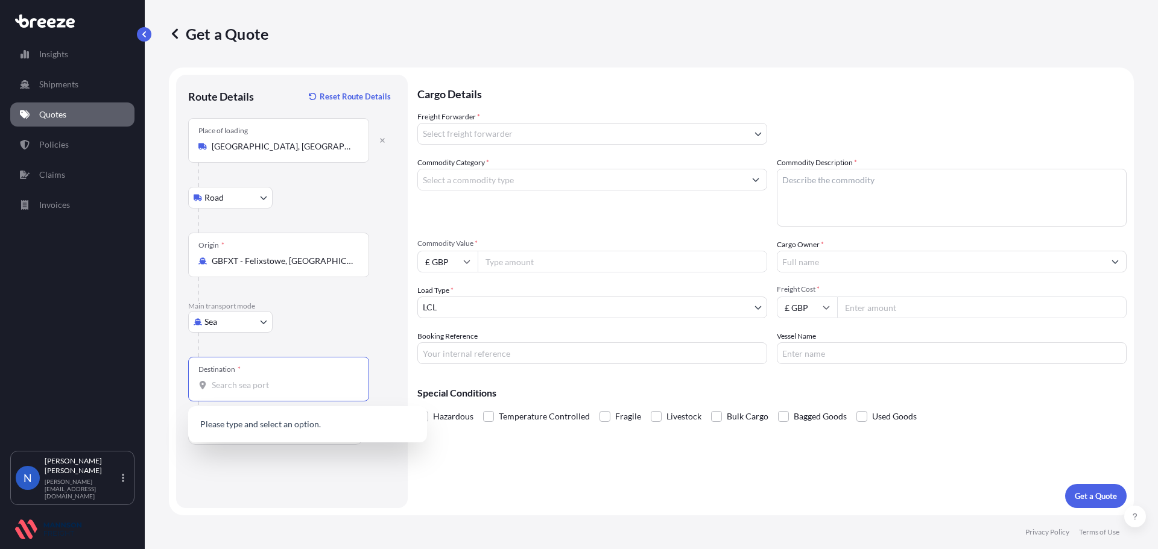
click at [251, 386] on input "Destination *" at bounding box center [283, 385] width 142 height 12
click at [259, 255] on input "GBFXT - Felixstowe, [GEOGRAPHIC_DATA]" at bounding box center [283, 261] width 142 height 12
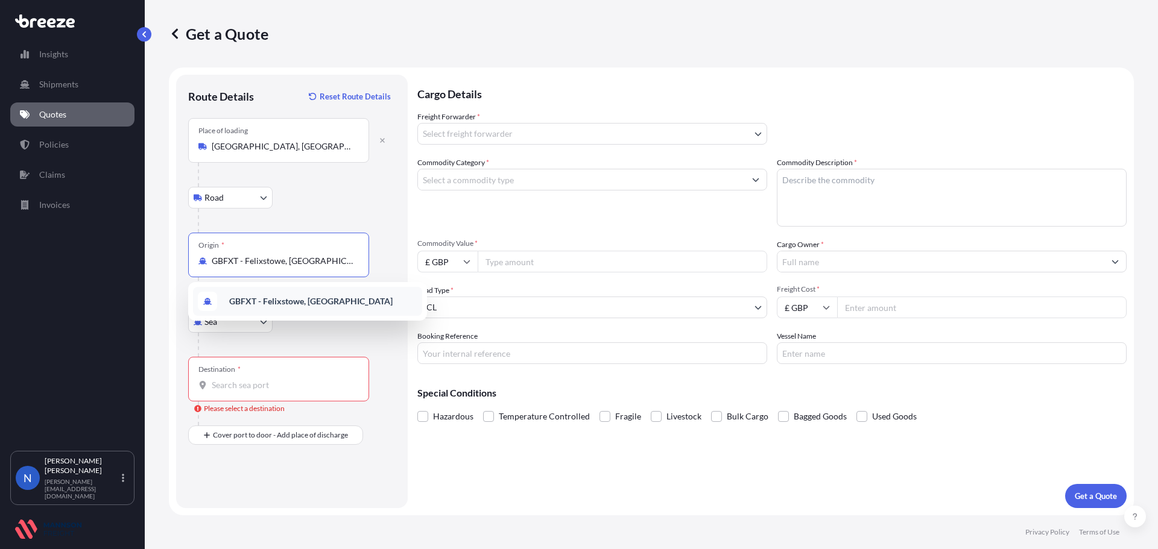
click at [326, 330] on div "Sea Sea Air Road Rail" at bounding box center [291, 322] width 207 height 22
click at [237, 369] on div "Destination *" at bounding box center [219, 370] width 42 height 10
click at [237, 379] on input "Destination * Please select a destination" at bounding box center [283, 385] width 142 height 12
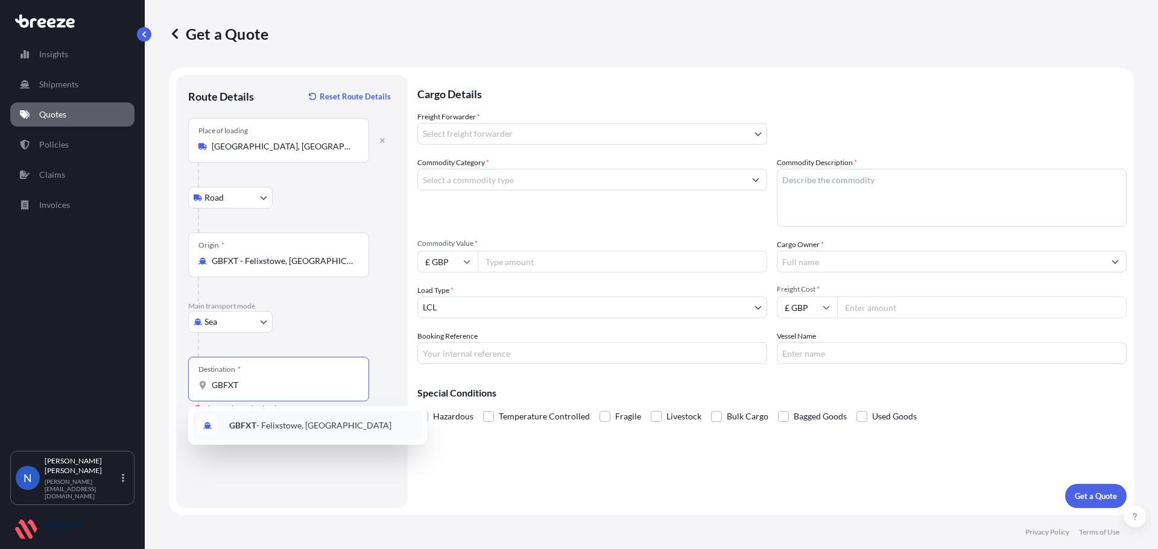
click at [247, 416] on div "GBFXT - Felixstowe, United Kingdom" at bounding box center [307, 425] width 229 height 29
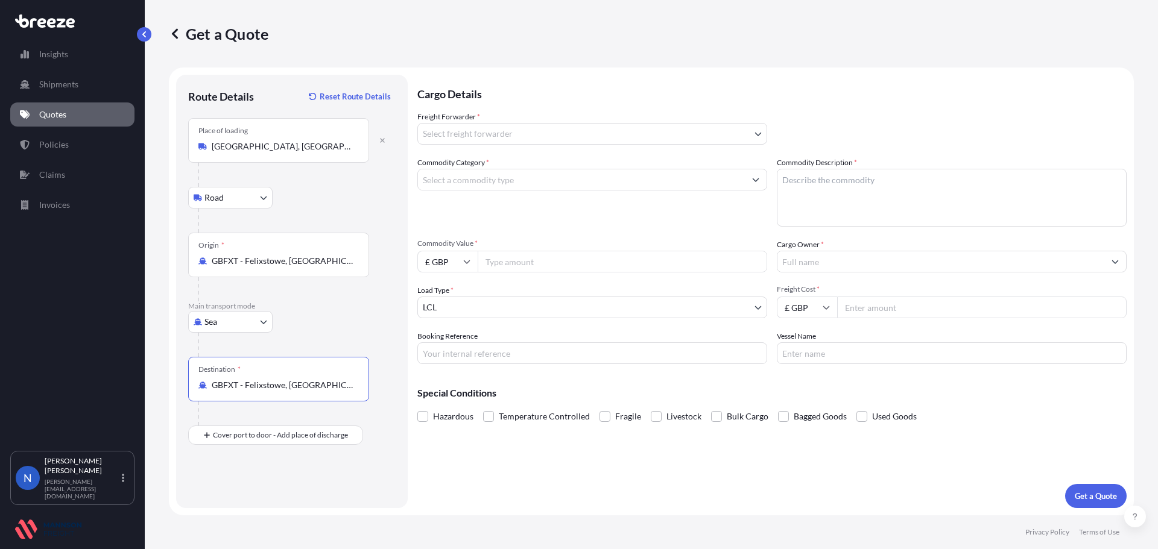
type input "GBFXT - Felixstowe, [GEOGRAPHIC_DATA]"
click at [249, 260] on input "GBFXT - Felixstowe, [GEOGRAPHIC_DATA]" at bounding box center [283, 261] width 142 height 12
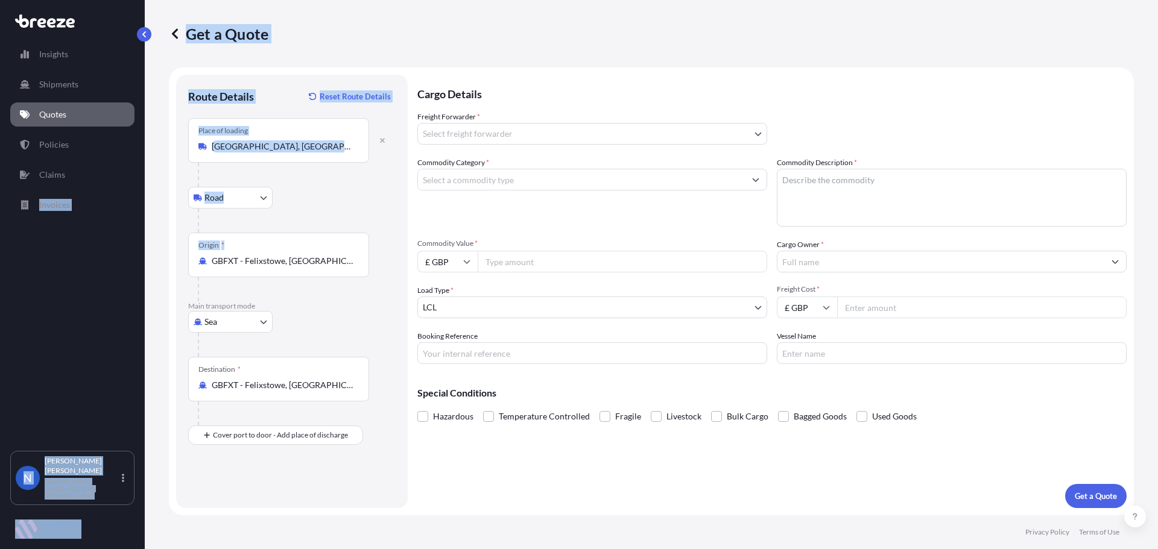
drag, startPoint x: 355, startPoint y: 262, endPoint x: -12, endPoint y: 264, distance: 367.2
click at [0, 264] on html "0 options available. 1 option available. 1 option available. Insights Shipments…" at bounding box center [579, 274] width 1158 height 549
click at [223, 263] on input "GBFXT - Felixstowe, [GEOGRAPHIC_DATA]" at bounding box center [283, 261] width 142 height 12
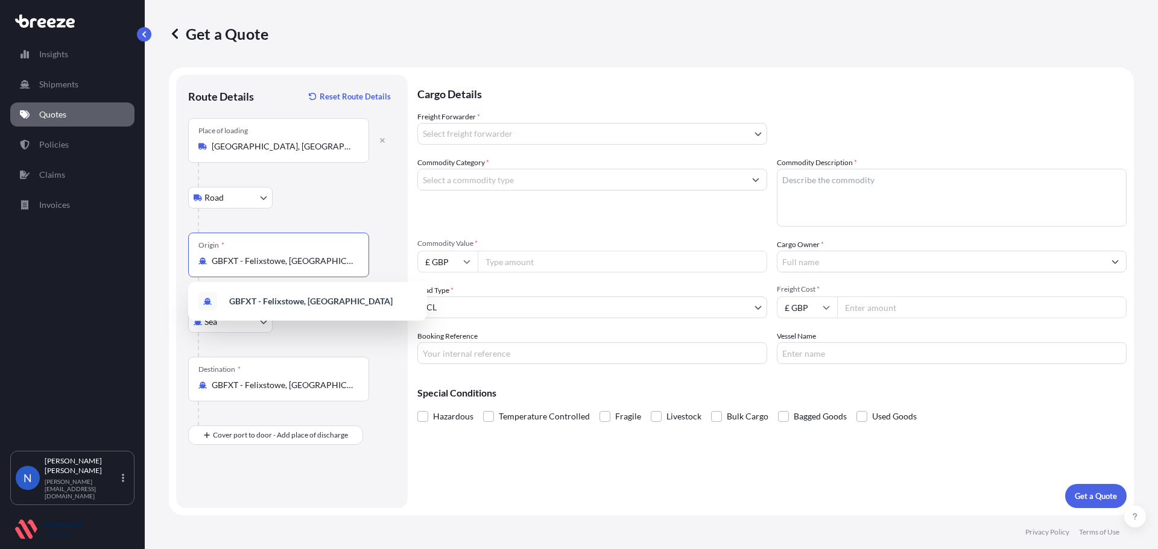
drag, startPoint x: 213, startPoint y: 258, endPoint x: 389, endPoint y: 259, distance: 176.1
click at [389, 259] on div "Origin * GBFXT - Felixstowe, United Kingdom" at bounding box center [291, 267] width 207 height 69
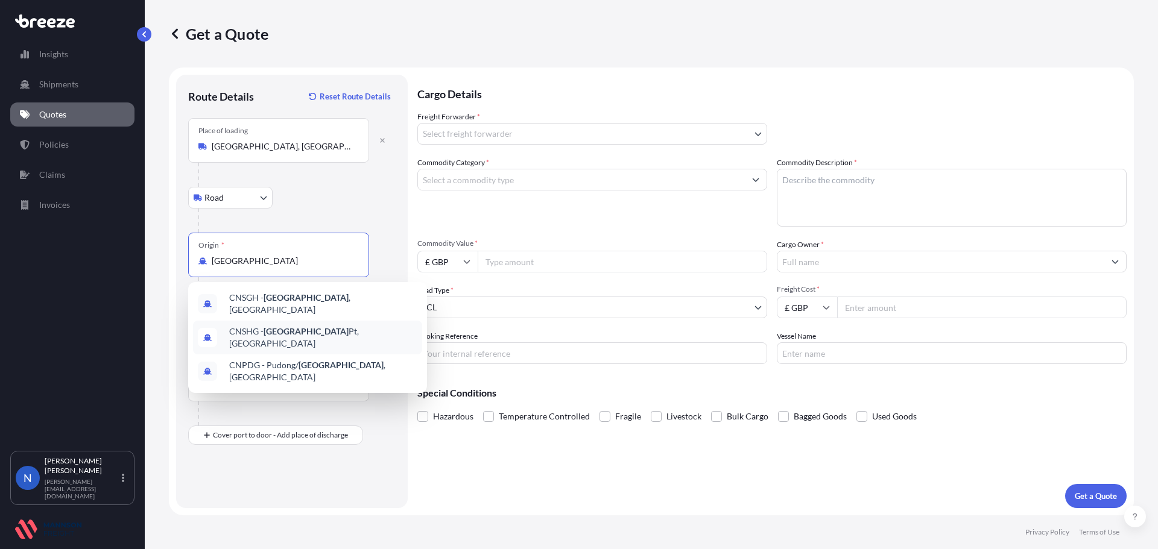
click at [350, 324] on div "CNSHG - Shanghai Pt, China" at bounding box center [307, 338] width 229 height 34
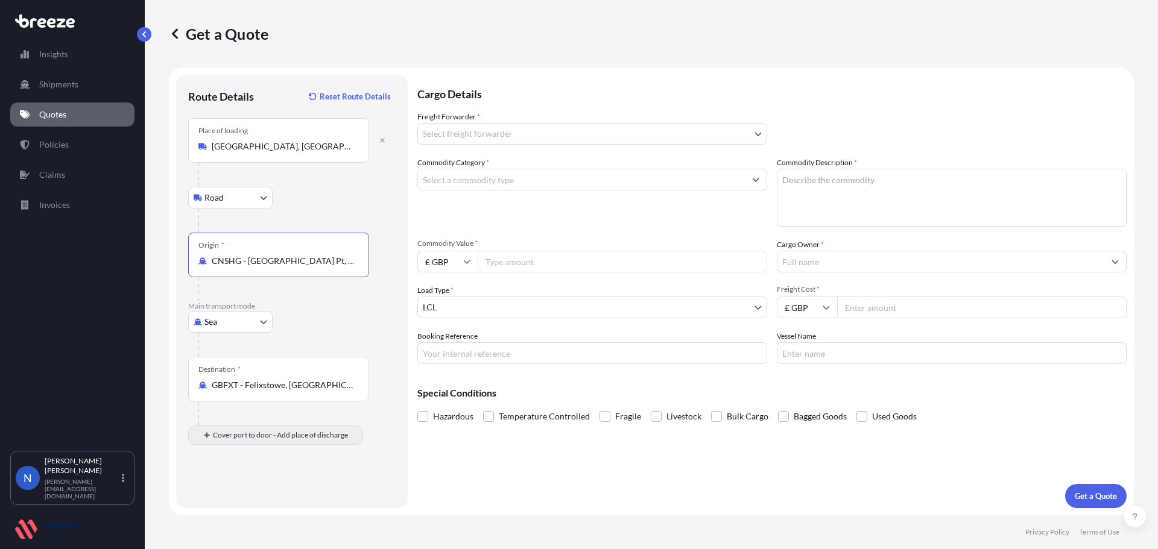
type input "CNSHG - Shanghai Pt, China"
click at [227, 492] on div "Place of Discharge" at bounding box center [278, 493] width 181 height 45
click at [227, 494] on input "Place of Discharge" at bounding box center [283, 500] width 142 height 12
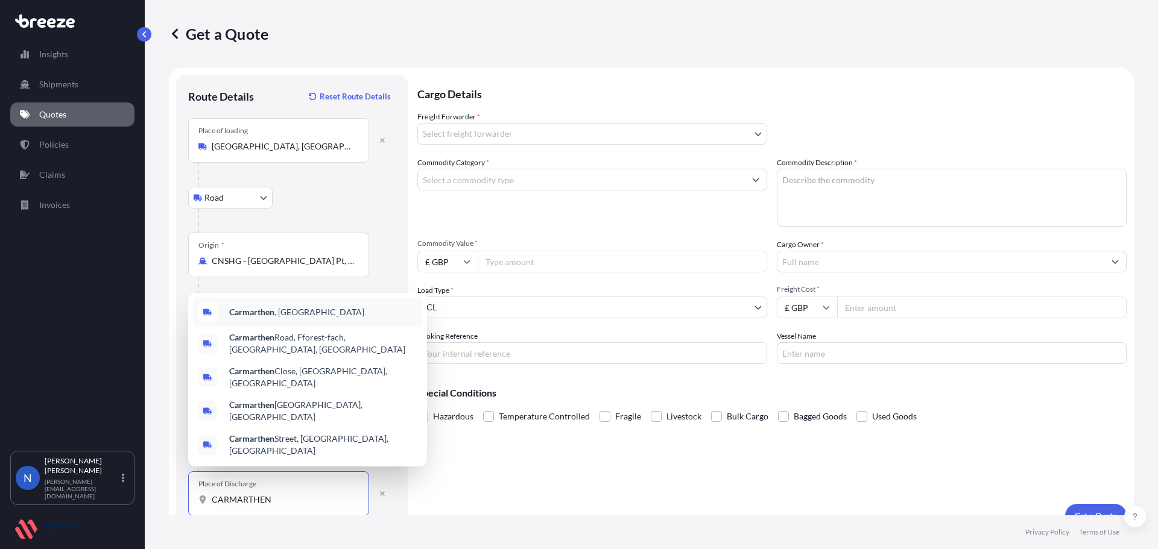
click at [292, 327] on div "Carmarthen , UK" at bounding box center [307, 312] width 229 height 29
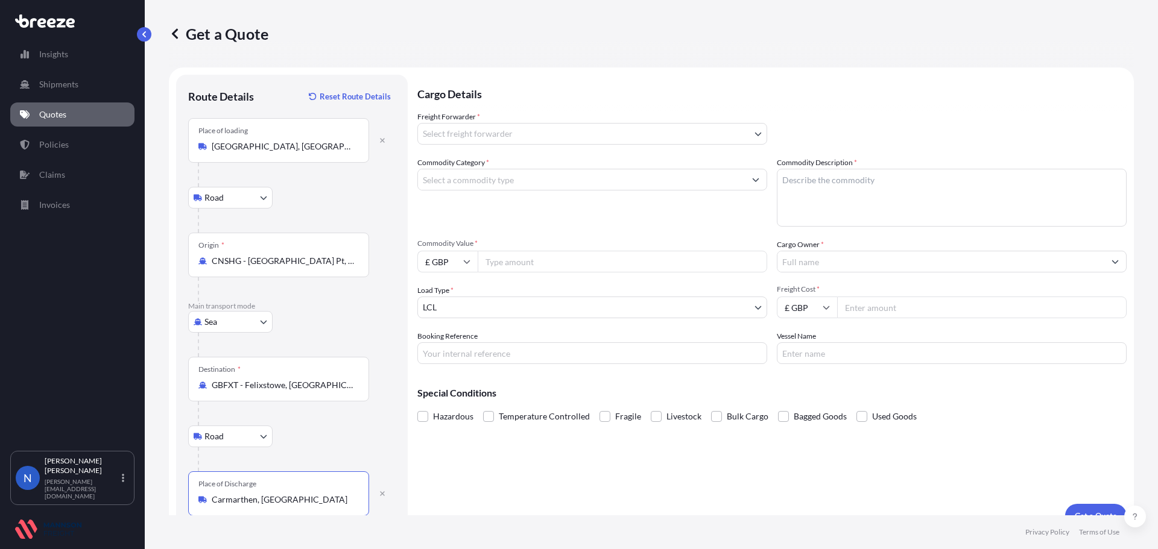
scroll to position [20, 0]
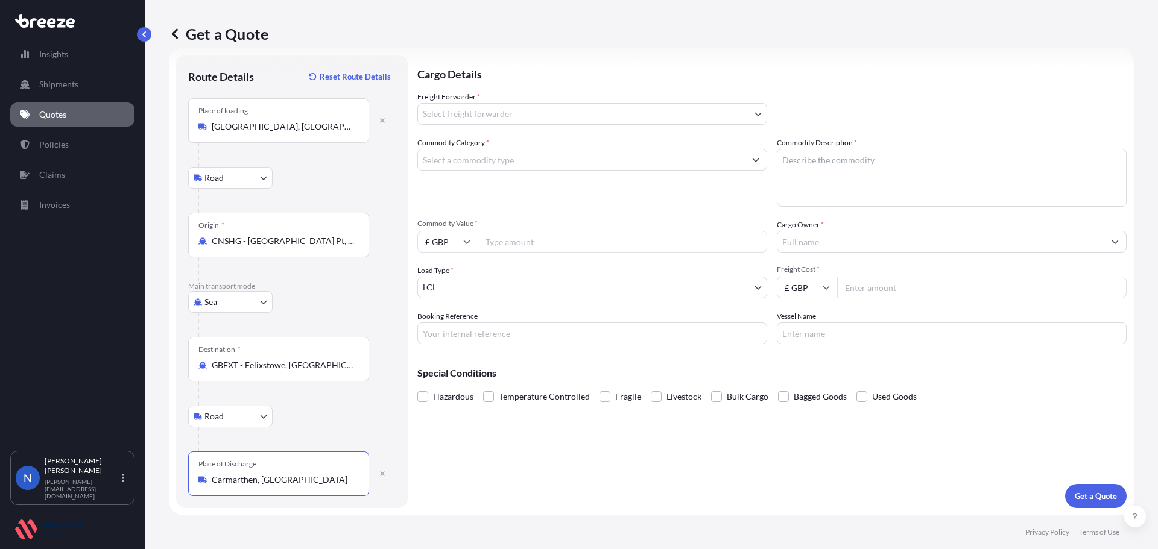
type input "Carmarthen, UK"
click at [481, 113] on body "Insights Shipments Quotes Policies Claims Invoices N Nadine Taylor-Beck nadene@…" at bounding box center [579, 274] width 1158 height 549
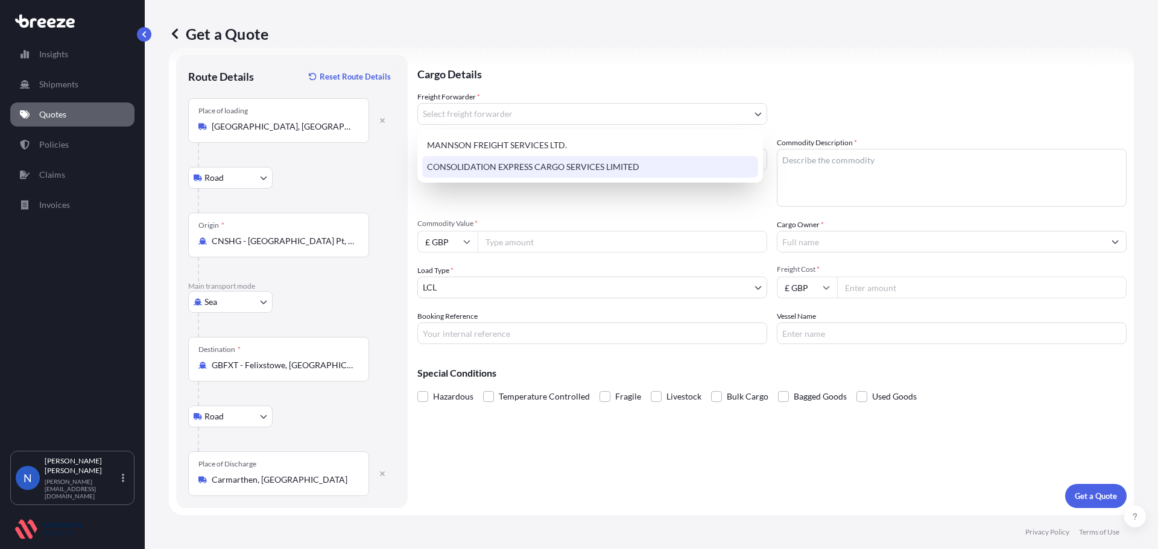
click at [479, 169] on div "CONSOLIDATION EXPRESS CARGO SERVICES LIMITED" at bounding box center [590, 167] width 336 height 22
select select "31421"
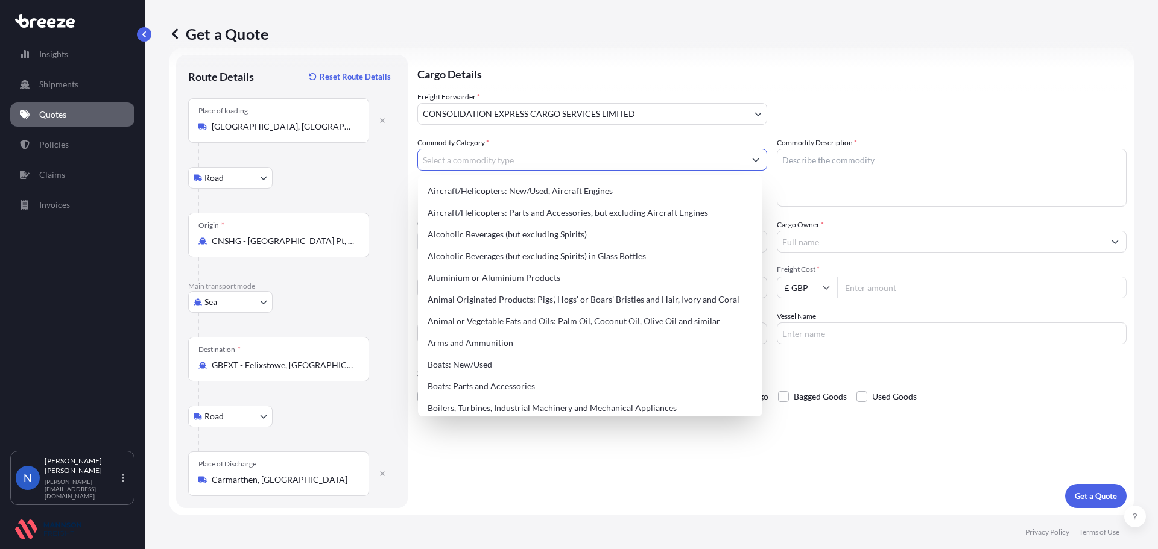
click at [541, 163] on input "Commodity Category *" at bounding box center [581, 160] width 327 height 22
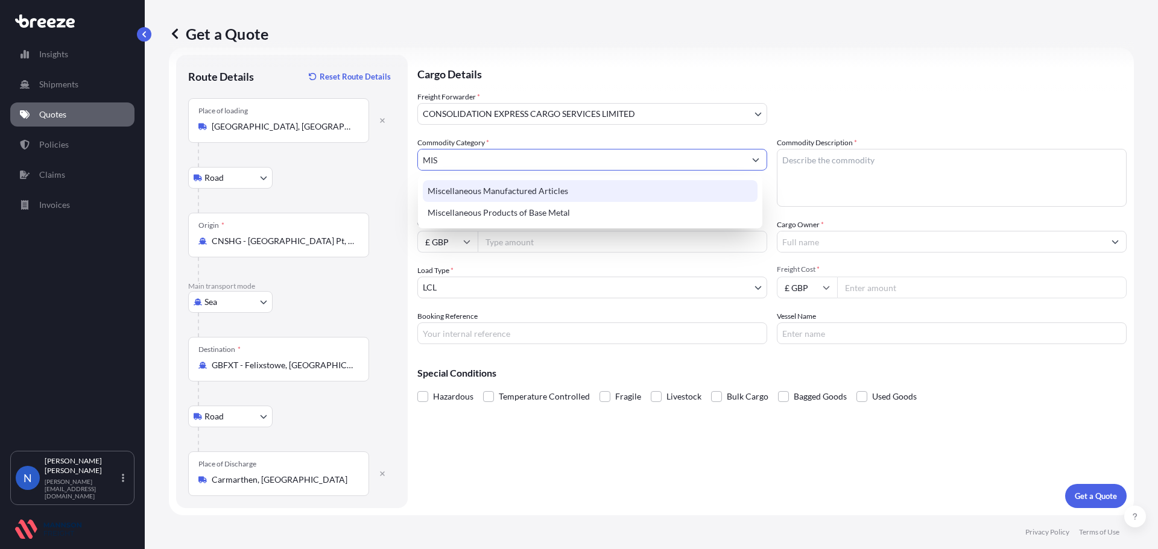
click at [505, 193] on div "Miscellaneous Manufactured Articles" at bounding box center [590, 191] width 335 height 22
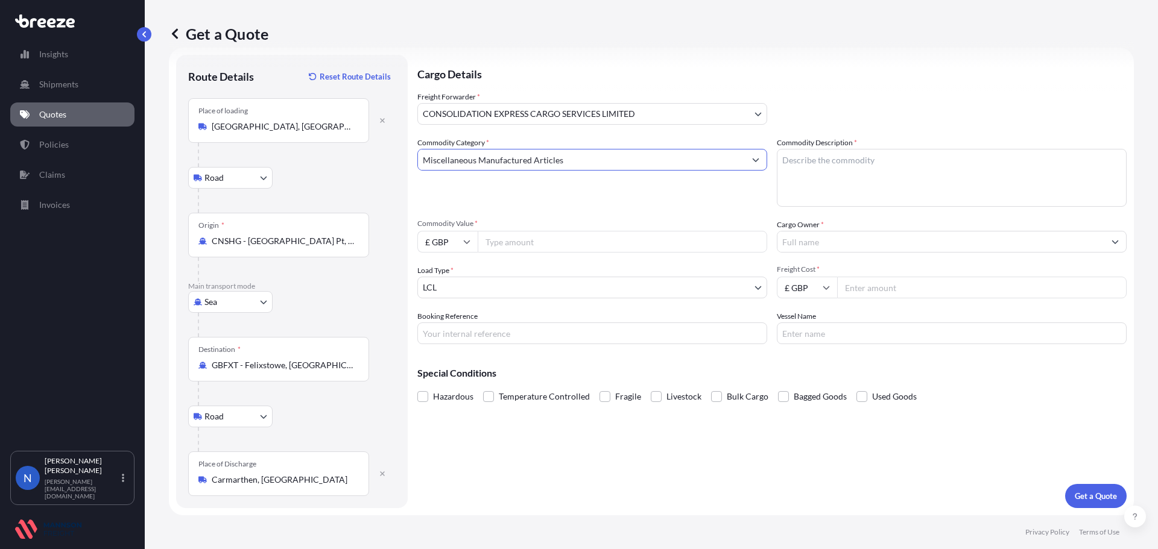
type input "Miscellaneous Manufactured Articles"
click at [851, 179] on textarea "Commodity Description *" at bounding box center [952, 178] width 350 height 58
type textarea "GLASS BOTTLE"
click at [536, 242] on input "Commodity Value *" at bounding box center [621, 242] width 289 height 22
type input "2000.00"
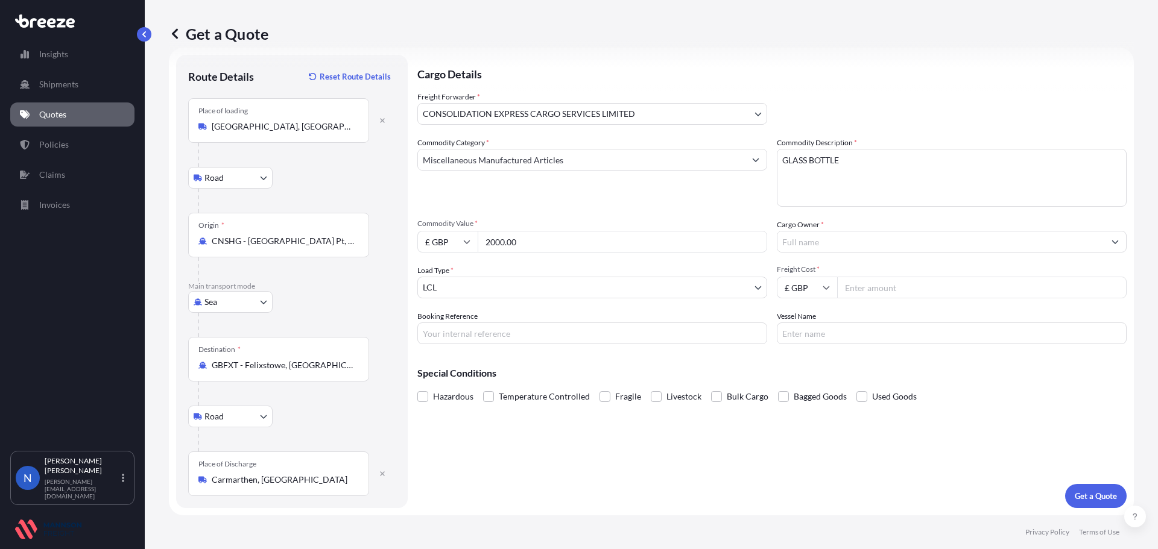
click at [869, 246] on input "Cargo Owner *" at bounding box center [940, 242] width 327 height 22
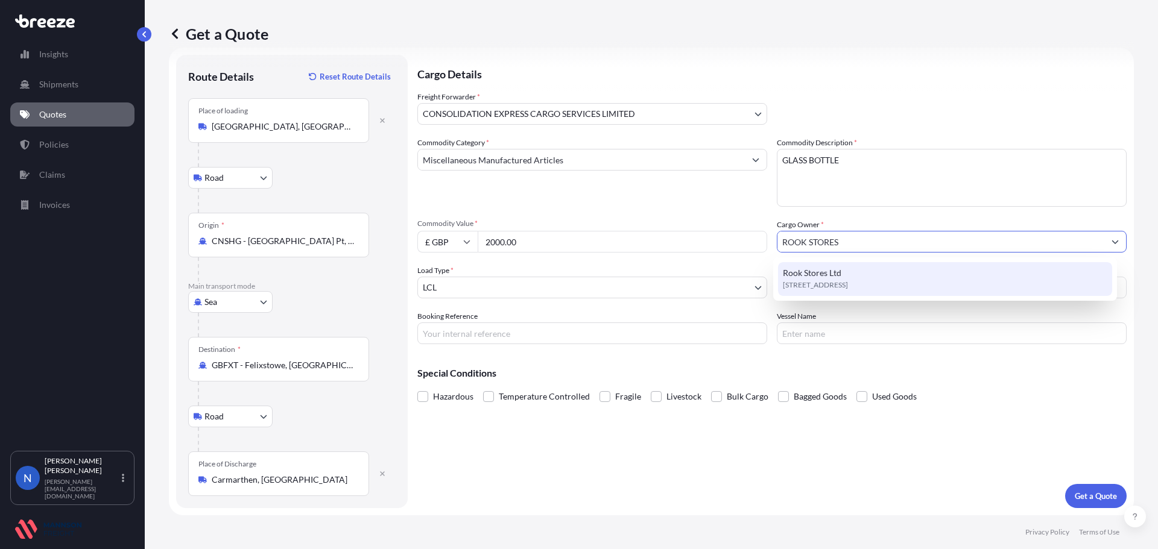
click at [848, 285] on span "SA31 3HL, SA31 3HL, Johnstown, United Kingdom" at bounding box center [815, 285] width 65 height 12
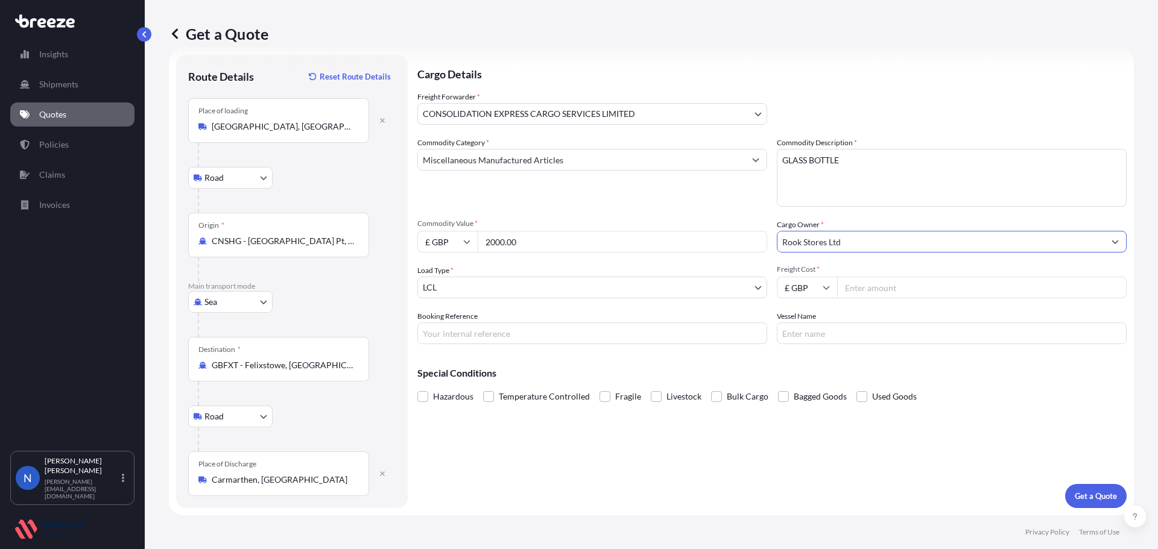
type input "Rook Stores Ltd"
click at [853, 292] on input "Freight Cost *" at bounding box center [981, 288] width 289 height 22
click at [880, 289] on input "Freight Cost *" at bounding box center [981, 288] width 289 height 22
type input "672.00"
click at [619, 335] on input "Booking Reference" at bounding box center [592, 334] width 350 height 22
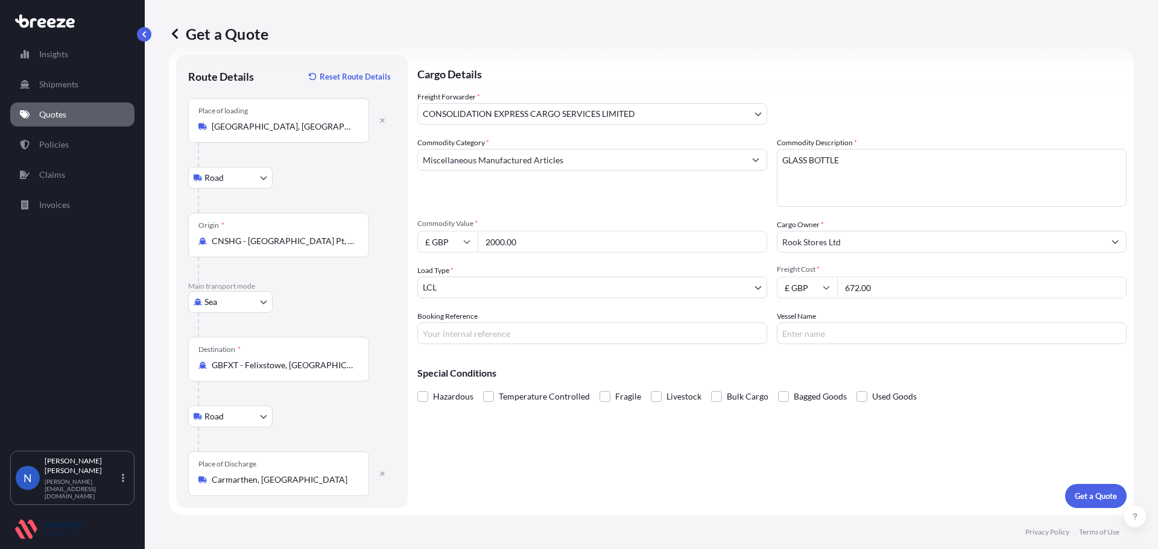
click at [1044, 358] on div "Special Conditions Hazardous Temperature Controlled Fragile Livestock Bulk Carg…" at bounding box center [771, 380] width 709 height 52
click at [790, 334] on input "Vessel Name" at bounding box center [952, 334] width 350 height 22
click at [605, 336] on input "Booking Reference" at bounding box center [592, 334] width 350 height 22
paste input "Rook 102"
type input "Rook 102"
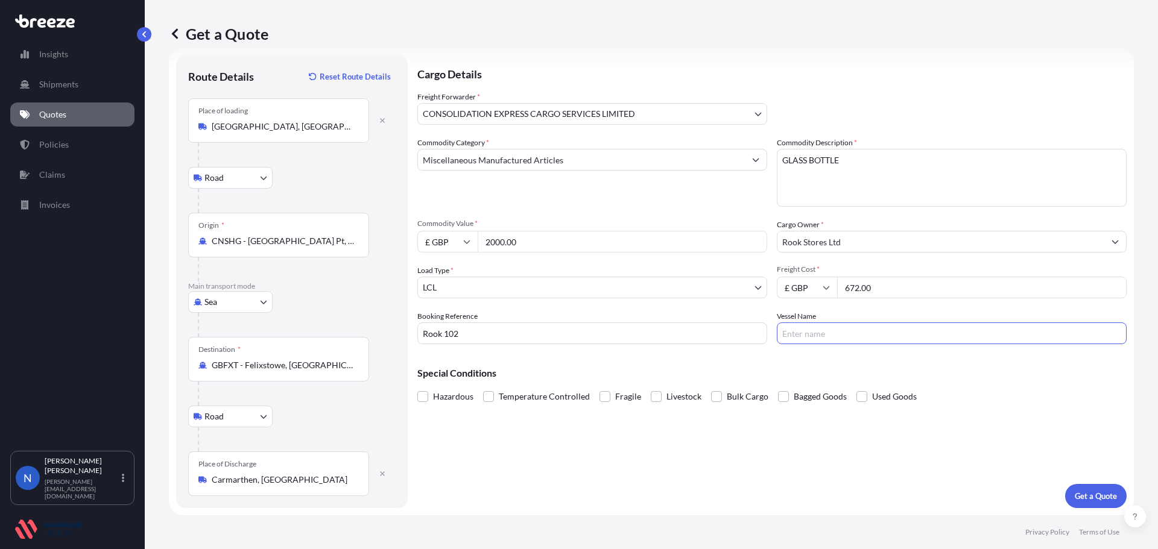
drag, startPoint x: 808, startPoint y: 341, endPoint x: 823, endPoint y: 338, distance: 14.8
click at [808, 341] on input "Vessel Name" at bounding box center [952, 334] width 350 height 22
type input "OOCL [GEOGRAPHIC_DATA]"
click at [1074, 496] on p "Get a Quote" at bounding box center [1095, 496] width 42 height 12
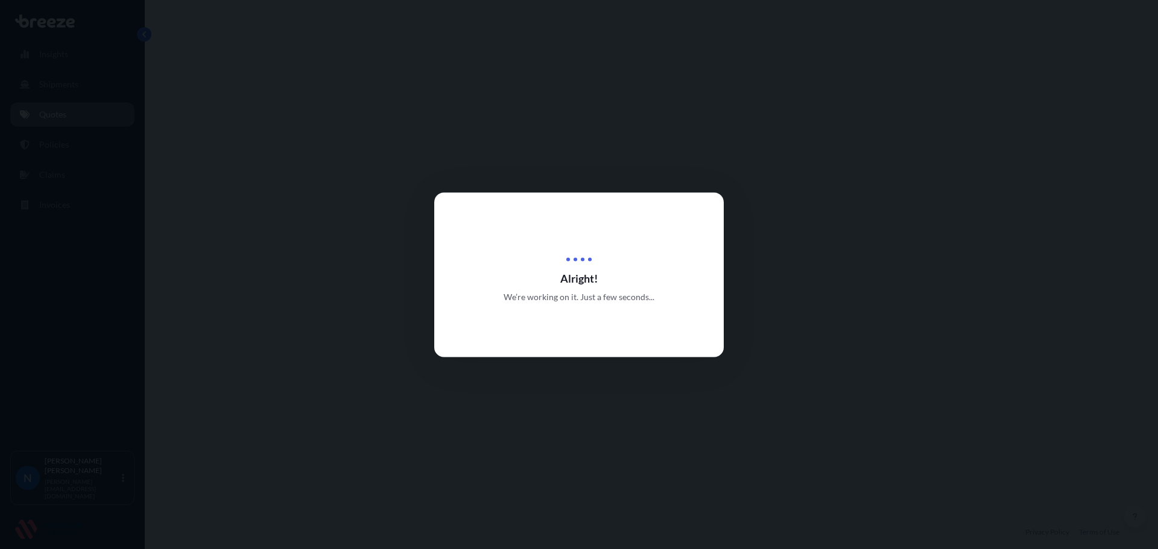
select select "Road"
select select "Sea"
select select "Road"
select select "31421"
select select "1"
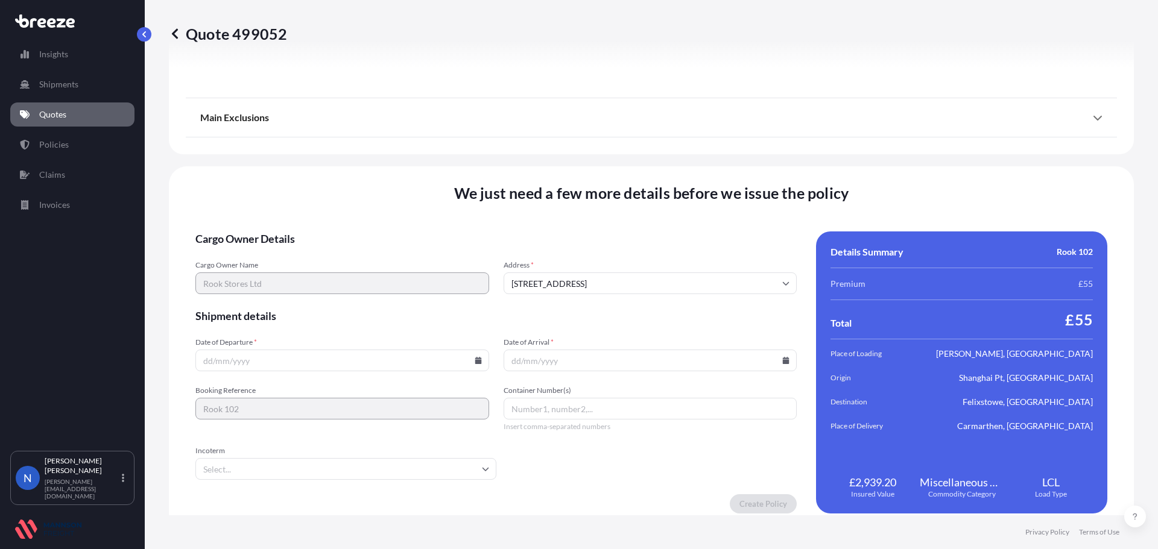
scroll to position [1603, 0]
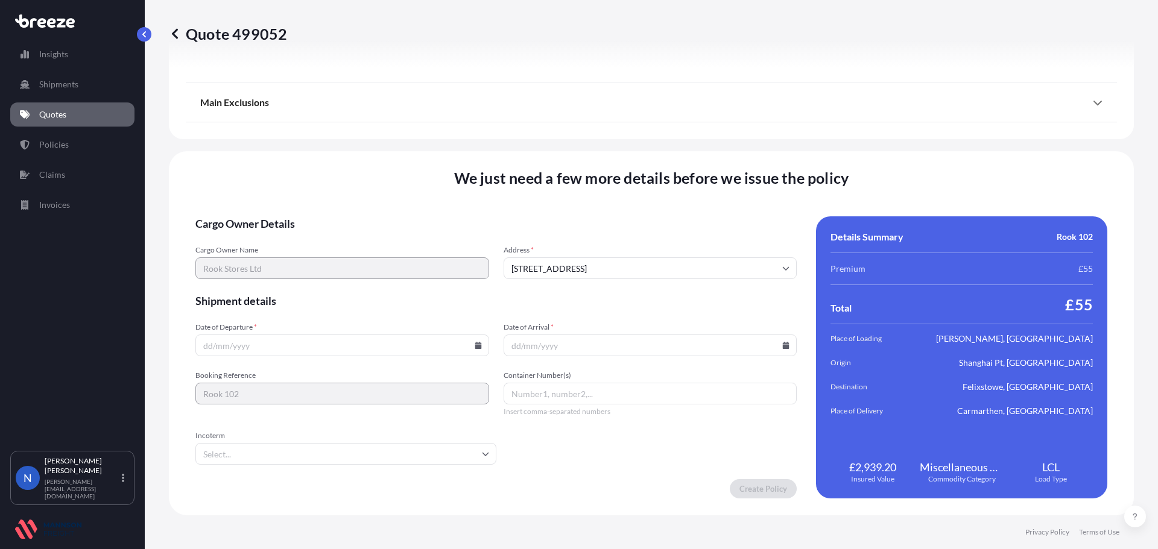
click at [474, 344] on icon at bounding box center [477, 345] width 7 height 7
click at [287, 191] on button "2" at bounding box center [284, 192] width 19 height 19
type input "02/09/2025"
click at [783, 345] on icon at bounding box center [786, 345] width 7 height 7
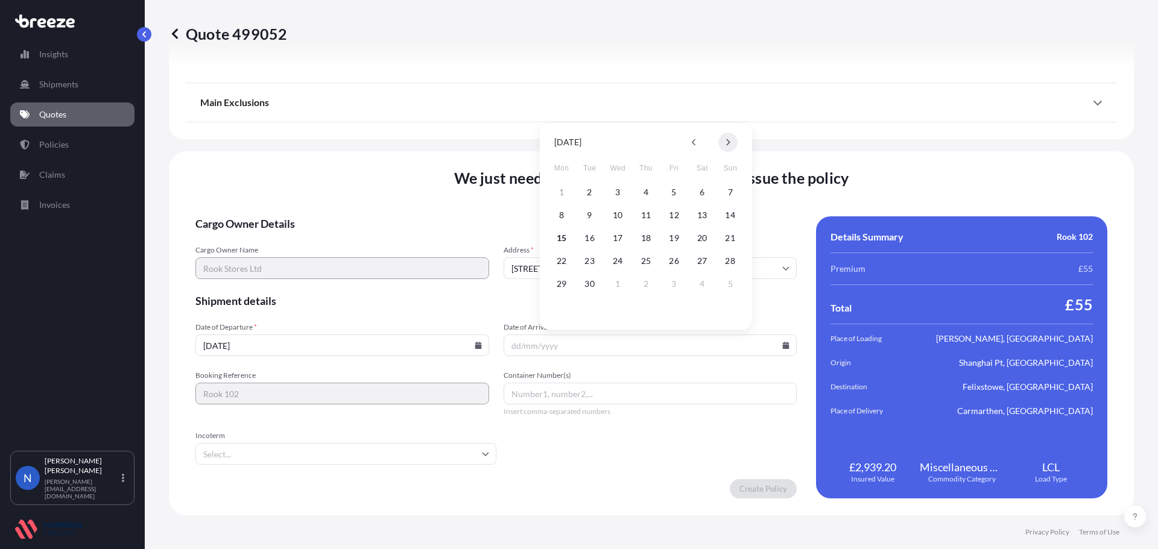
click at [733, 145] on button at bounding box center [727, 142] width 19 height 19
click at [726, 218] on button "12" at bounding box center [729, 215] width 19 height 19
type input "[DATE]"
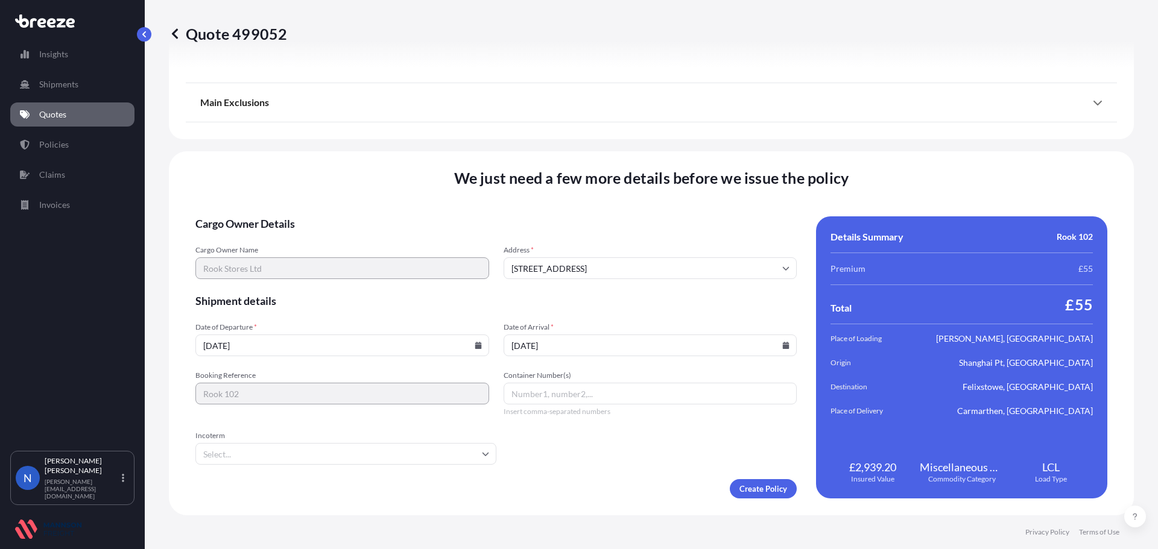
click at [522, 397] on input "Container Number(s)" at bounding box center [650, 394] width 294 height 22
type input "FFAU2429960"
click at [295, 448] on input "Incoterm" at bounding box center [345, 454] width 301 height 22
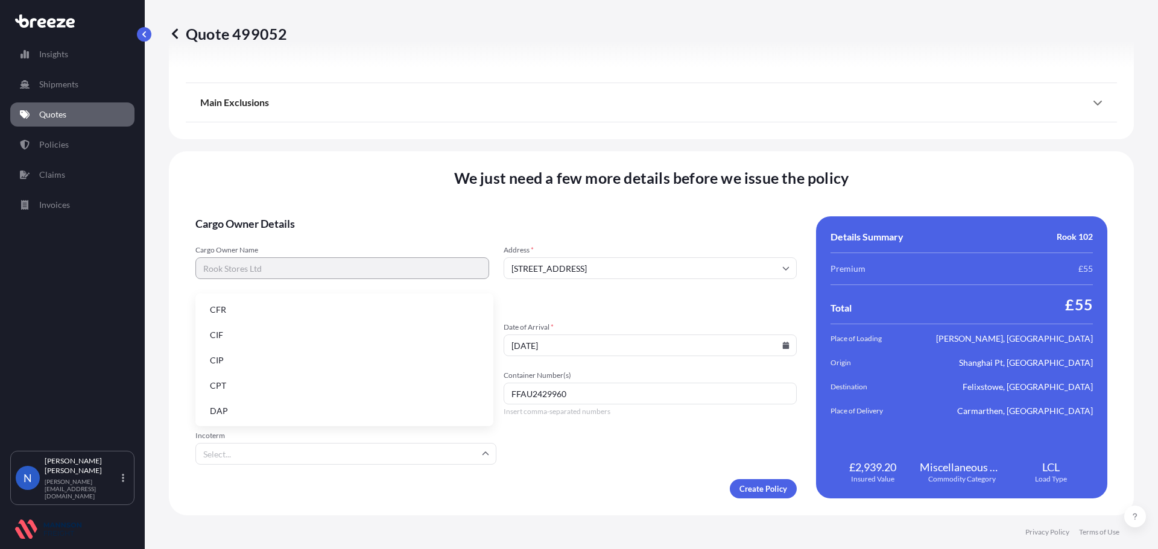
scroll to position [153, 0]
click at [253, 336] on li "EXW" at bounding box center [344, 334] width 288 height 23
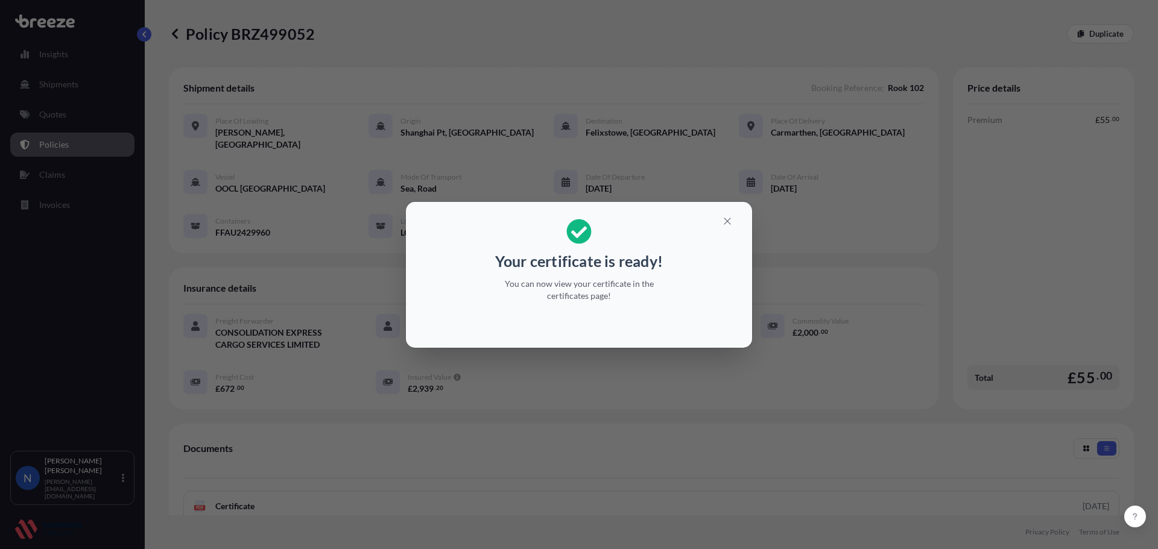
click at [692, 224] on h2 "Your certificate is ready! You can now view your certificate in the certificate…" at bounding box center [578, 261] width 327 height 98
click at [724, 222] on icon "button" at bounding box center [727, 221] width 11 height 11
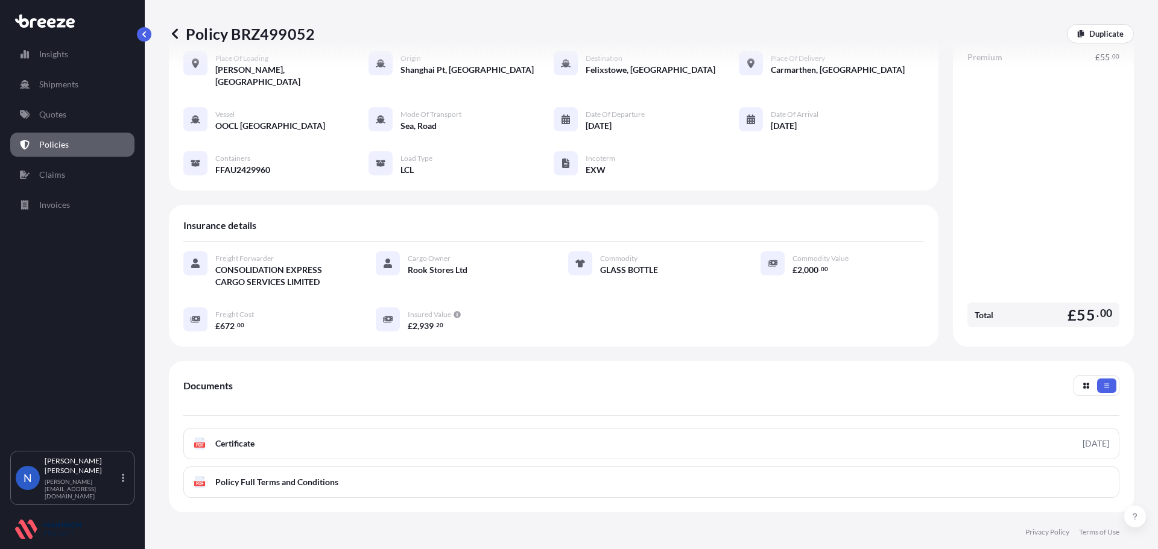
scroll to position [121, 0]
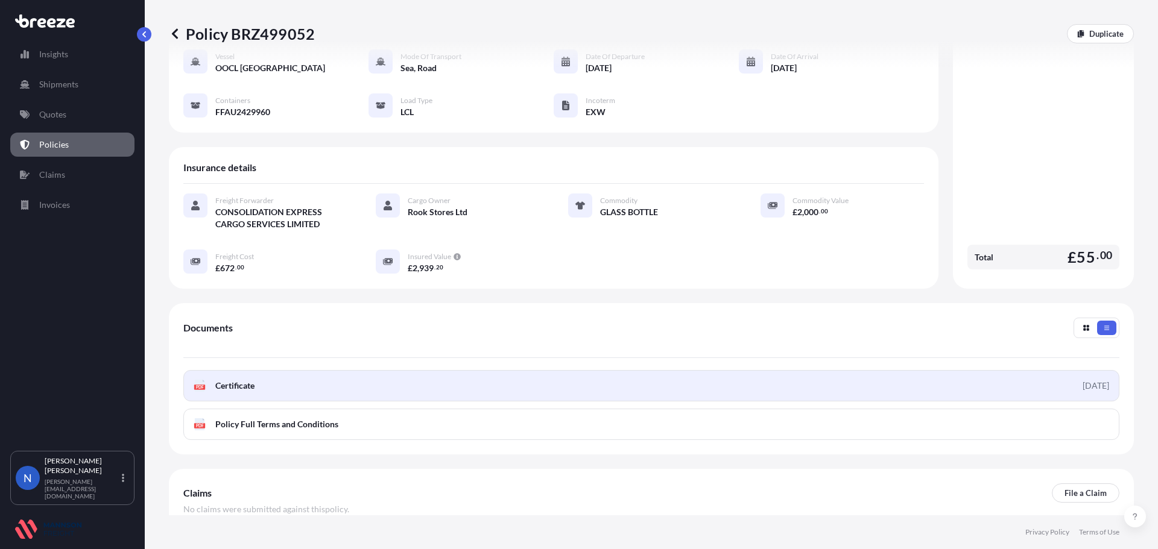
click at [1082, 380] on div "2025-09-15" at bounding box center [1095, 386] width 27 height 12
